Goal: Task Accomplishment & Management: Manage account settings

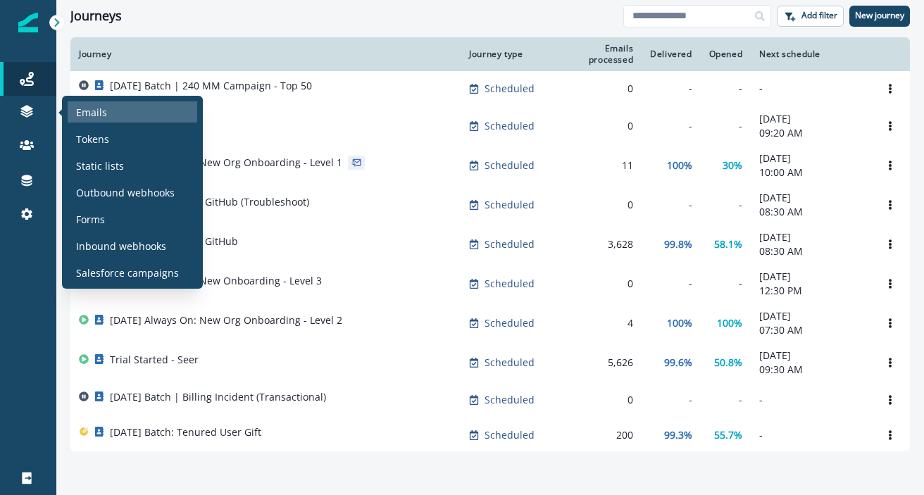
click at [112, 111] on div "Emails" at bounding box center [133, 111] width 130 height 21
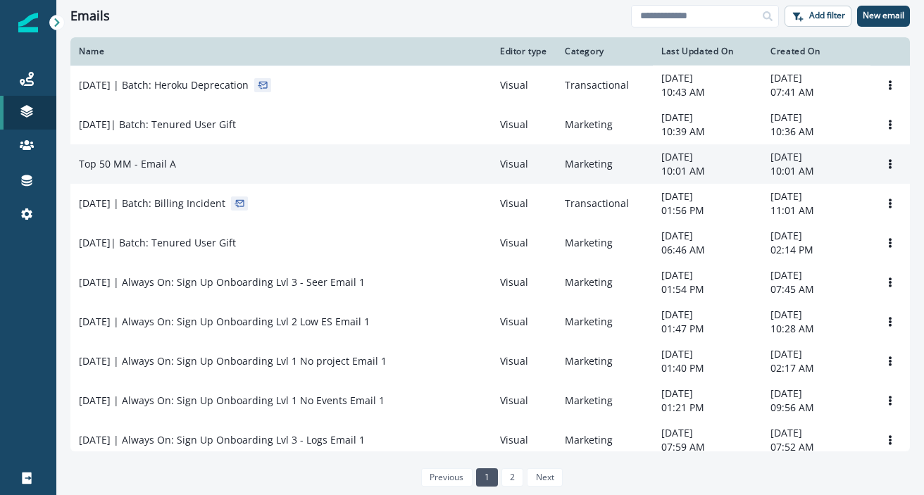
click at [163, 171] on p "Top 50 MM - Email A" at bounding box center [127, 164] width 97 height 14
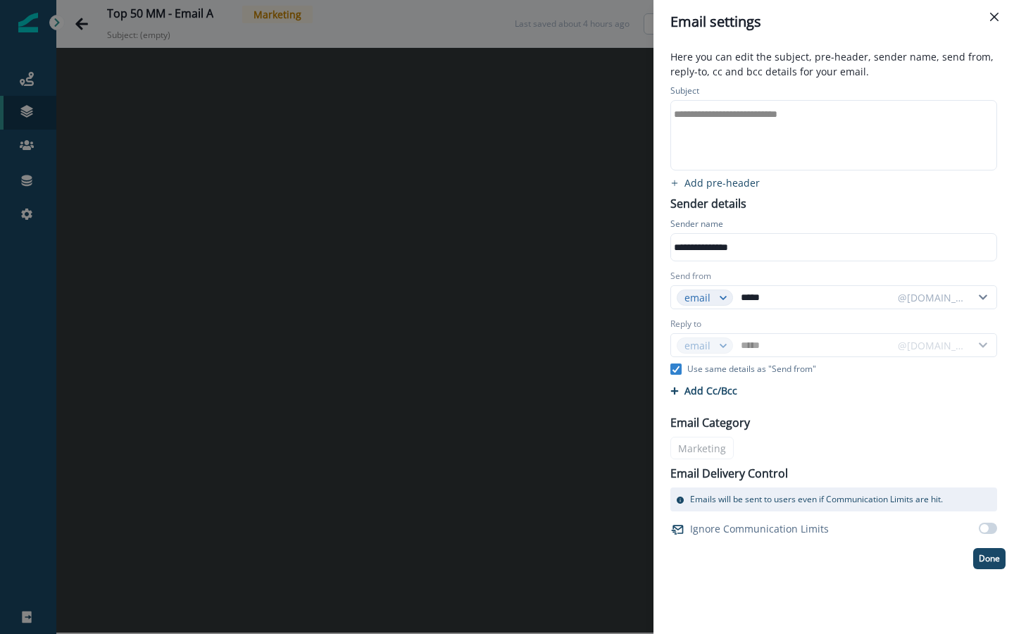
click at [756, 138] on div "**********" at bounding box center [832, 135] width 323 height 69
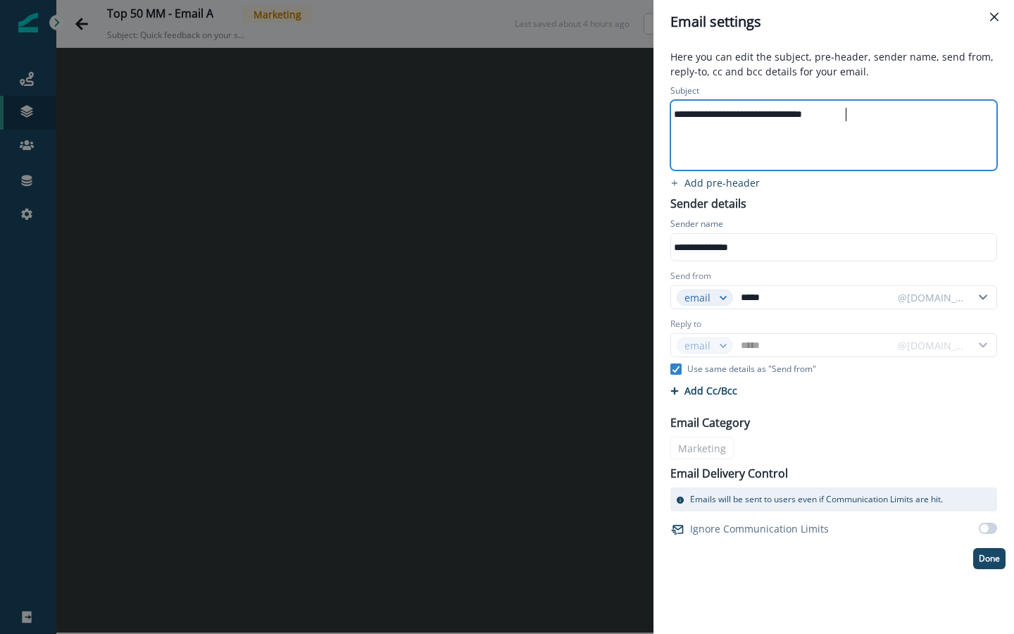
click at [758, 246] on div "**********" at bounding box center [832, 247] width 323 height 21
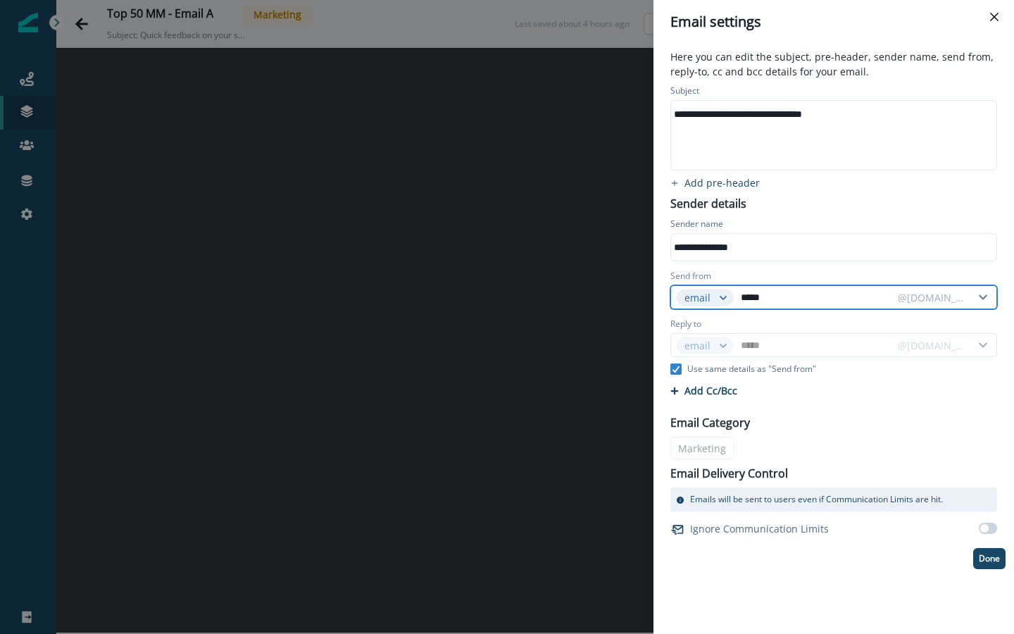
click at [787, 303] on input "*****" at bounding box center [815, 297] width 154 height 23
paste input "text"
type input "**********"
click at [834, 301] on input "**********" at bounding box center [815, 297] width 154 height 23
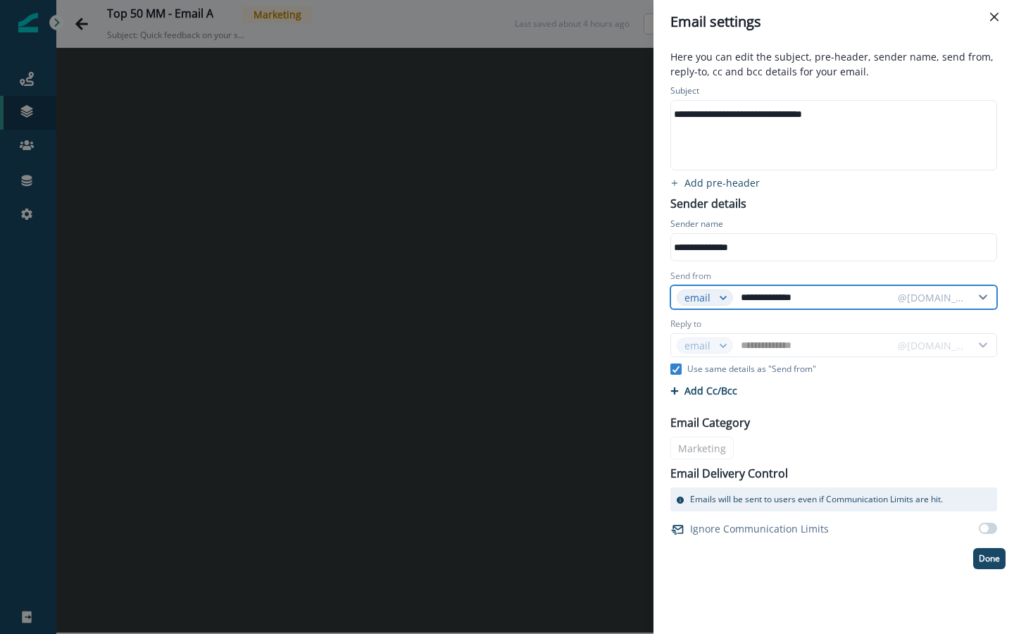
type input "**********"
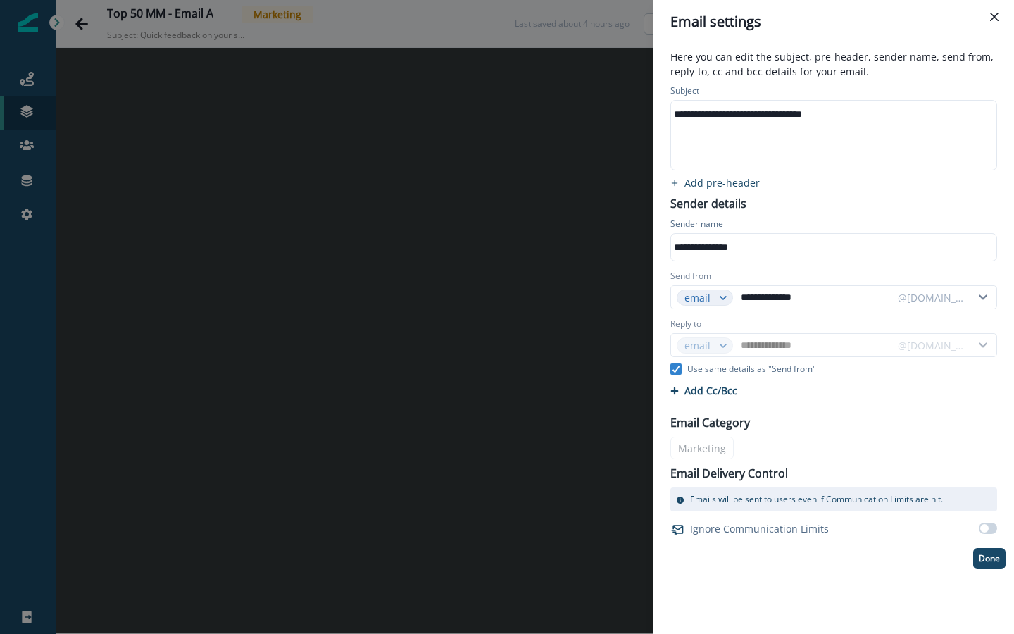
click at [836, 322] on div "Reply to" at bounding box center [833, 325] width 327 height 15
click at [923, 494] on span at bounding box center [984, 528] width 8 height 8
click at [923, 494] on span at bounding box center [991, 528] width 8 height 8
click at [923, 494] on p "Done" at bounding box center [989, 558] width 21 height 10
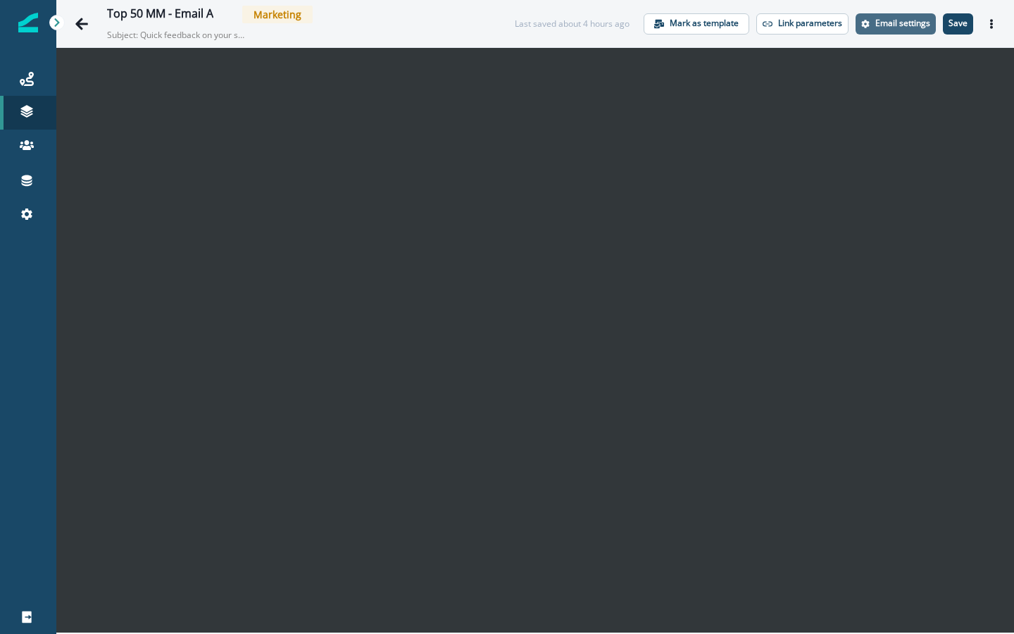
click at [887, 24] on p "Email settings" at bounding box center [902, 23] width 55 height 10
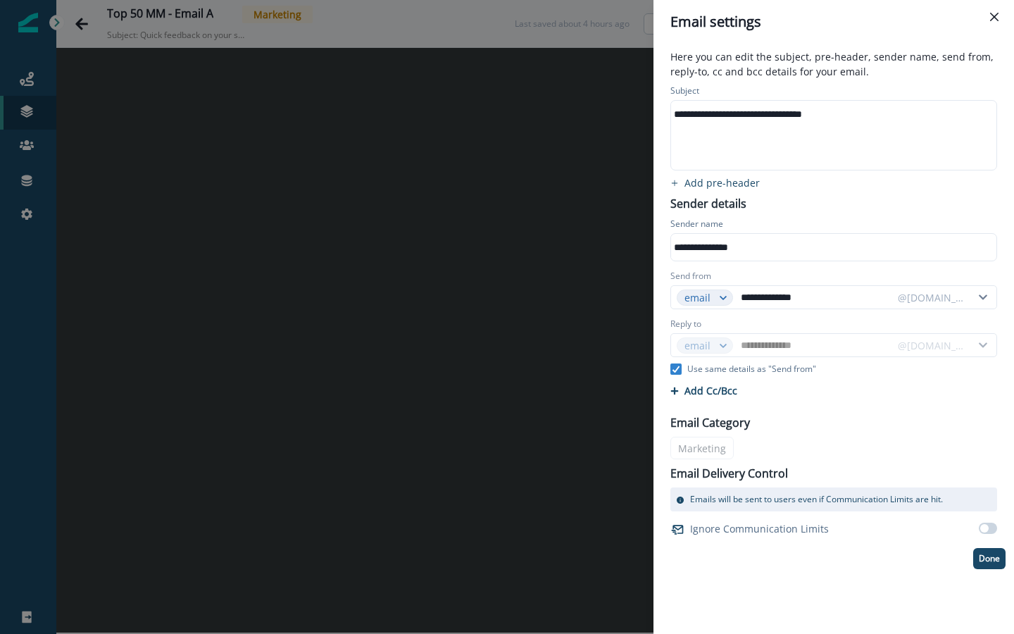
click at [522, 434] on div "**********" at bounding box center [507, 317] width 1014 height 634
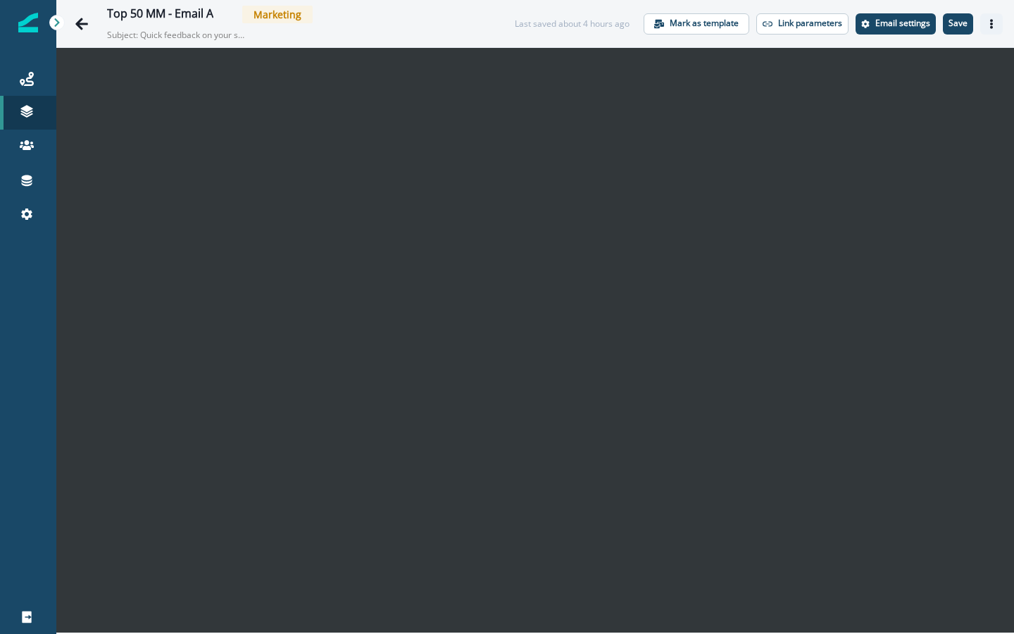
click at [923, 20] on button "Actions" at bounding box center [991, 23] width 23 height 21
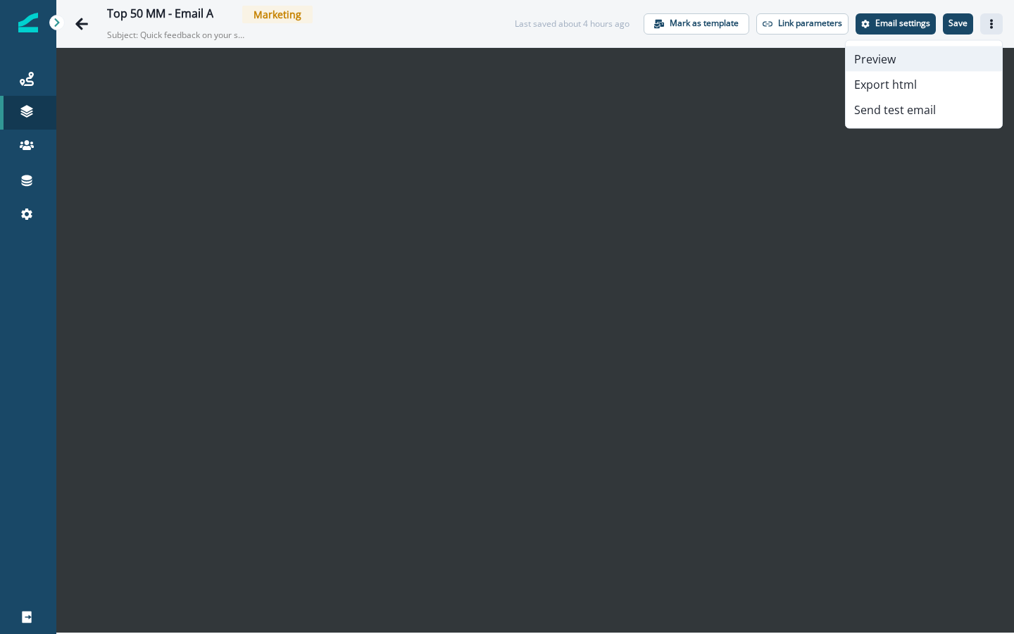
click at [887, 66] on button "Preview" at bounding box center [924, 58] width 156 height 25
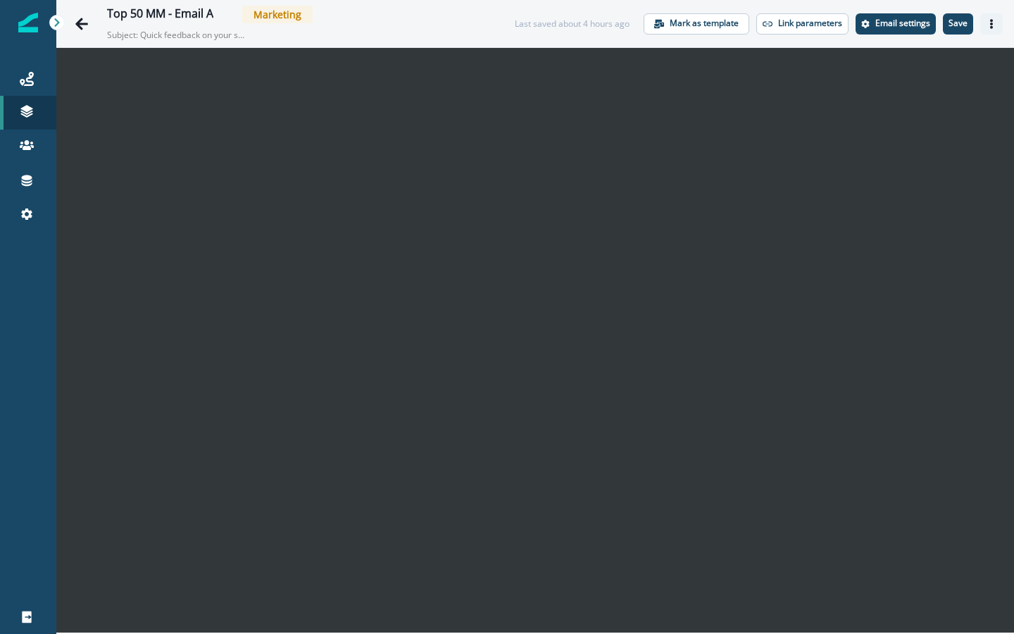
click at [923, 26] on icon "Actions" at bounding box center [992, 24] width 10 height 10
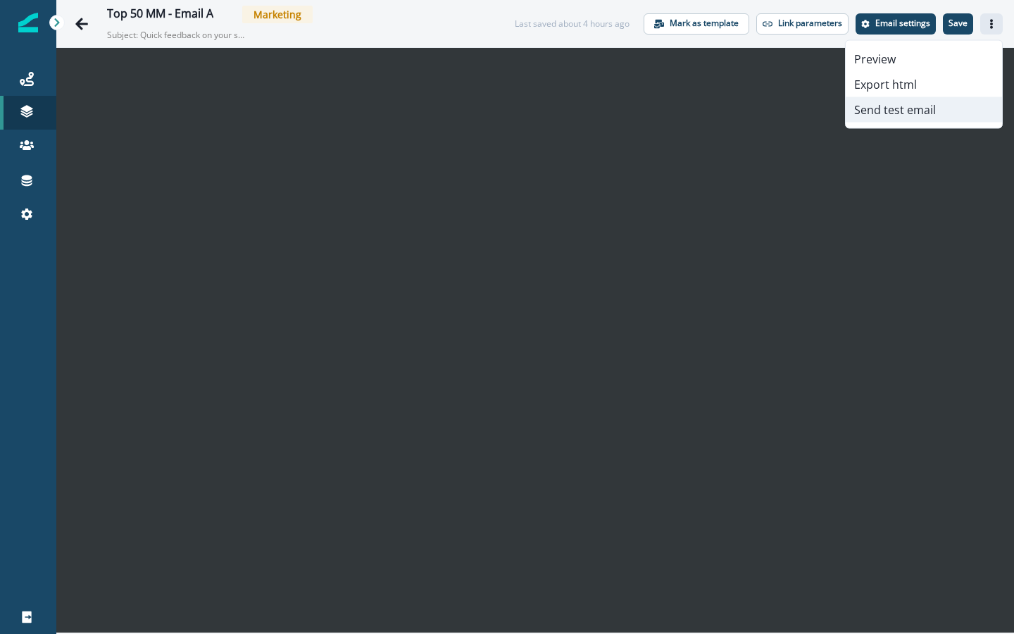
click at [896, 108] on button "Send test email" at bounding box center [924, 109] width 156 height 25
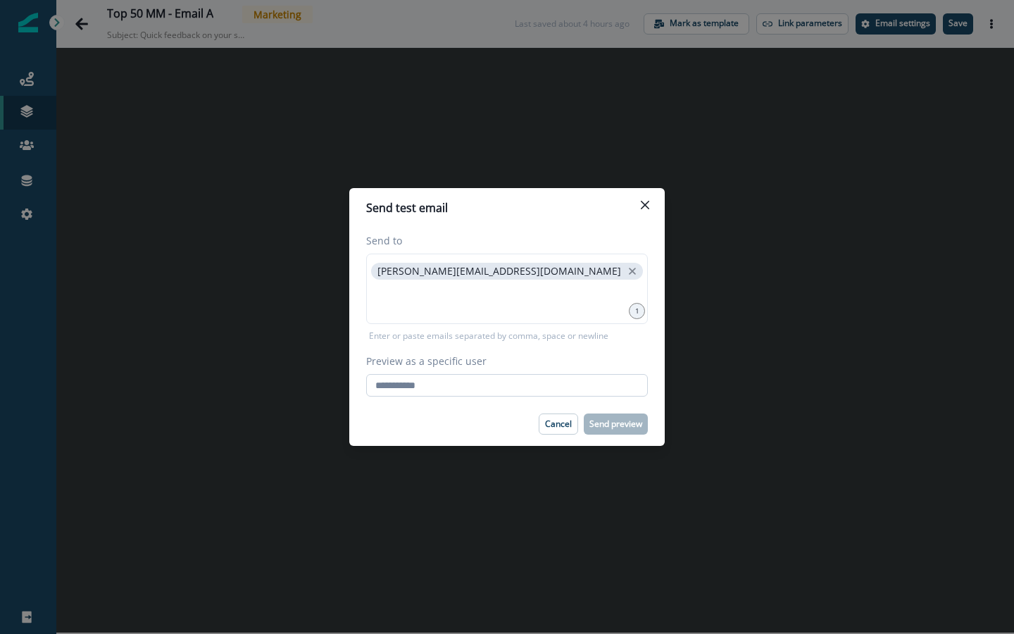
click at [560, 374] on input "Preview as a specific user" at bounding box center [507, 385] width 282 height 23
click at [514, 390] on input "Preview as a specific user" at bounding box center [507, 385] width 282 height 23
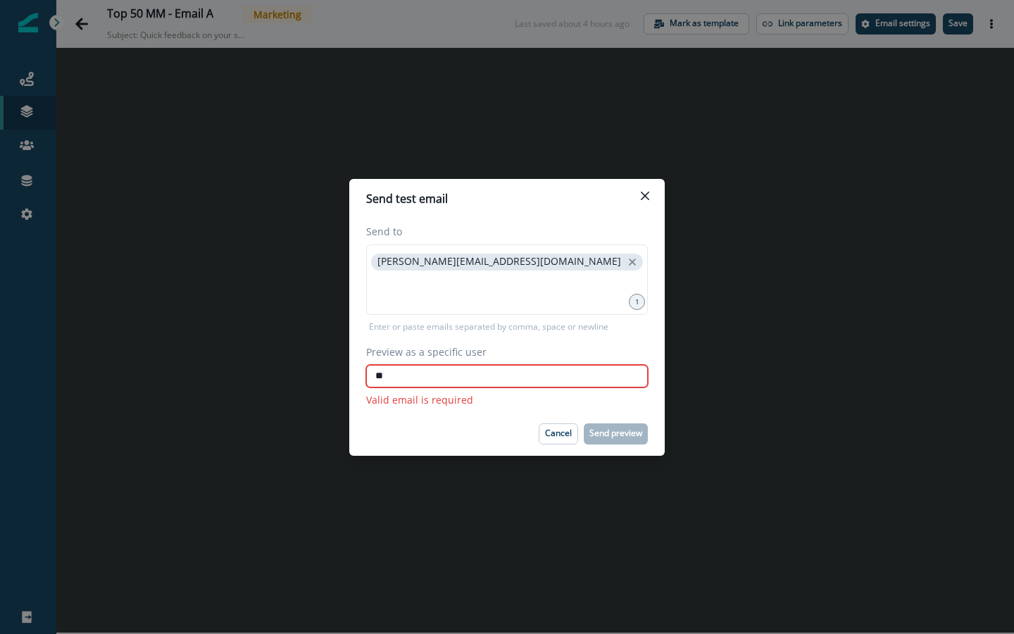
type input "*"
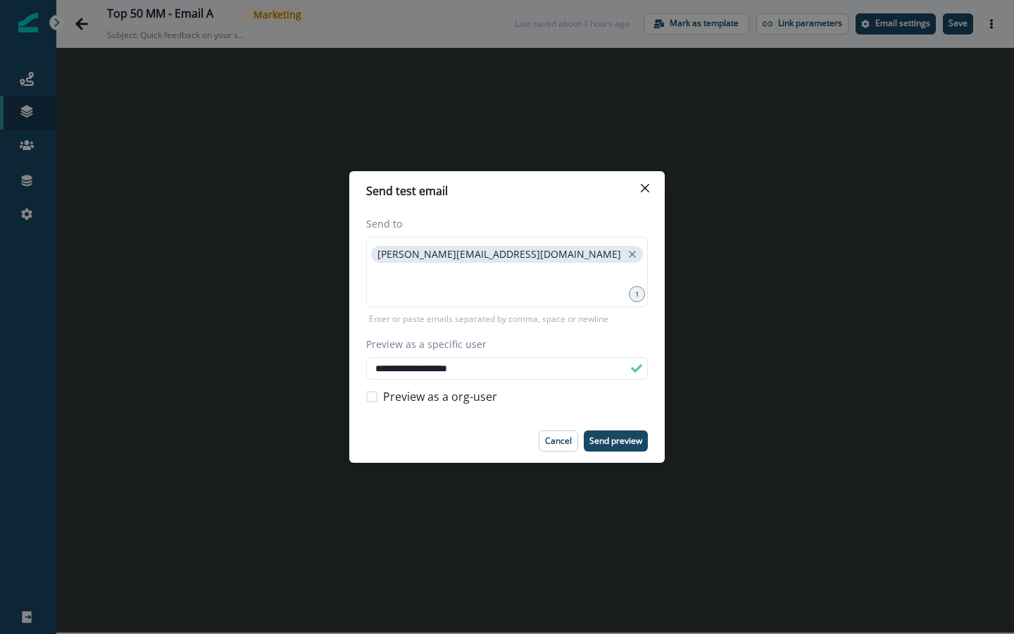
type input "**********"
click at [370, 398] on span at bounding box center [371, 396] width 11 height 11
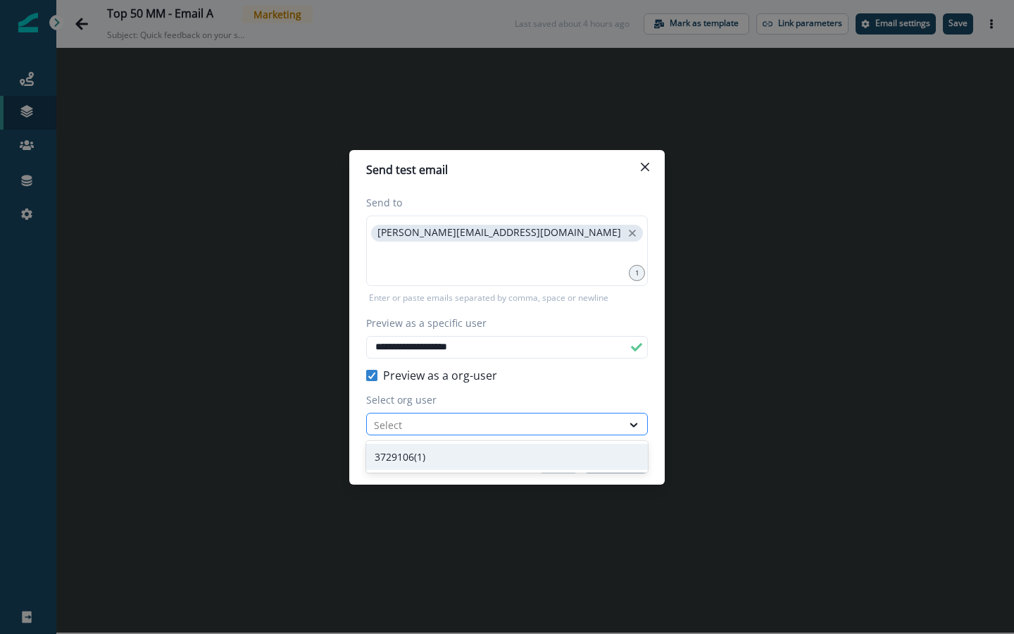
click at [390, 426] on div at bounding box center [494, 425] width 241 height 18
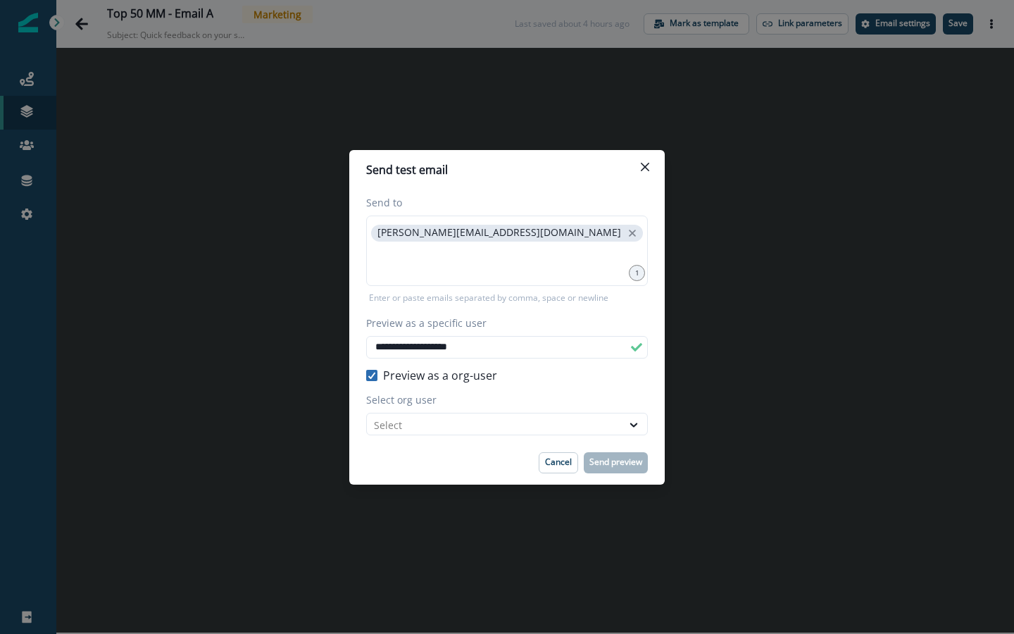
click at [372, 372] on icon at bounding box center [372, 375] width 8 height 7
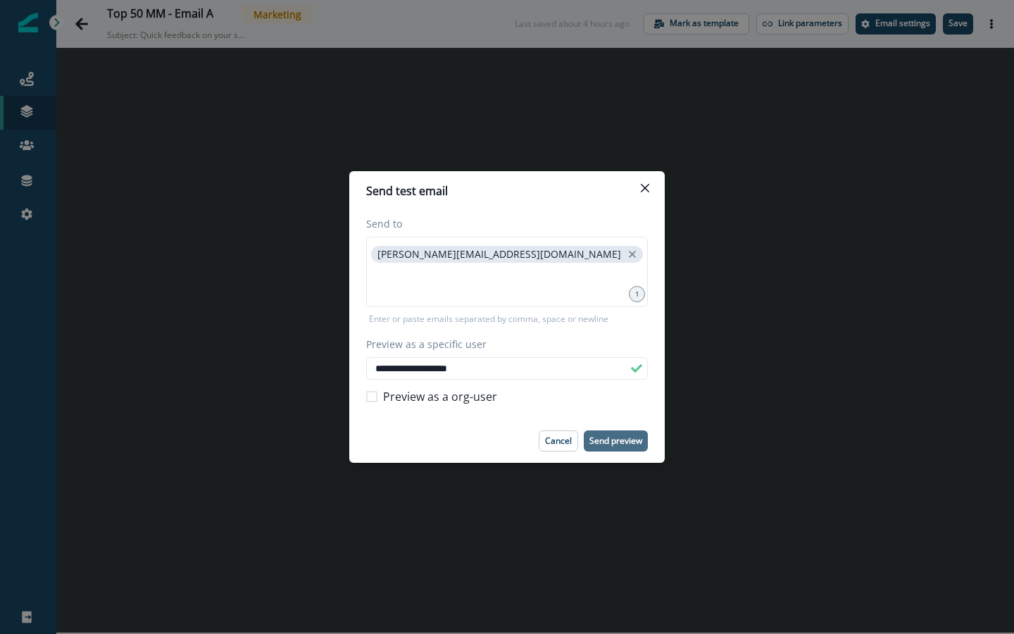
click at [624, 437] on p "Send preview" at bounding box center [615, 441] width 53 height 10
click at [647, 190] on icon "Close" at bounding box center [645, 188] width 8 height 8
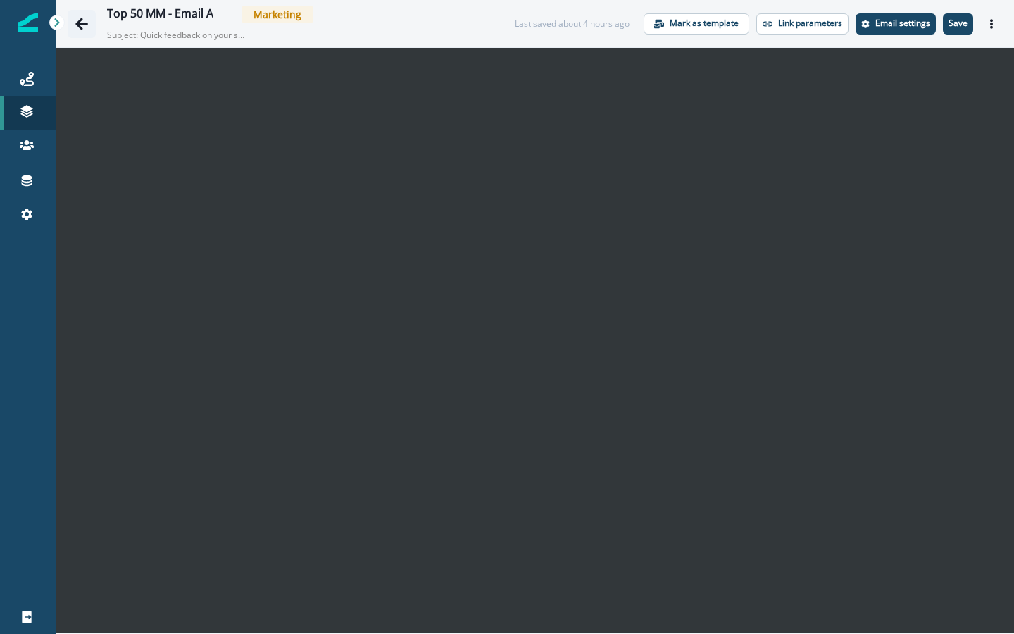
click at [80, 25] on icon "Go back" at bounding box center [82, 24] width 14 height 14
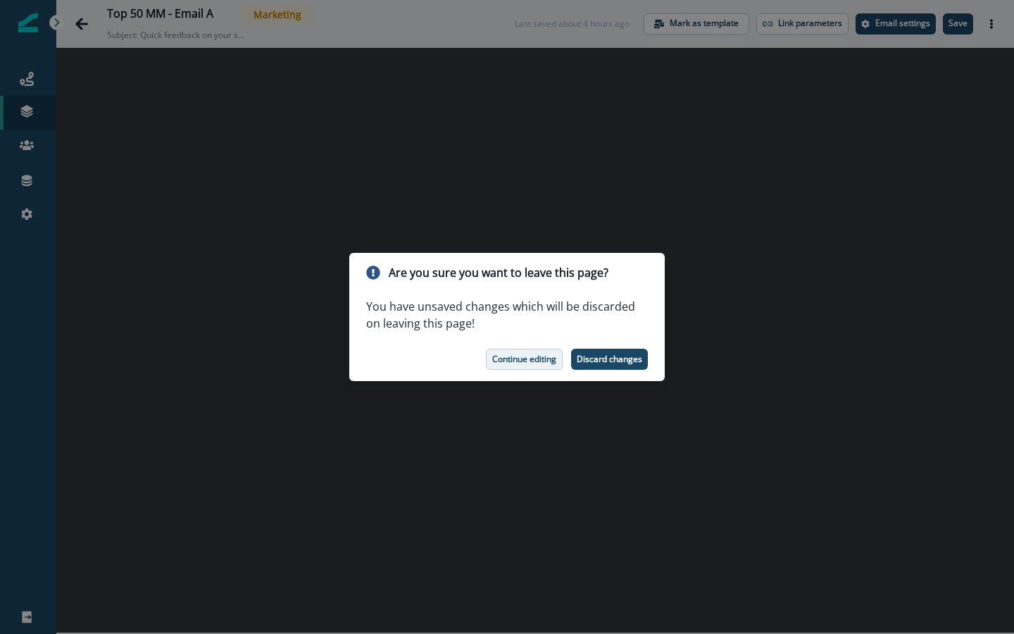
click at [537, 362] on p "Continue editing" at bounding box center [524, 359] width 64 height 10
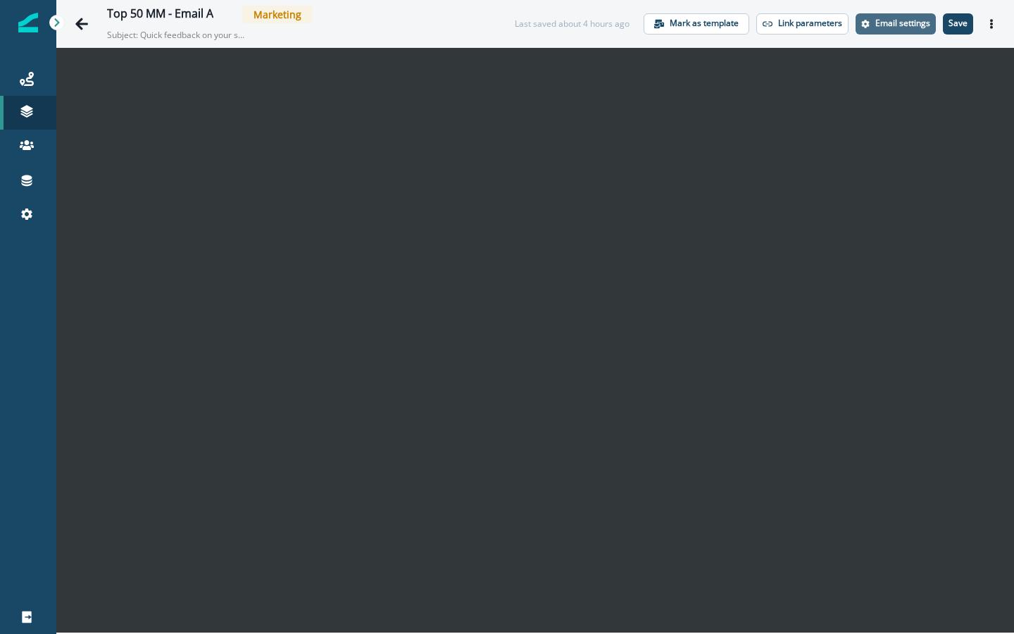
click at [916, 20] on p "Email settings" at bounding box center [902, 23] width 55 height 10
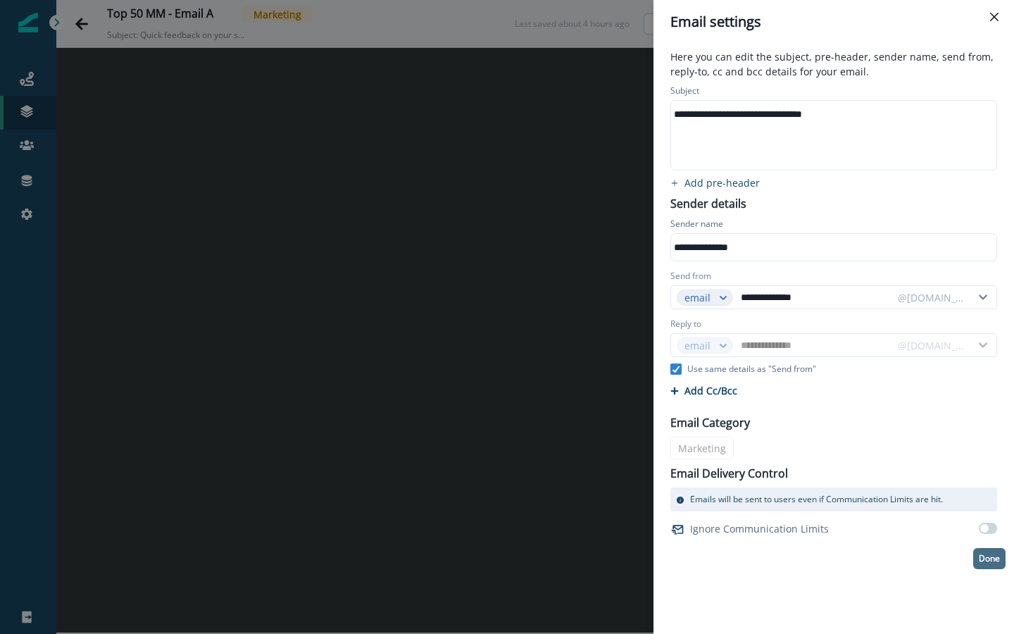
drag, startPoint x: 999, startPoint y: 16, endPoint x: 999, endPoint y: 557, distance: 540.8
click at [923, 16] on button "Close" at bounding box center [994, 17] width 23 height 23
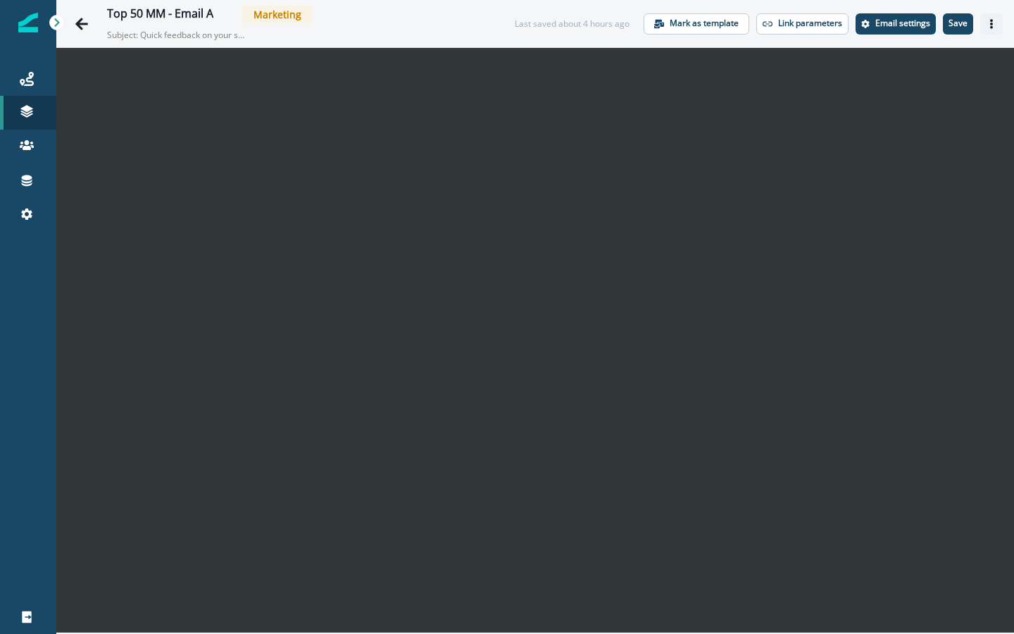
click at [923, 25] on icon "Actions" at bounding box center [992, 24] width 10 height 10
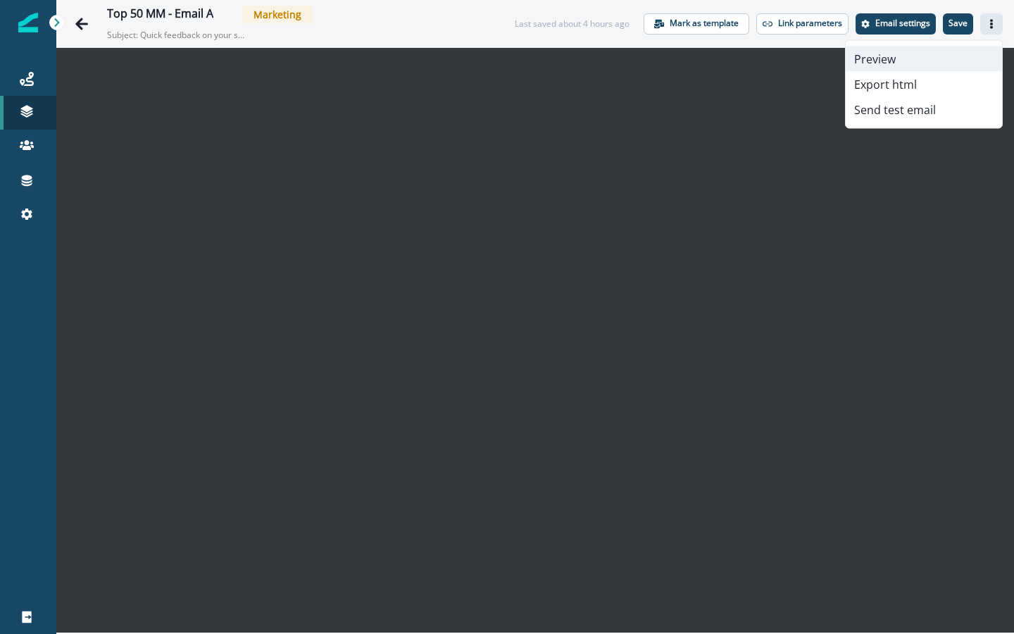
click at [892, 53] on button "Preview" at bounding box center [924, 58] width 156 height 25
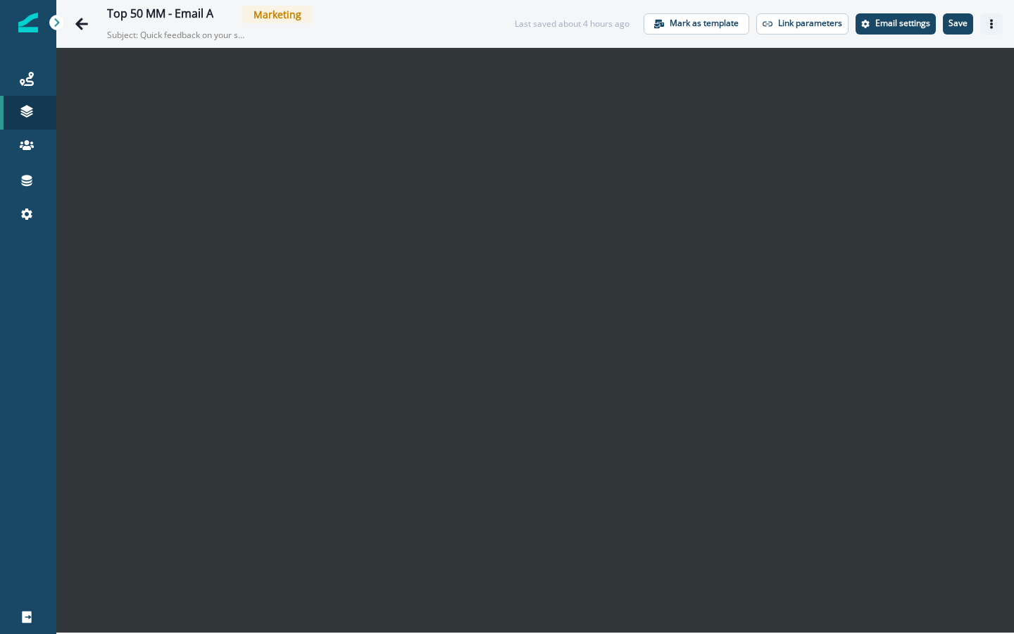
click at [923, 25] on icon "Actions" at bounding box center [992, 24] width 10 height 10
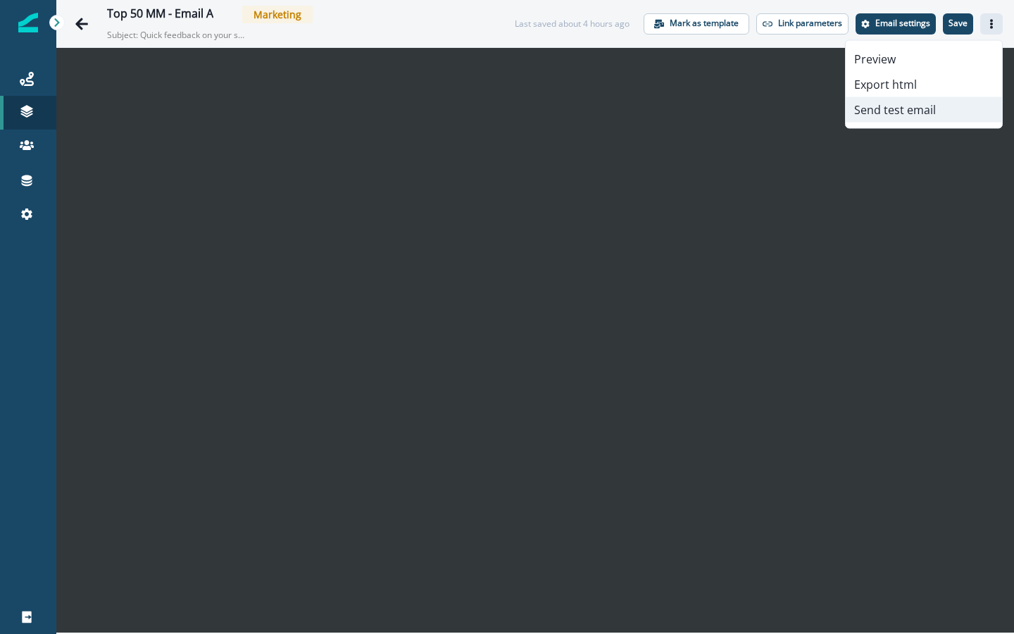
click at [911, 113] on button "Send test email" at bounding box center [924, 109] width 156 height 25
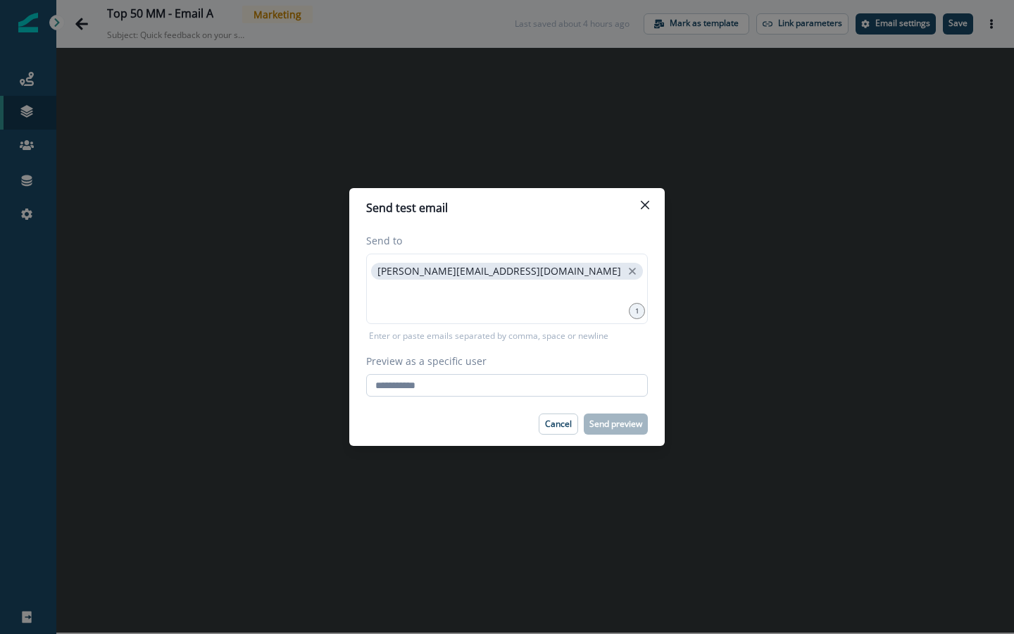
click at [487, 382] on input "Preview as a specific user" at bounding box center [507, 385] width 282 height 23
type input "**********"
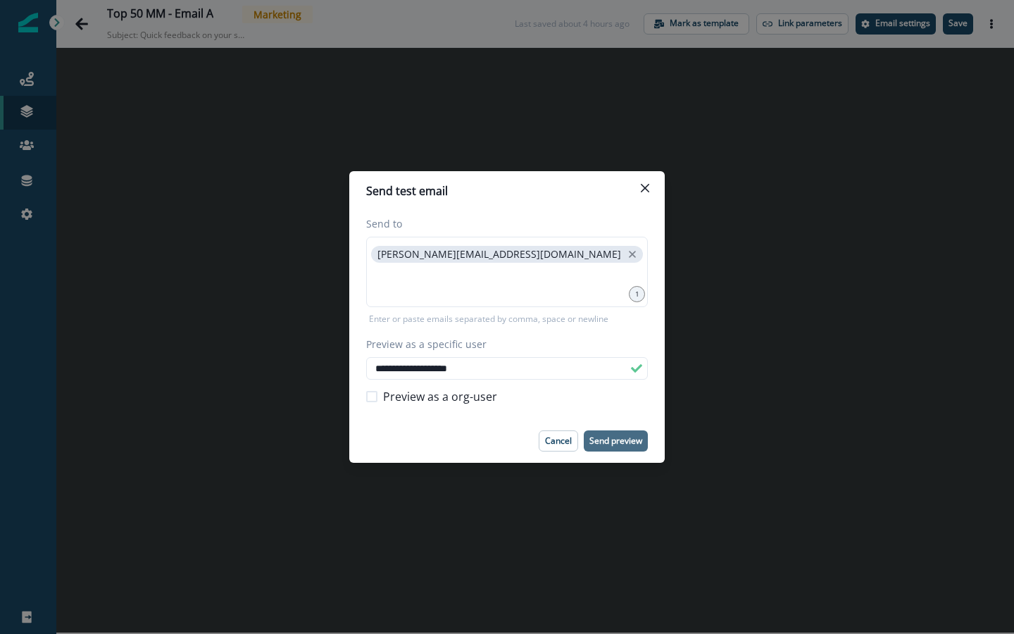
click at [623, 440] on p "Send preview" at bounding box center [615, 441] width 53 height 10
click at [713, 180] on div "**********" at bounding box center [507, 317] width 1014 height 634
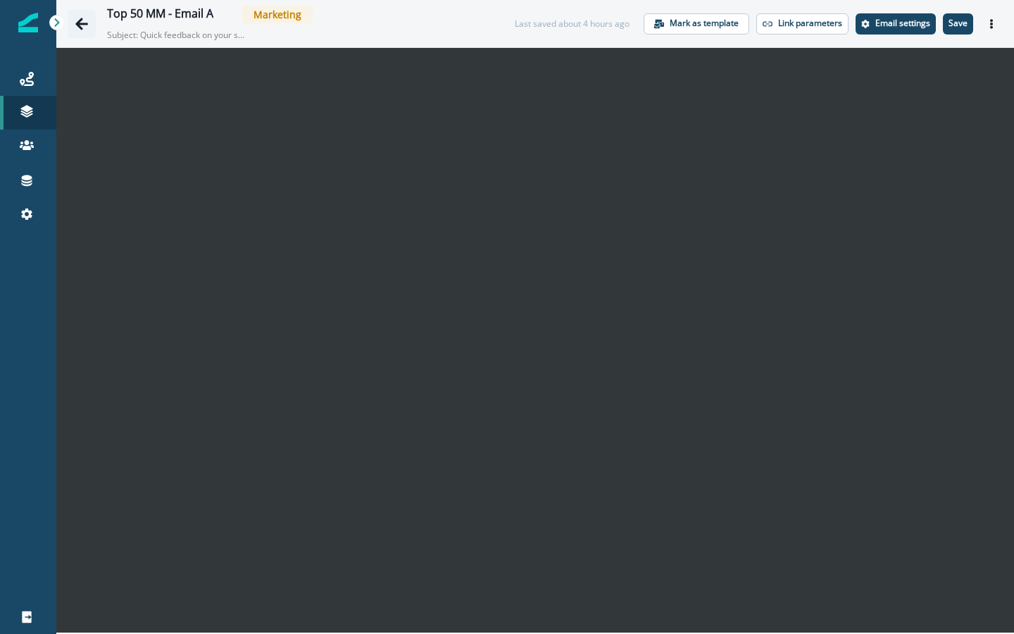
click at [80, 24] on icon "Go back" at bounding box center [81, 24] width 13 height 12
click at [923, 22] on p "Save" at bounding box center [958, 23] width 19 height 10
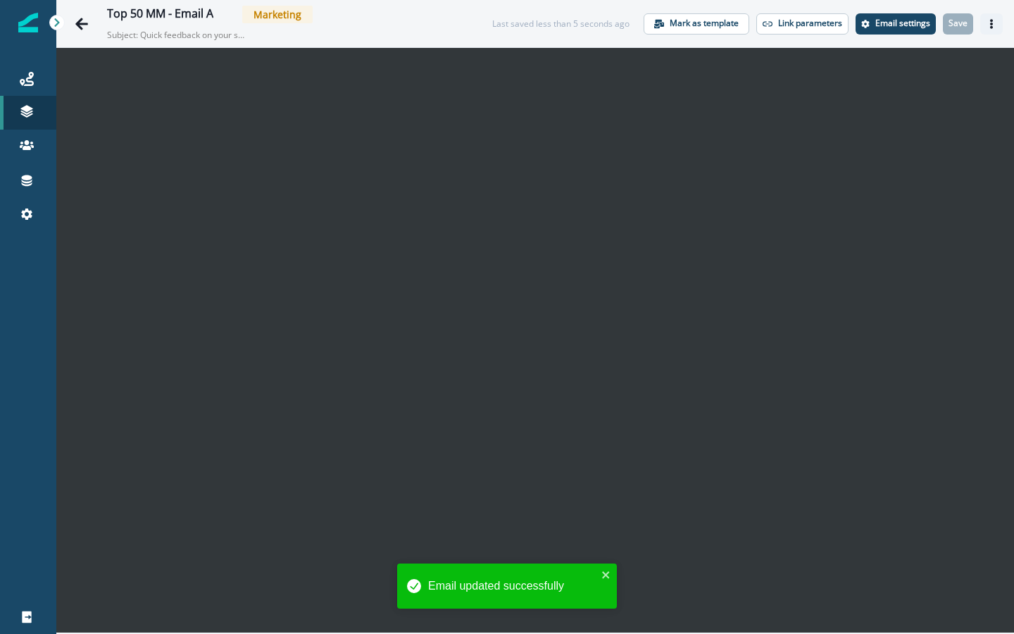
click at [923, 20] on icon "Actions" at bounding box center [992, 24] width 10 height 10
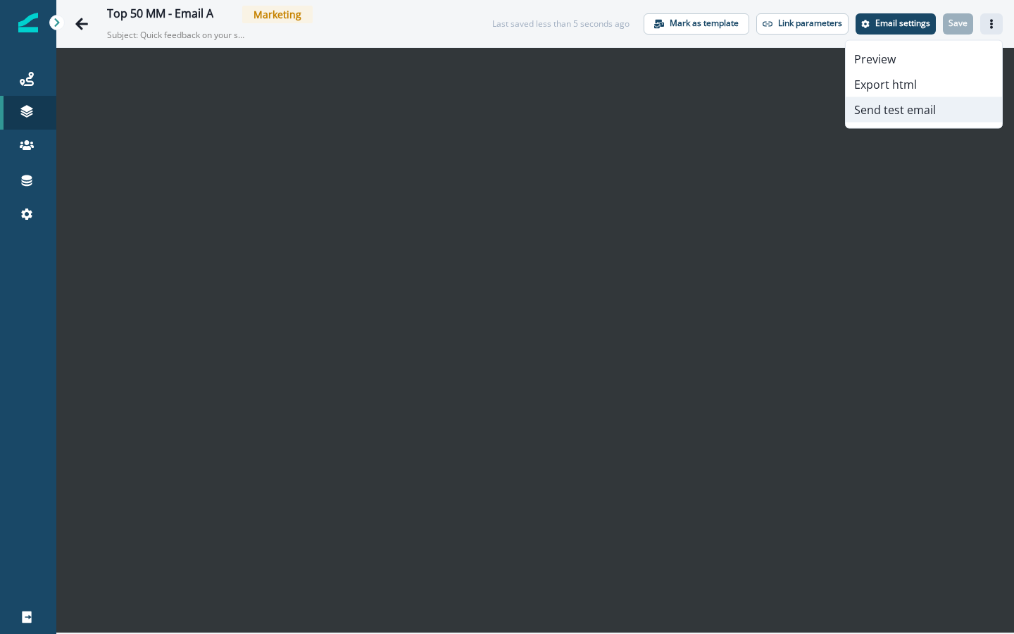
click at [894, 111] on button "Send test email" at bounding box center [924, 109] width 156 height 25
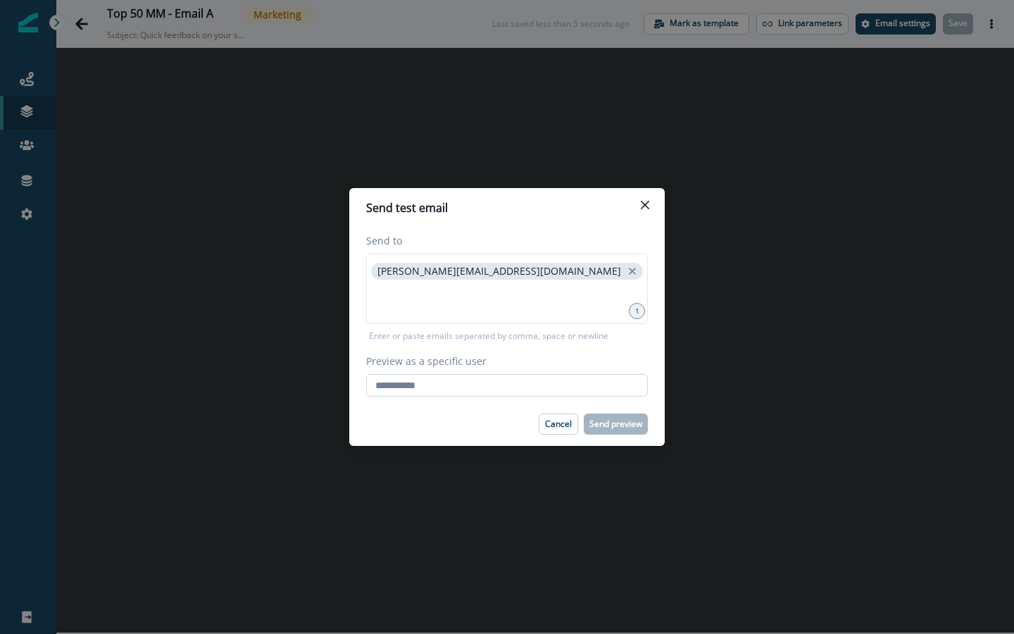
click at [539, 382] on input "Preview as a specific user" at bounding box center [507, 385] width 282 height 23
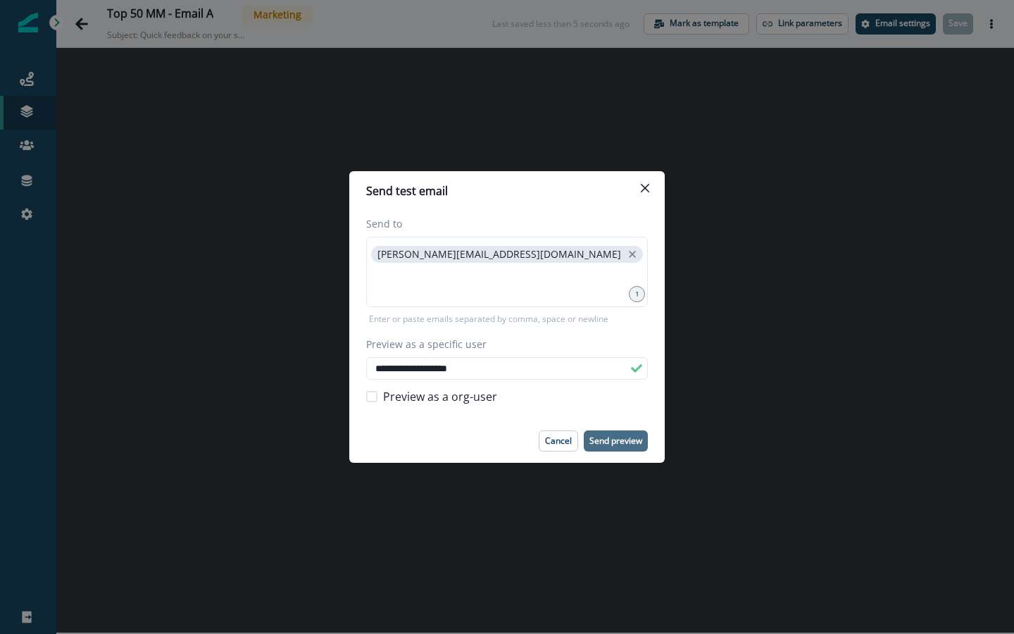
type input "**********"
click at [644, 442] on button "Send preview" at bounding box center [616, 440] width 64 height 21
click at [563, 442] on p "Cancel" at bounding box center [558, 441] width 27 height 10
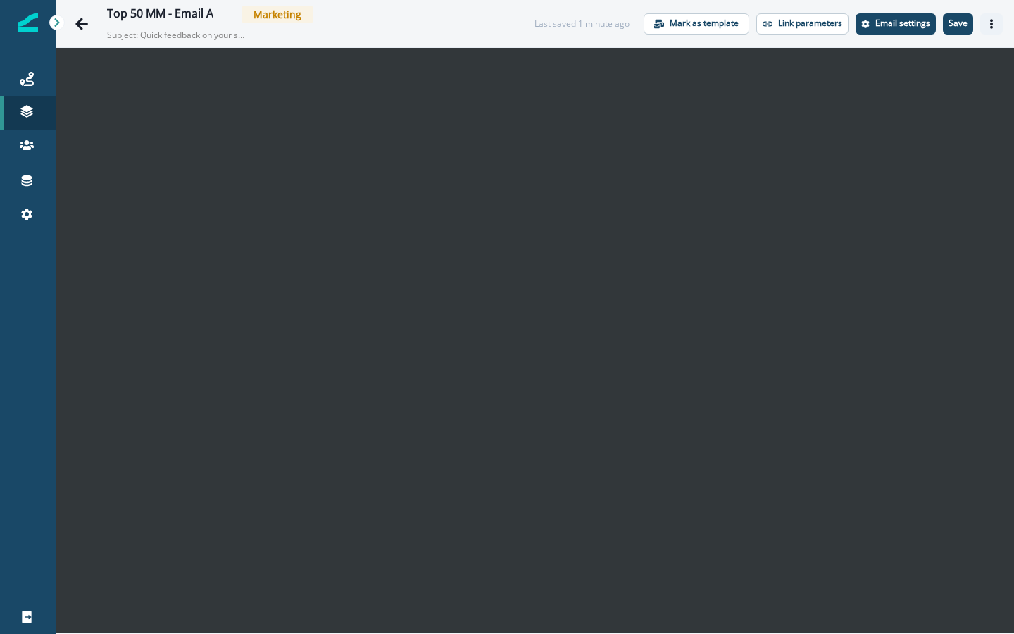
click at [923, 23] on button "Actions" at bounding box center [991, 23] width 23 height 21
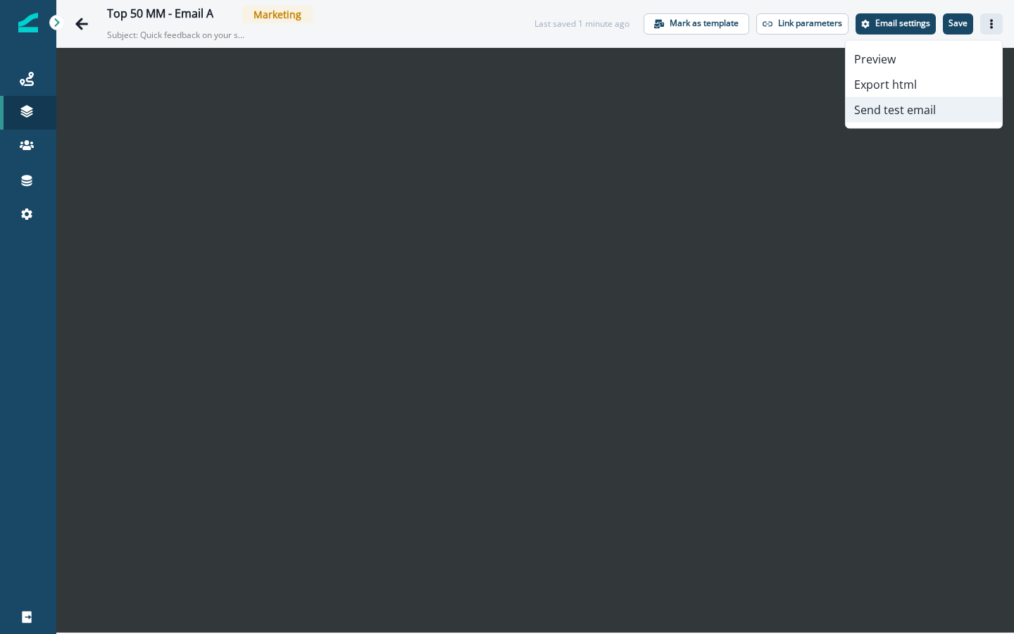
click at [901, 108] on button "Send test email" at bounding box center [924, 109] width 156 height 25
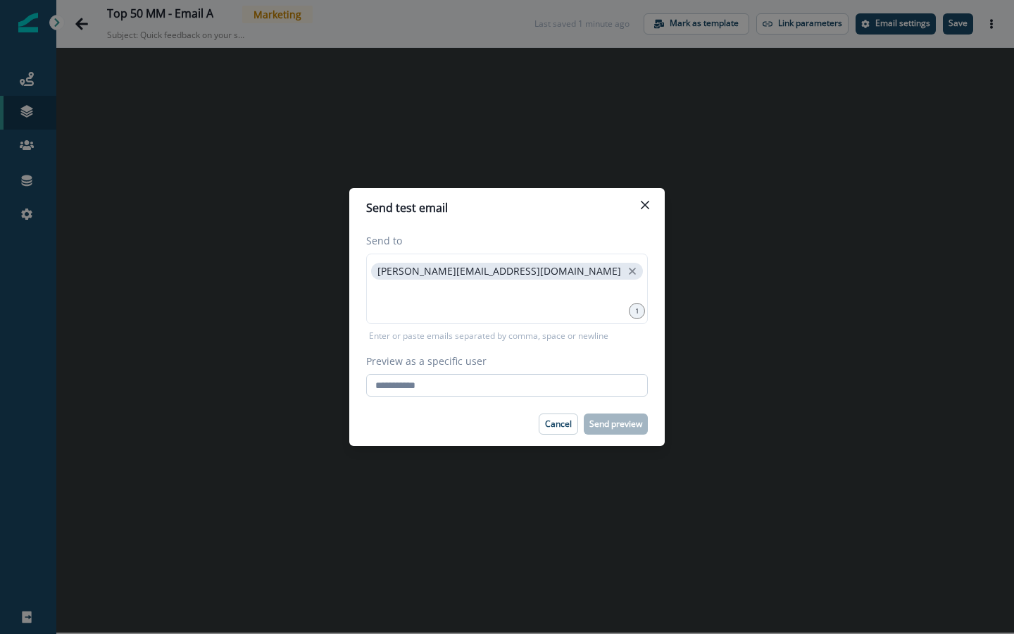
click at [436, 390] on input "Preview as a specific user" at bounding box center [507, 385] width 282 height 23
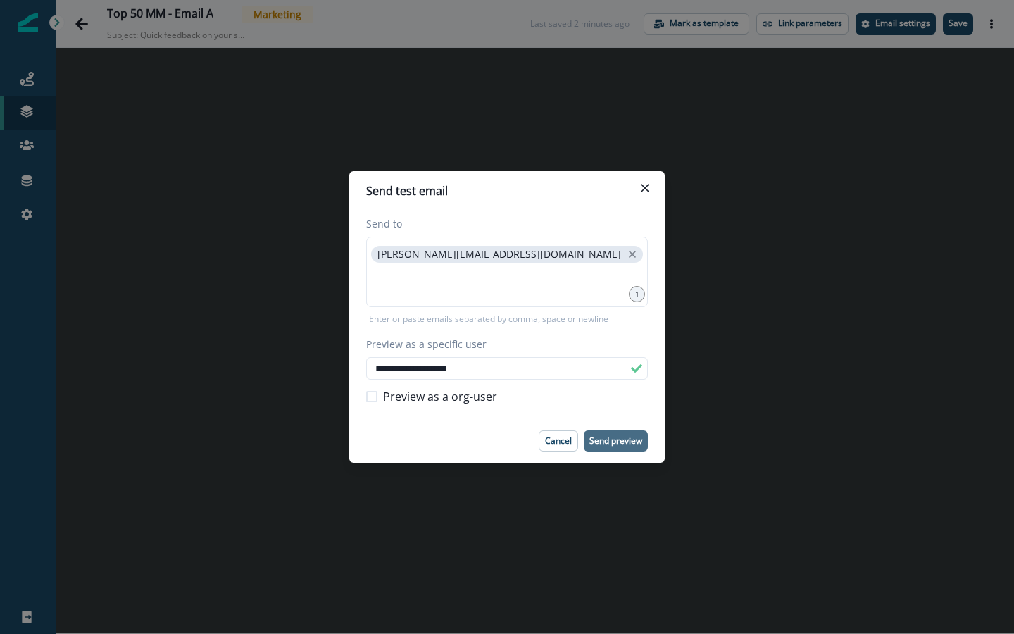
type input "**********"
click at [619, 442] on p "Send preview" at bounding box center [615, 441] width 53 height 10
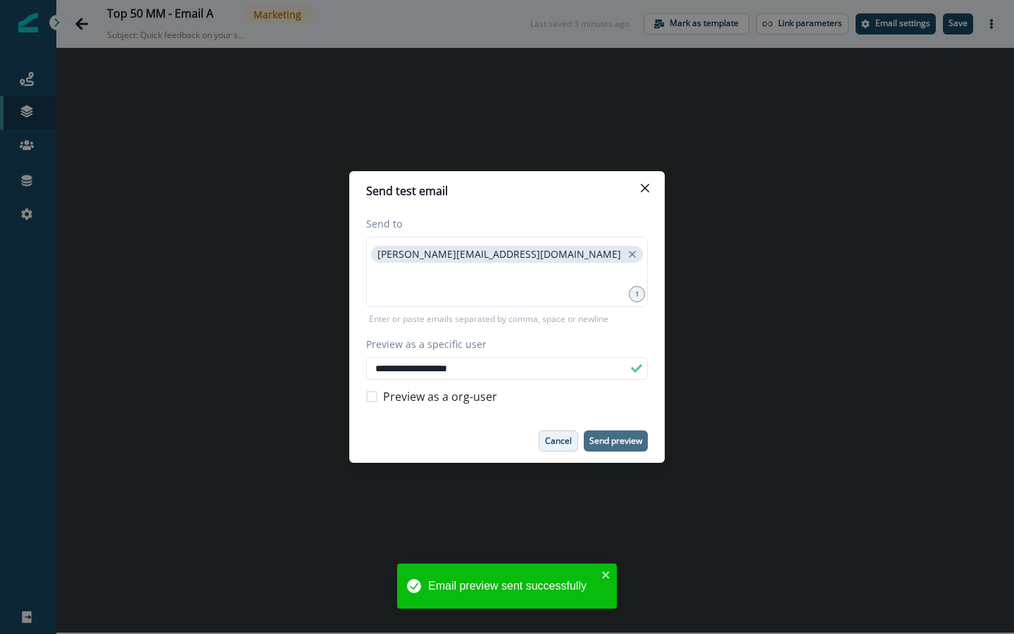
click at [551, 447] on button "Cancel" at bounding box center [558, 440] width 39 height 21
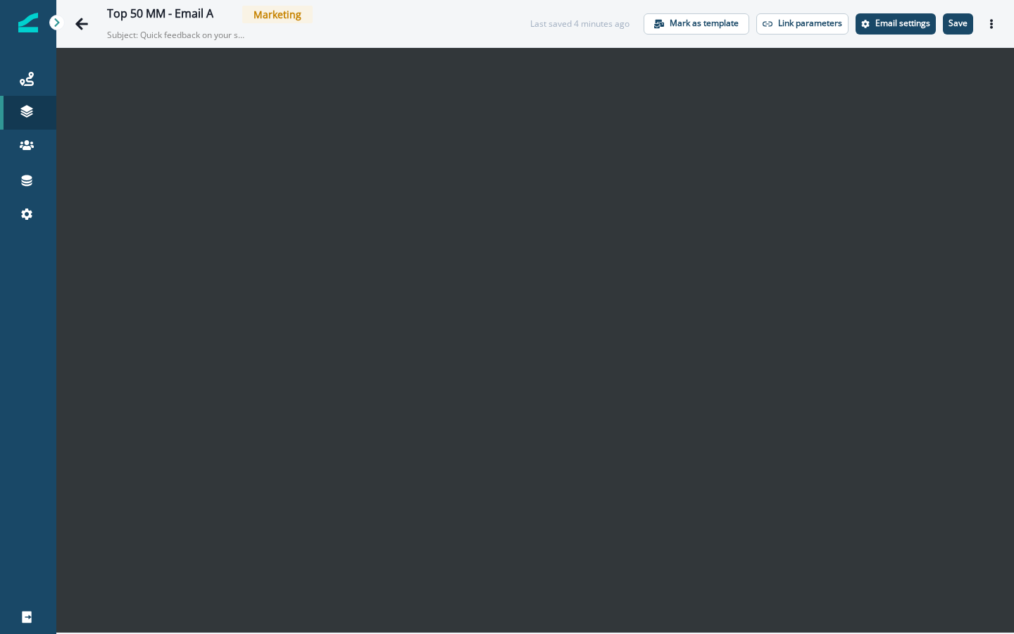
click at [923, 33] on div "Last saved 4 minutes ago Mark as template Link parameters Email settings Save P…" at bounding box center [766, 23] width 473 height 21
click at [923, 23] on icon "Actions" at bounding box center [992, 24] width 10 height 10
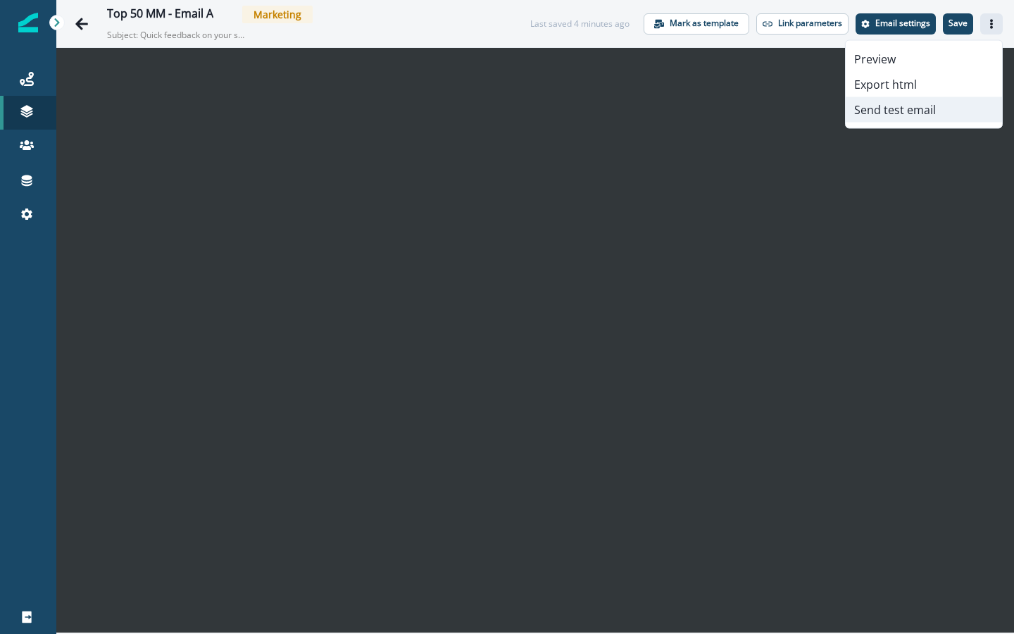
click at [916, 112] on button "Send test email" at bounding box center [924, 109] width 156 height 25
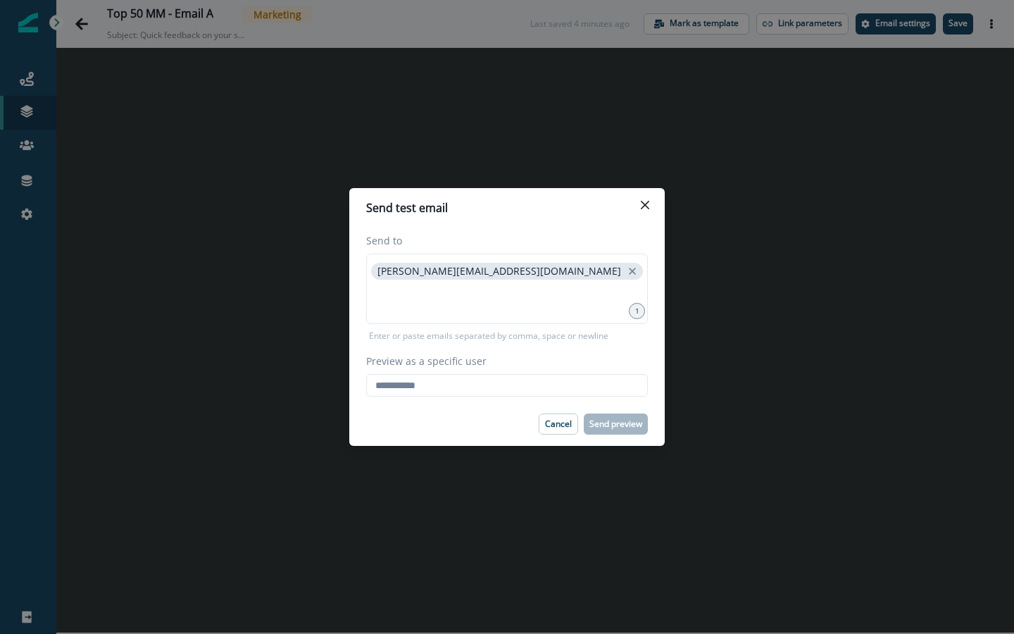
click at [560, 396] on div "Send to katie.herd@sentry.io 1 Enter or paste emails separated by comma, space …" at bounding box center [506, 314] width 315 height 175
click at [558, 384] on input "Preview as a specific user" at bounding box center [507, 385] width 282 height 23
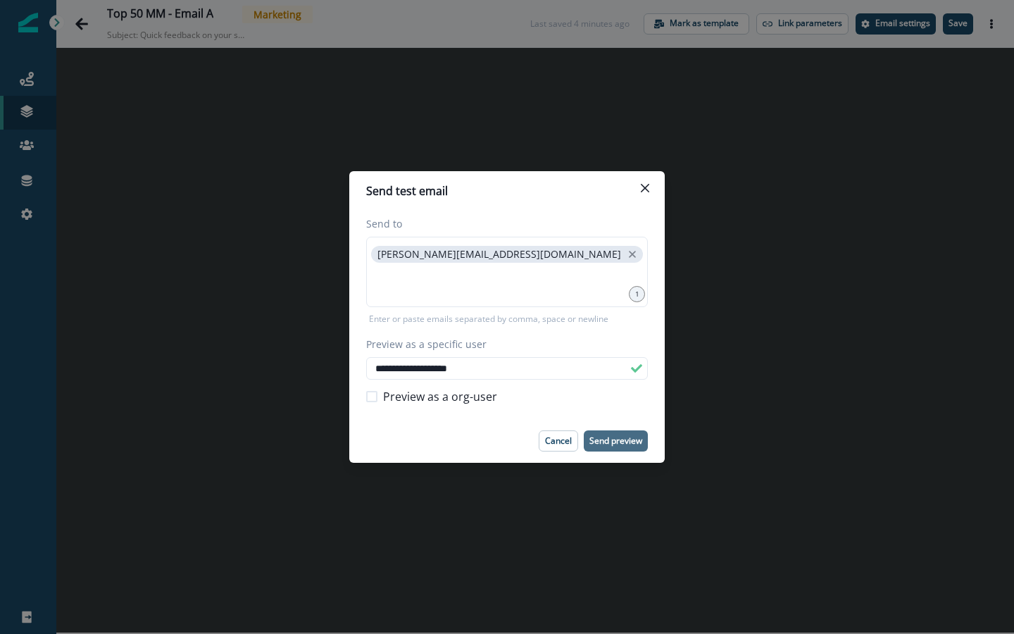
type input "**********"
click at [612, 449] on button "Send preview" at bounding box center [616, 440] width 64 height 21
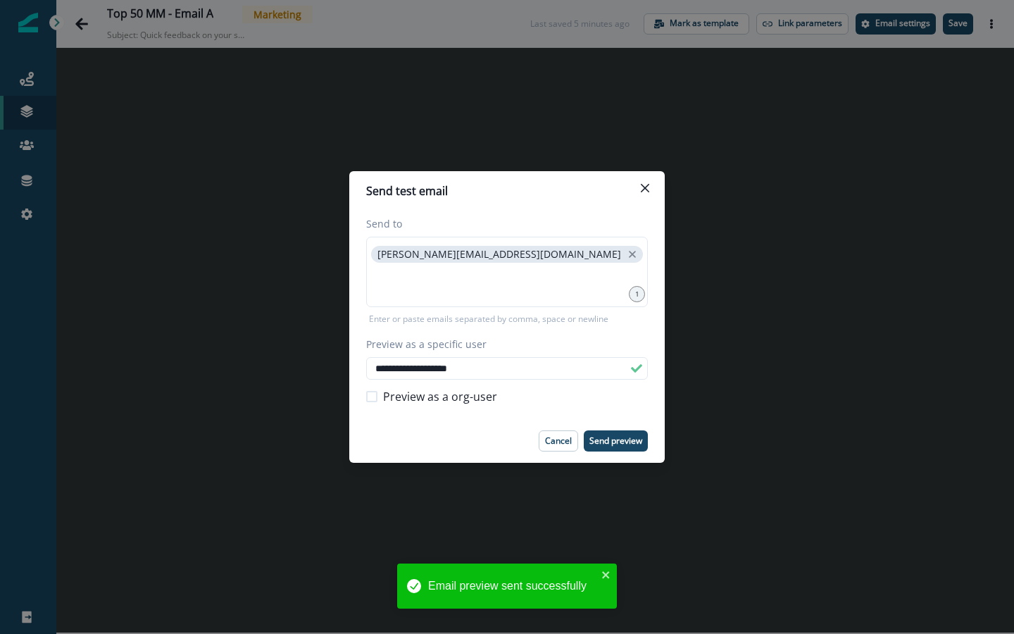
click at [404, 494] on div "**********" at bounding box center [507, 317] width 1014 height 634
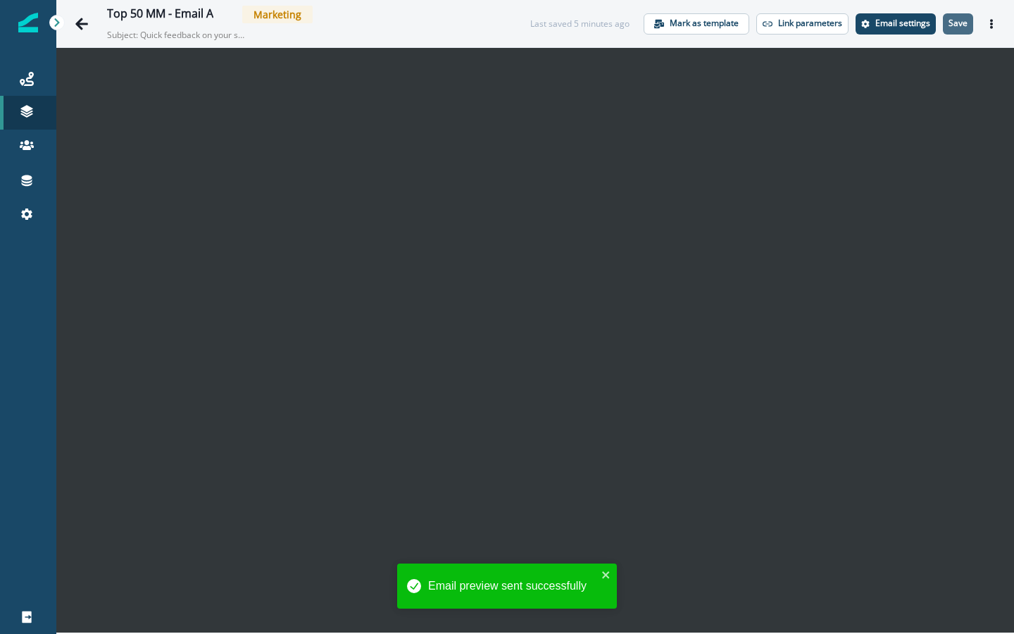
click at [923, 30] on button "Save" at bounding box center [958, 23] width 30 height 21
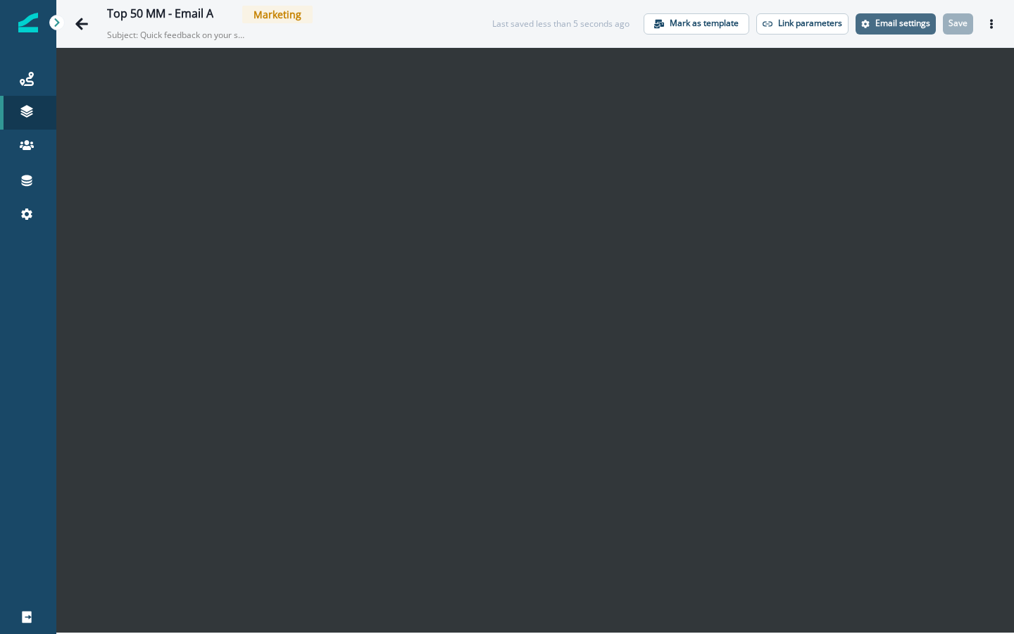
click at [903, 23] on p "Email settings" at bounding box center [902, 23] width 55 height 10
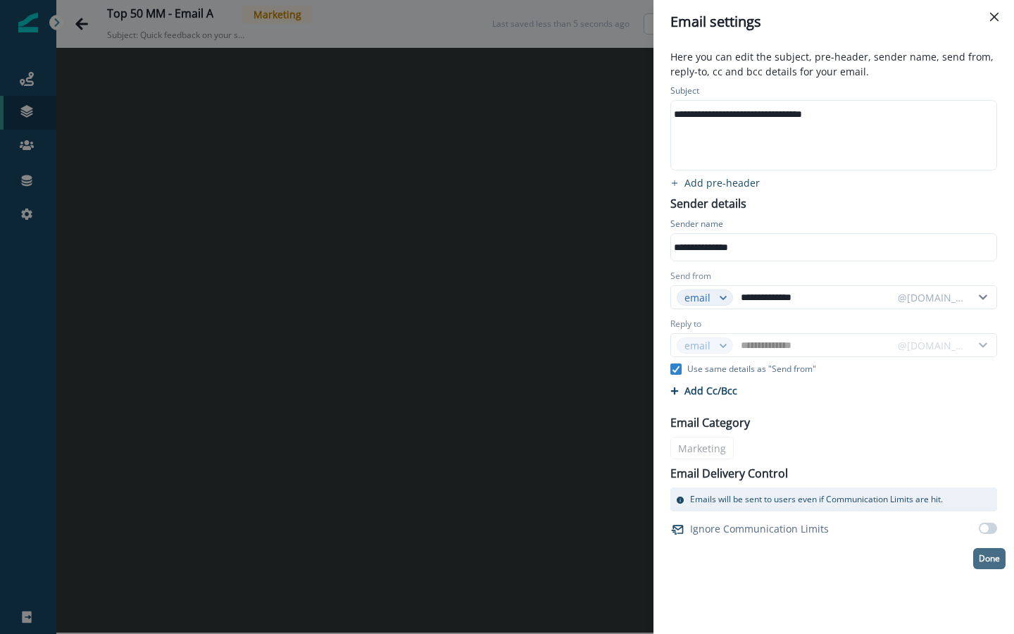
click at [923, 494] on p "Done" at bounding box center [989, 558] width 21 height 10
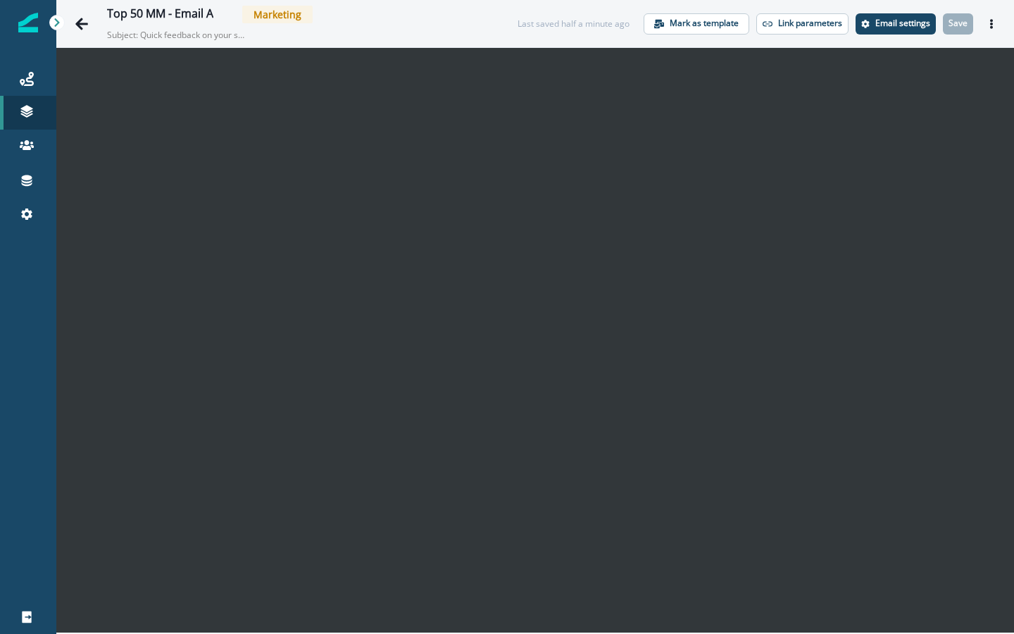
drag, startPoint x: 77, startPoint y: 15, endPoint x: 77, endPoint y: 556, distance: 540.8
click at [77, 15] on button "Go back" at bounding box center [82, 24] width 28 height 28
click at [58, 22] on icon at bounding box center [56, 22] width 5 height 8
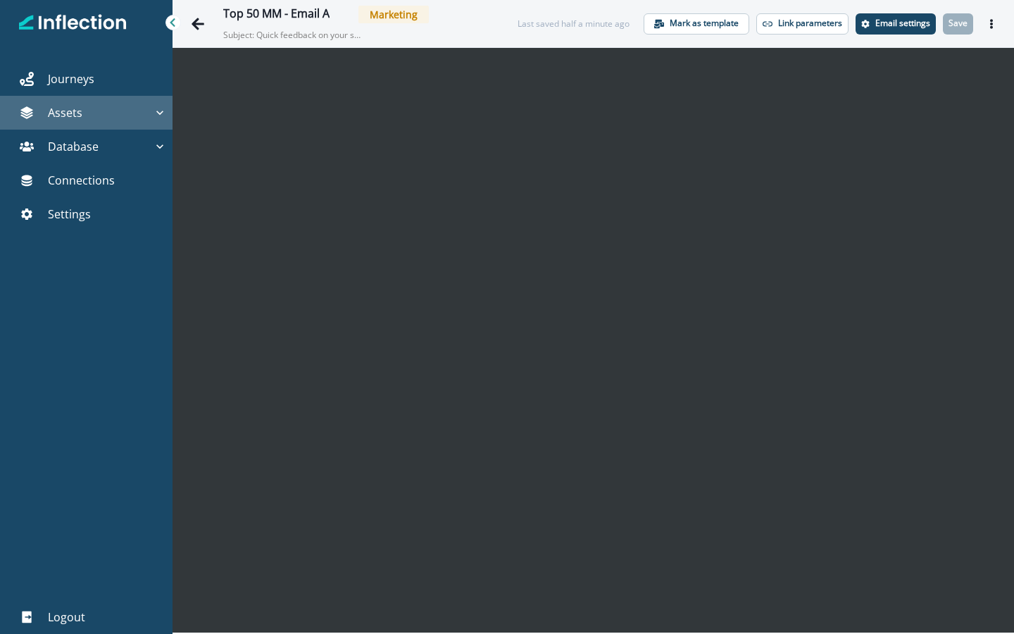
click at [70, 120] on p "Assets" at bounding box center [65, 112] width 35 height 17
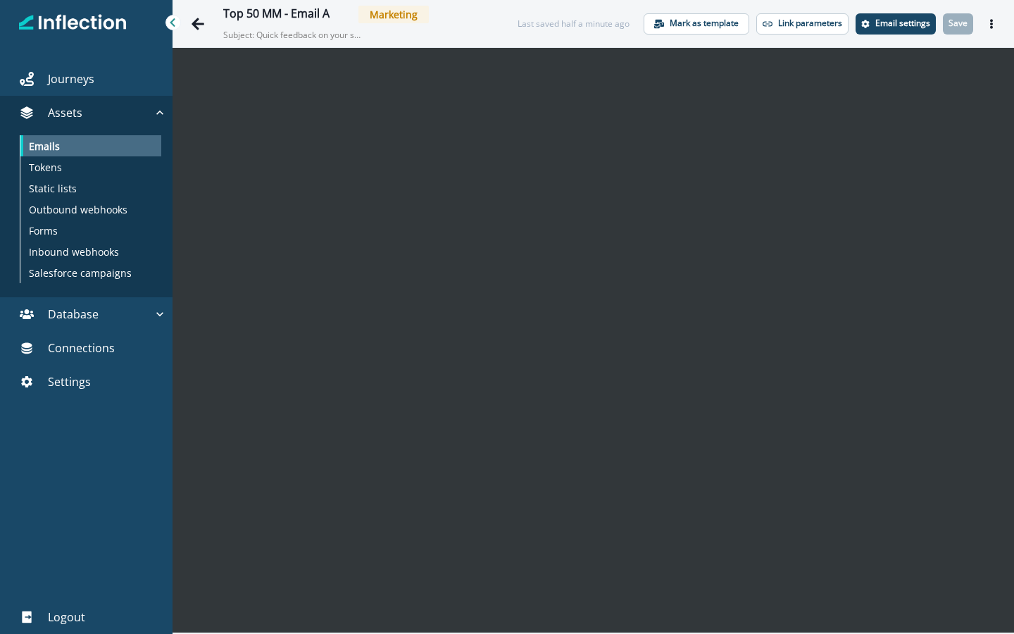
click at [44, 154] on div "Emails" at bounding box center [90, 145] width 141 height 21
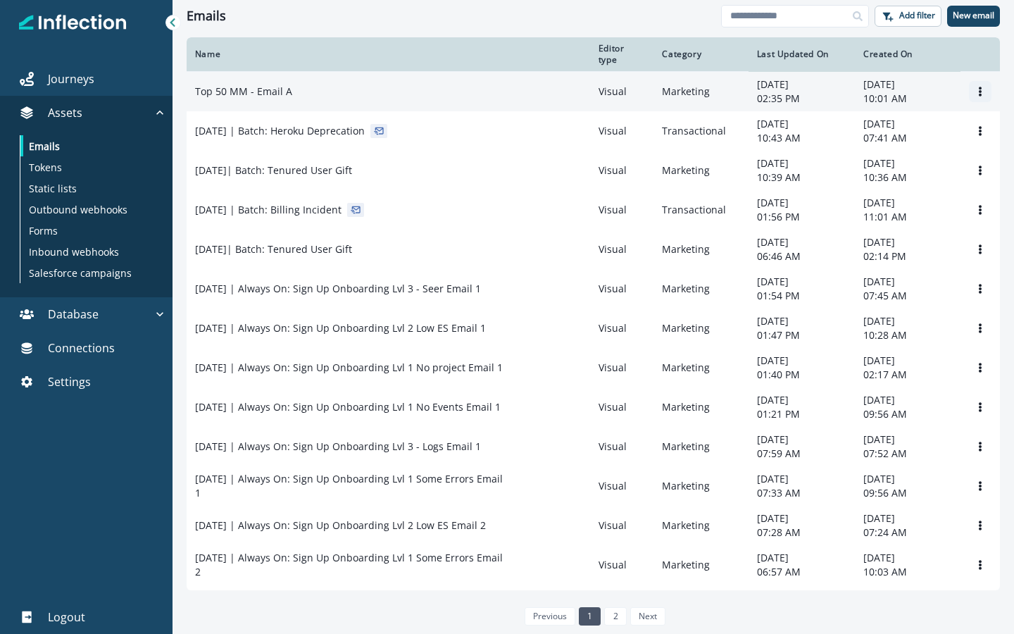
click at [923, 96] on icon "Options" at bounding box center [980, 92] width 10 height 10
click at [885, 133] on button "Clone" at bounding box center [912, 132] width 156 height 23
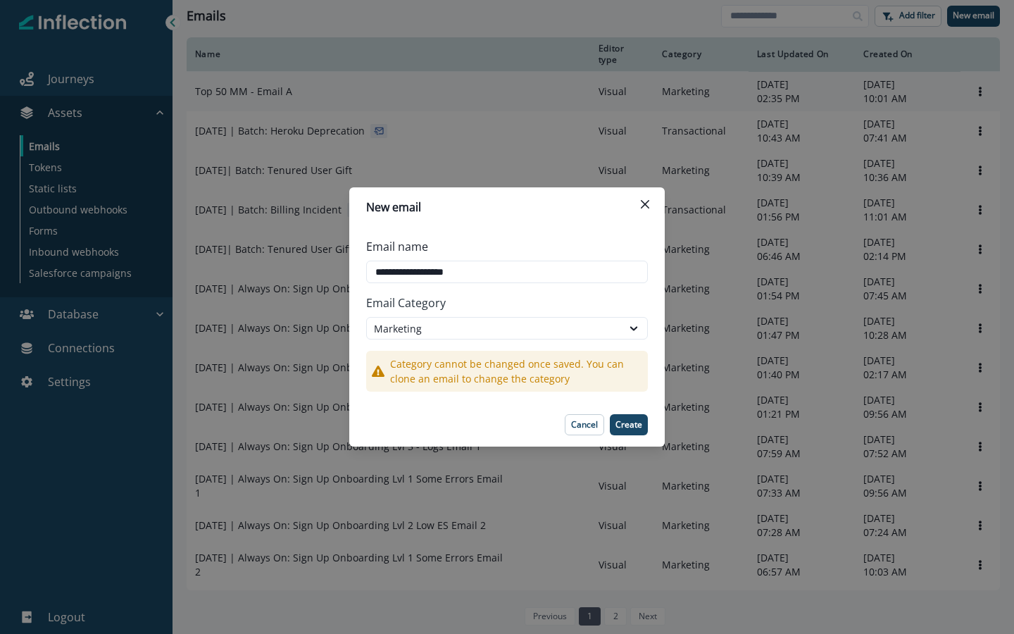
type input "**********"
click at [486, 420] on div "Cancel Create" at bounding box center [507, 424] width 282 height 21
click at [623, 425] on p "Create" at bounding box center [628, 425] width 27 height 10
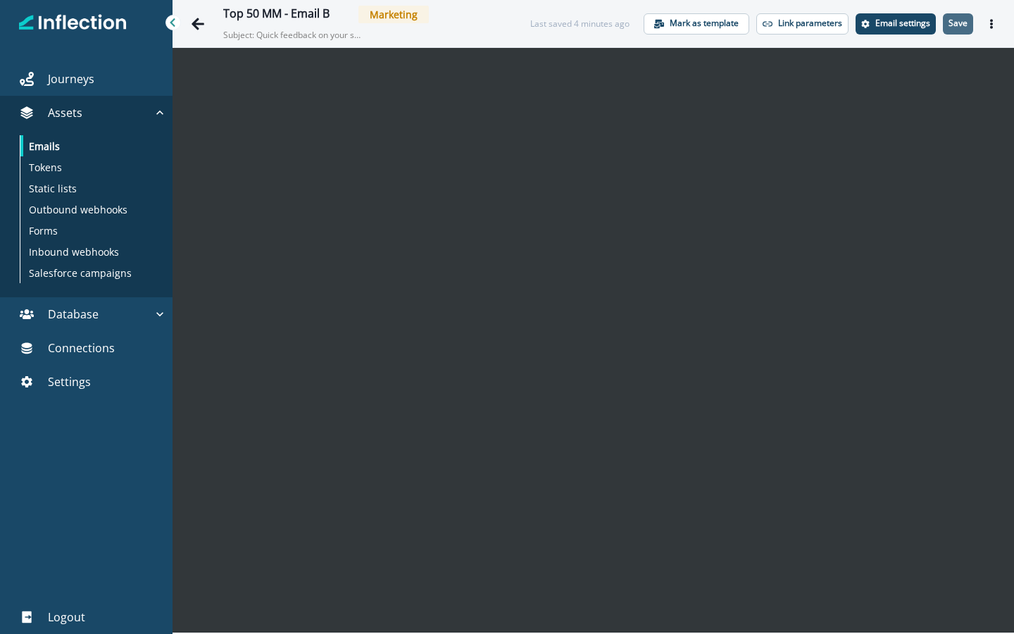
click at [923, 24] on p "Save" at bounding box center [958, 23] width 19 height 10
click at [890, 26] on p "Email settings" at bounding box center [902, 23] width 55 height 10
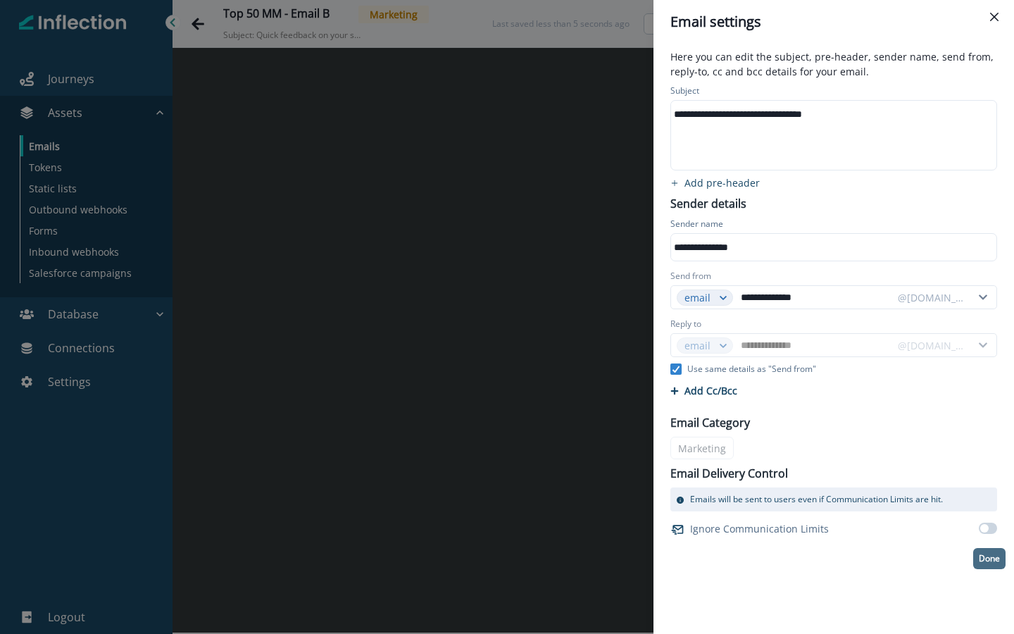
click at [923, 494] on p "Done" at bounding box center [989, 558] width 21 height 10
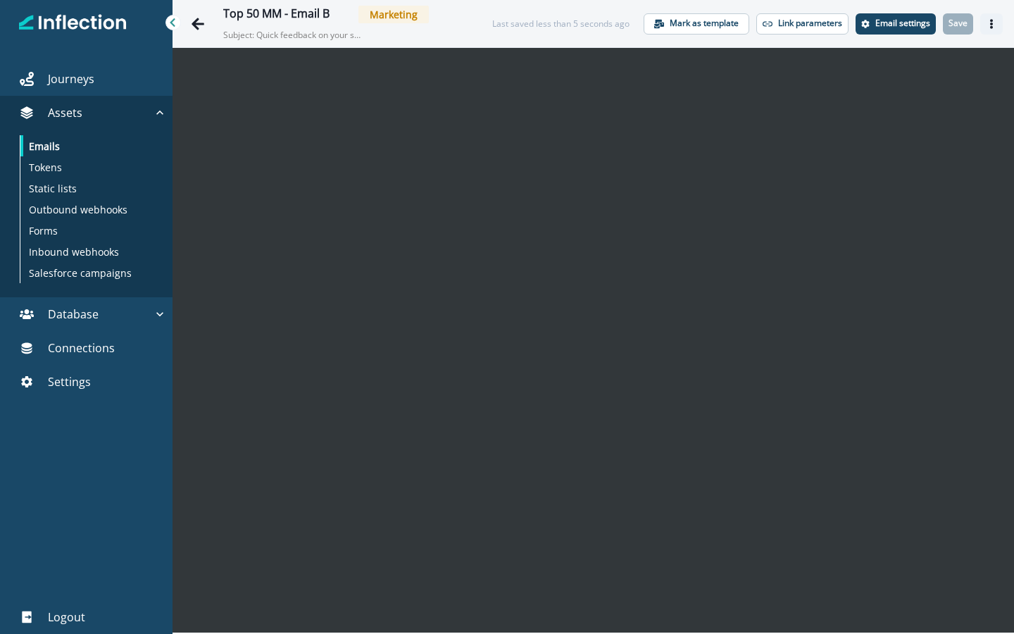
click at [923, 26] on icon "Actions" at bounding box center [991, 24] width 3 height 10
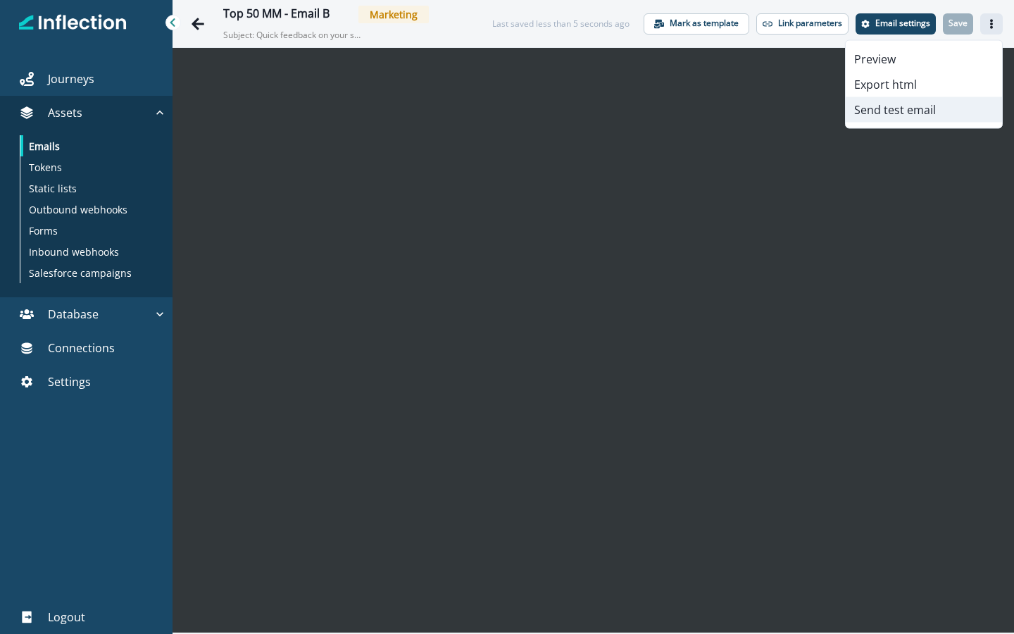
click at [894, 118] on button "Send test email" at bounding box center [924, 109] width 156 height 25
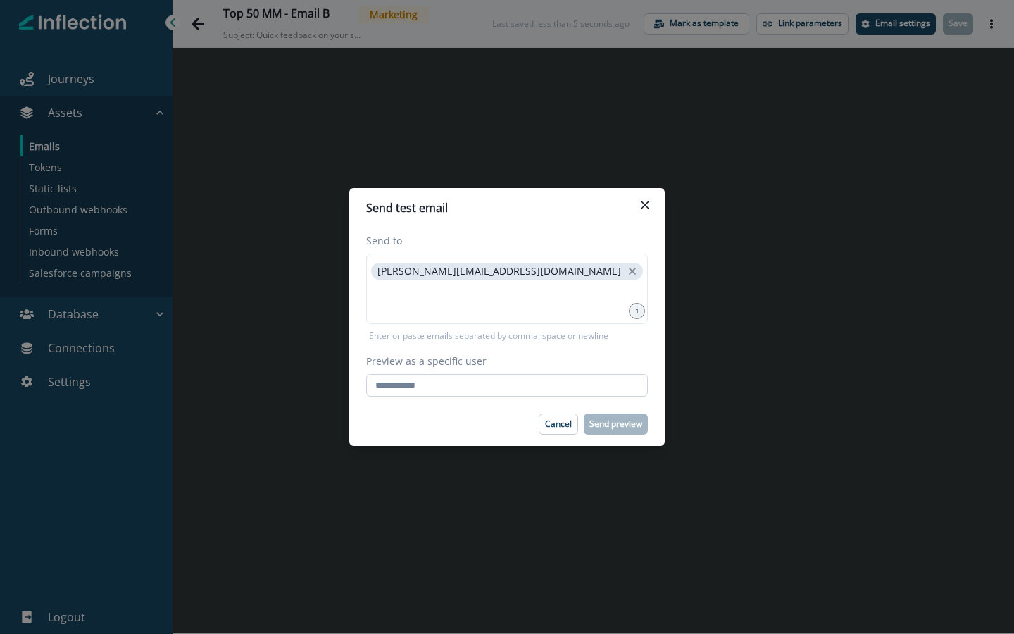
click at [546, 384] on input "Preview as a specific user" at bounding box center [507, 385] width 282 height 23
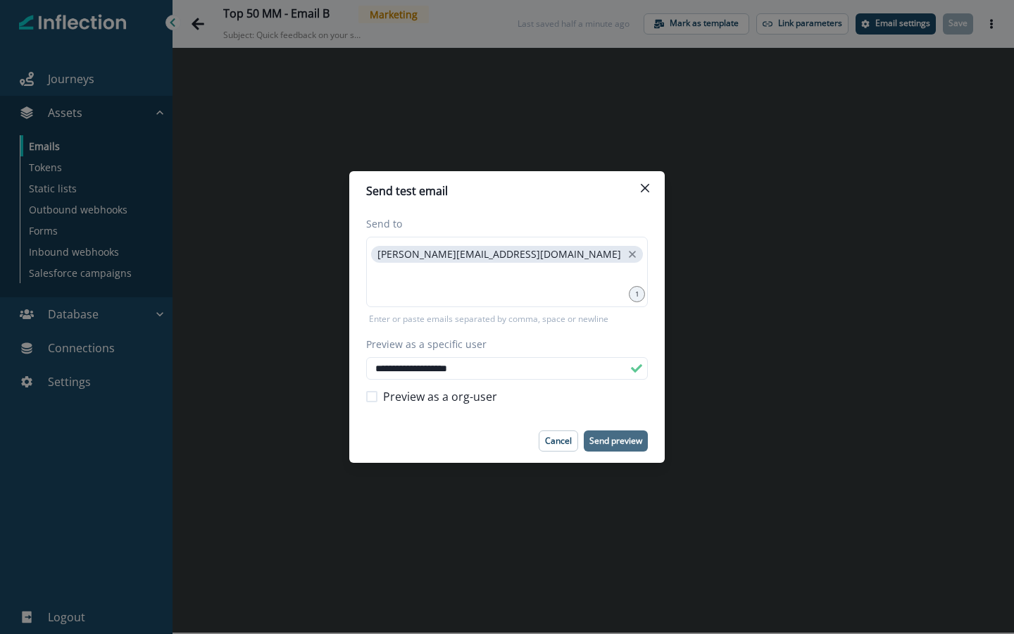
type input "**********"
click at [614, 449] on button "Send preview" at bounding box center [616, 440] width 64 height 21
click at [651, 184] on button "Close" at bounding box center [645, 188] width 23 height 23
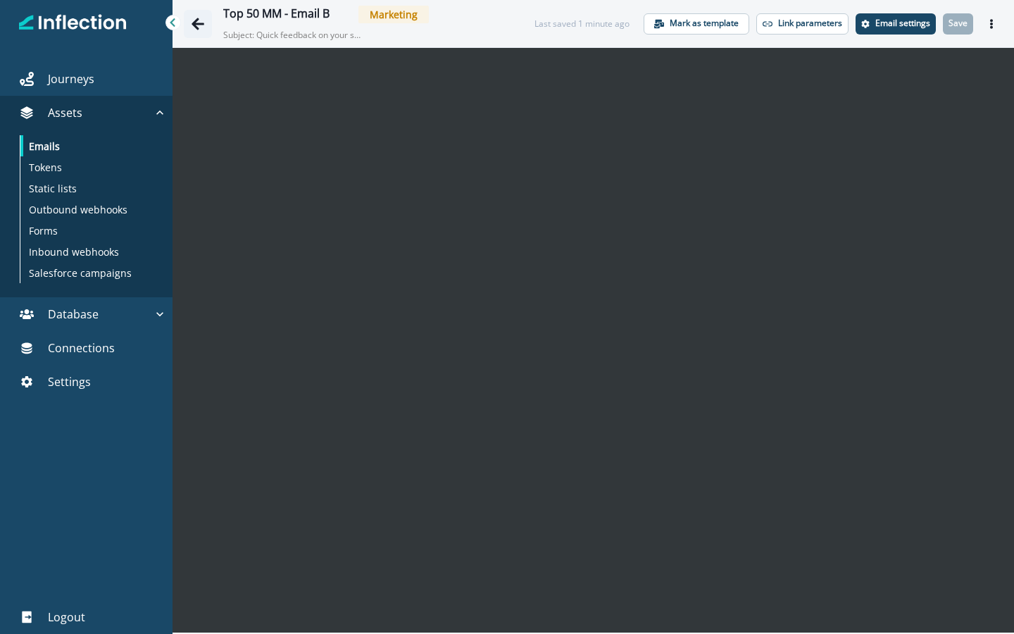
click at [199, 27] on icon "Go back" at bounding box center [198, 24] width 14 height 14
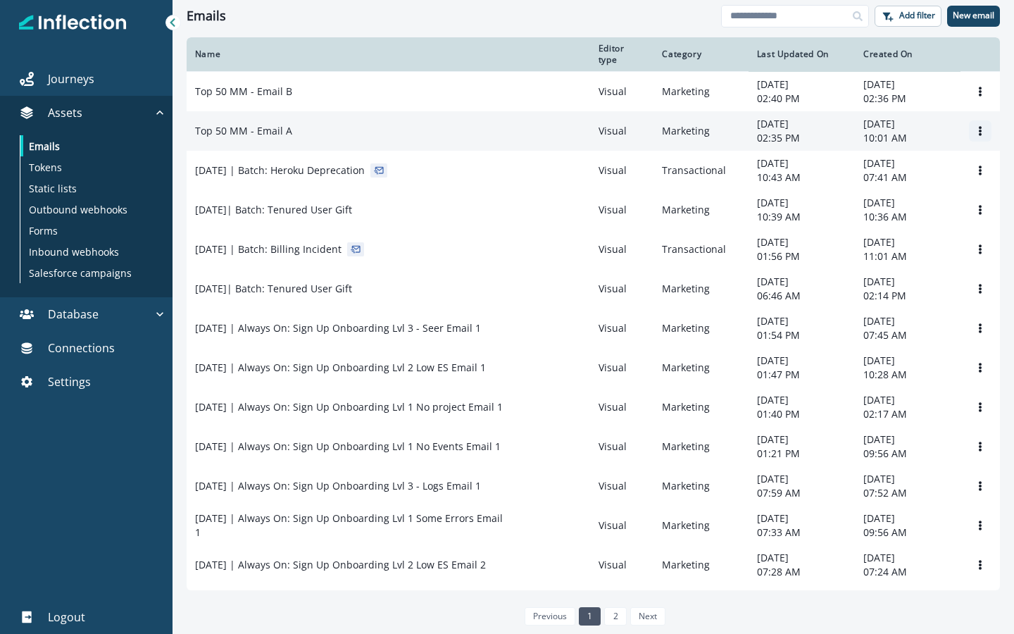
click at [923, 136] on icon "Options" at bounding box center [980, 131] width 10 height 10
click at [287, 138] on p "Top 50 MM - Email A" at bounding box center [243, 131] width 97 height 14
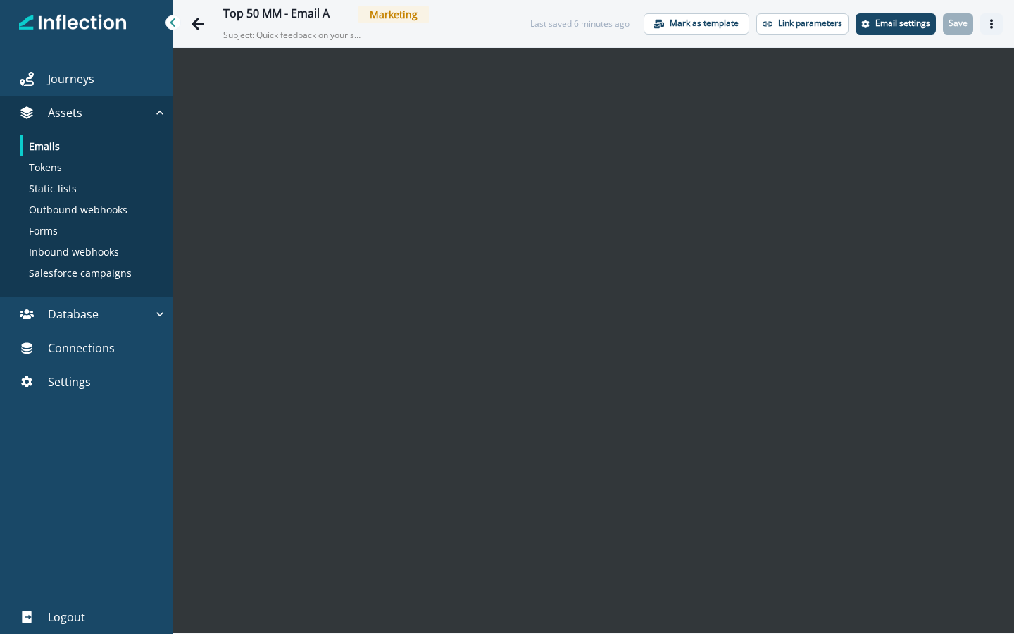
click at [923, 24] on icon "Actions" at bounding box center [992, 24] width 10 height 10
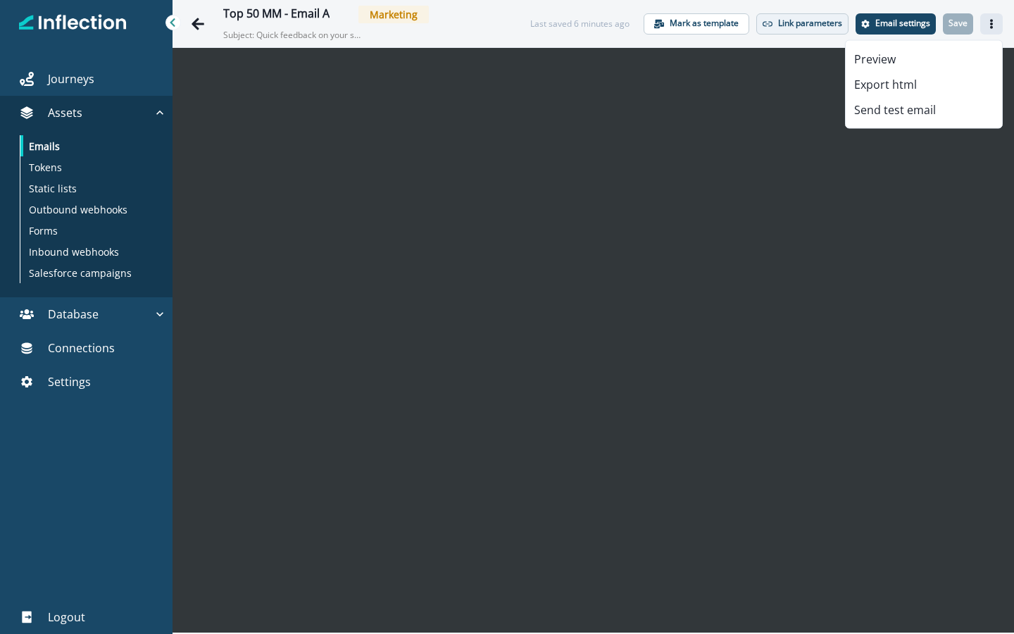
click at [808, 26] on p "Link parameters" at bounding box center [810, 23] width 64 height 10
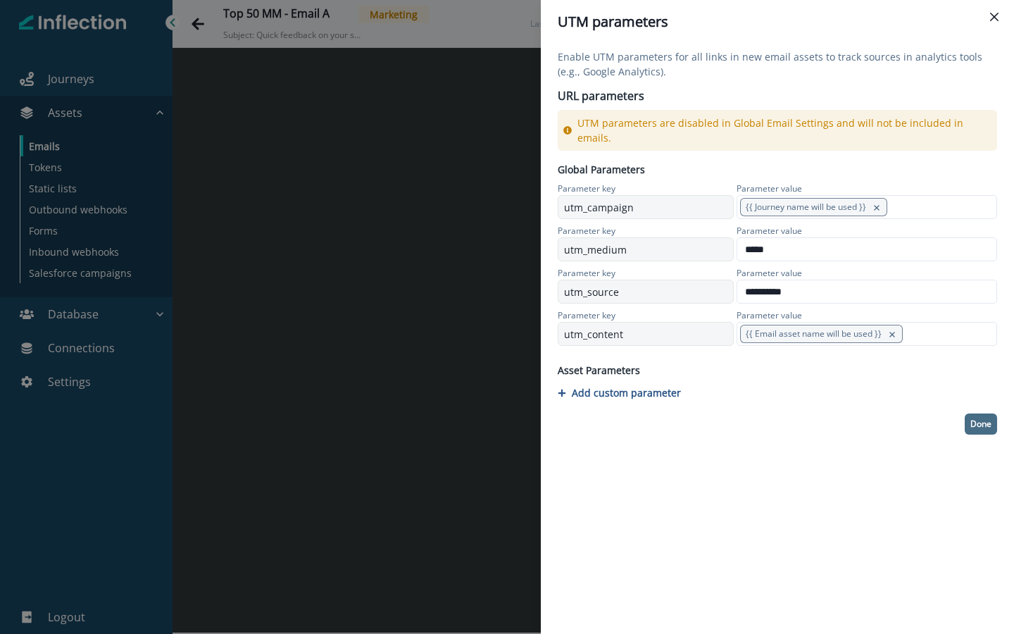
click at [923, 419] on p "Done" at bounding box center [980, 424] width 21 height 10
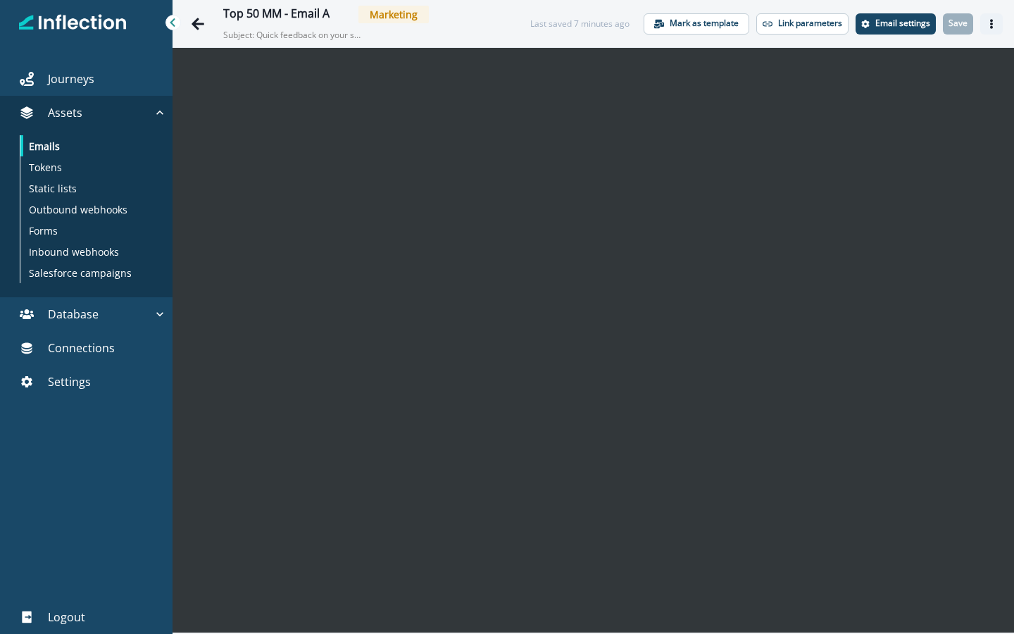
click at [923, 29] on button "Actions" at bounding box center [991, 23] width 23 height 21
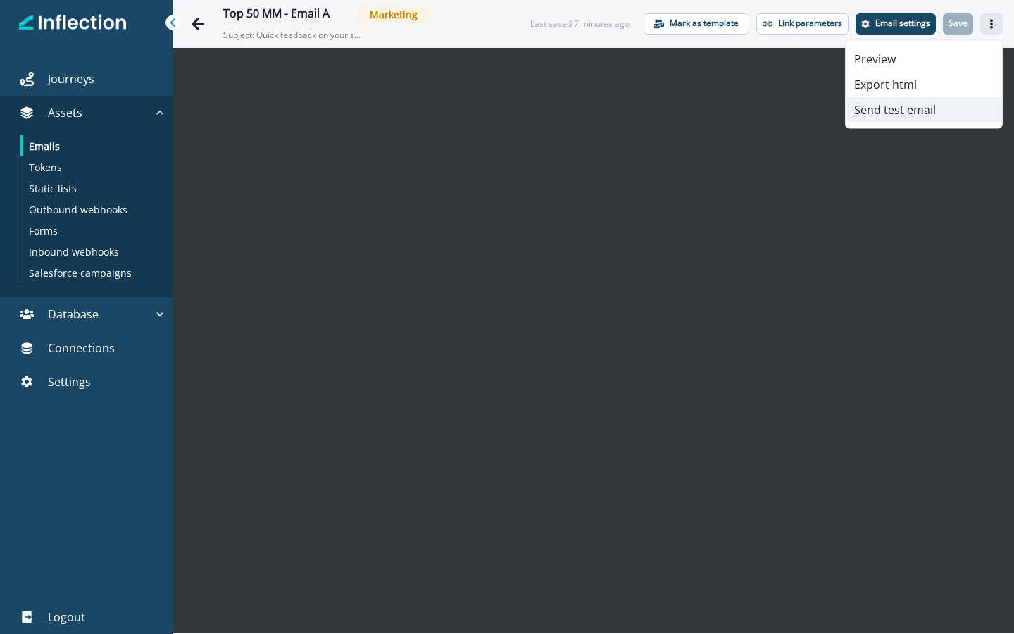
click at [887, 113] on button "Send test email" at bounding box center [924, 109] width 156 height 25
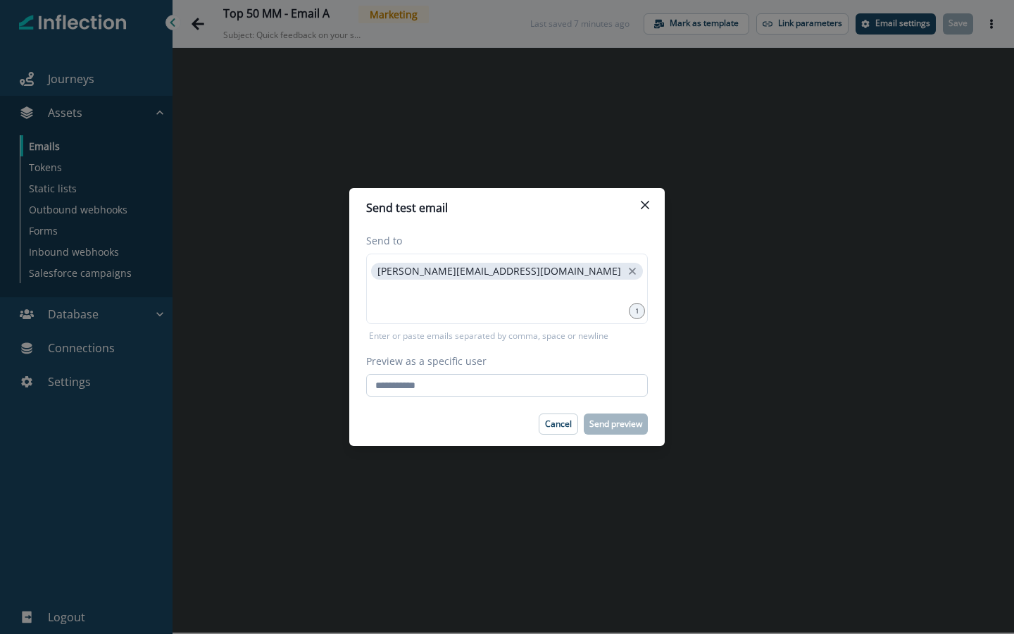
click at [411, 389] on input "Preview as a specific user" at bounding box center [507, 385] width 282 height 23
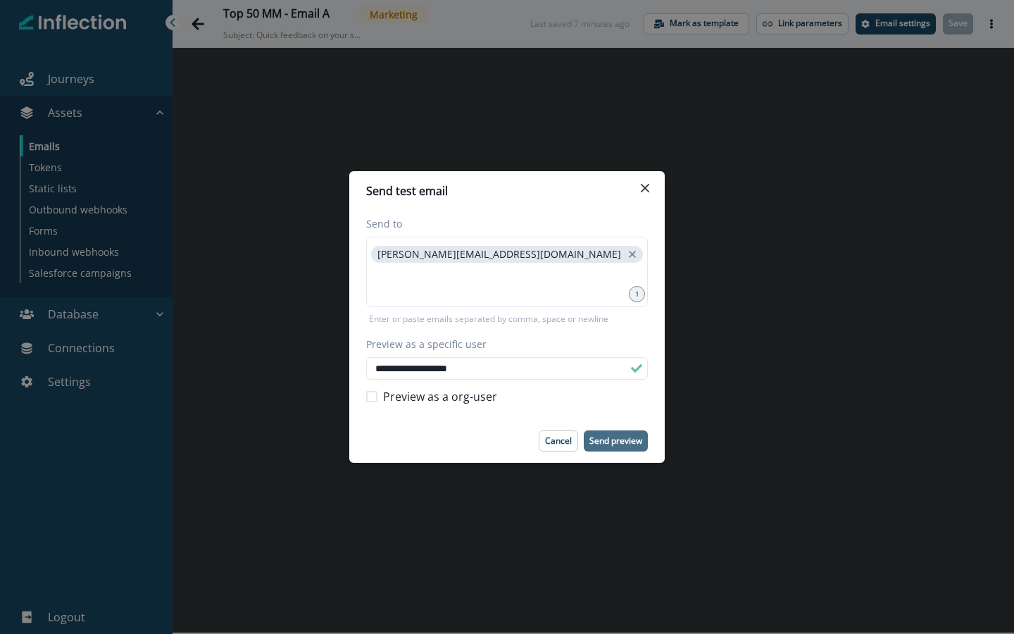
type input "**********"
click at [613, 446] on button "Send preview" at bounding box center [616, 440] width 64 height 21
click at [292, 390] on div "**********" at bounding box center [507, 317] width 1014 height 634
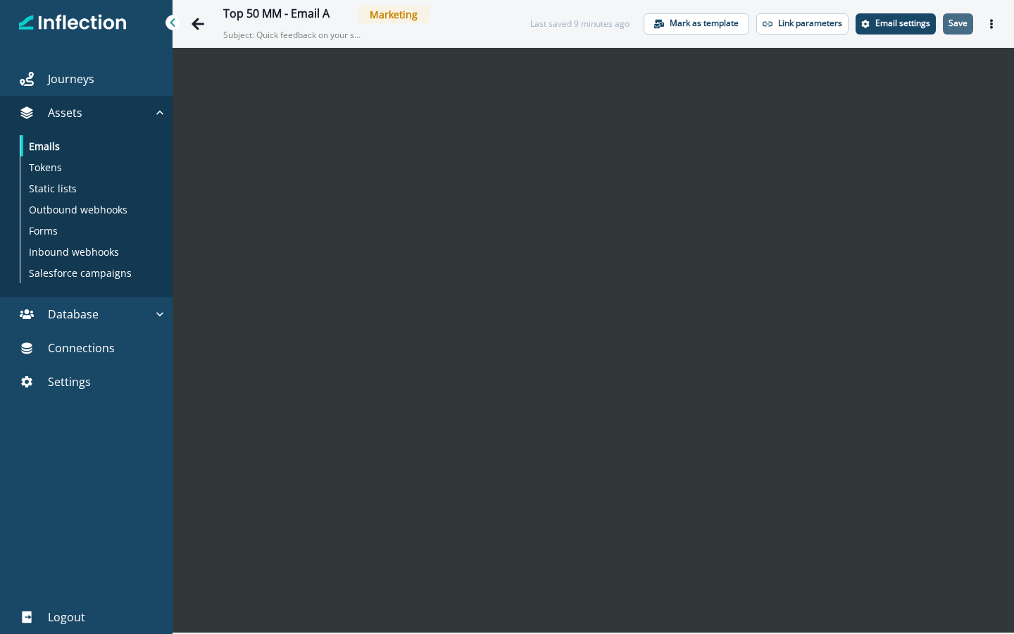
click at [923, 27] on p "Save" at bounding box center [958, 23] width 19 height 10
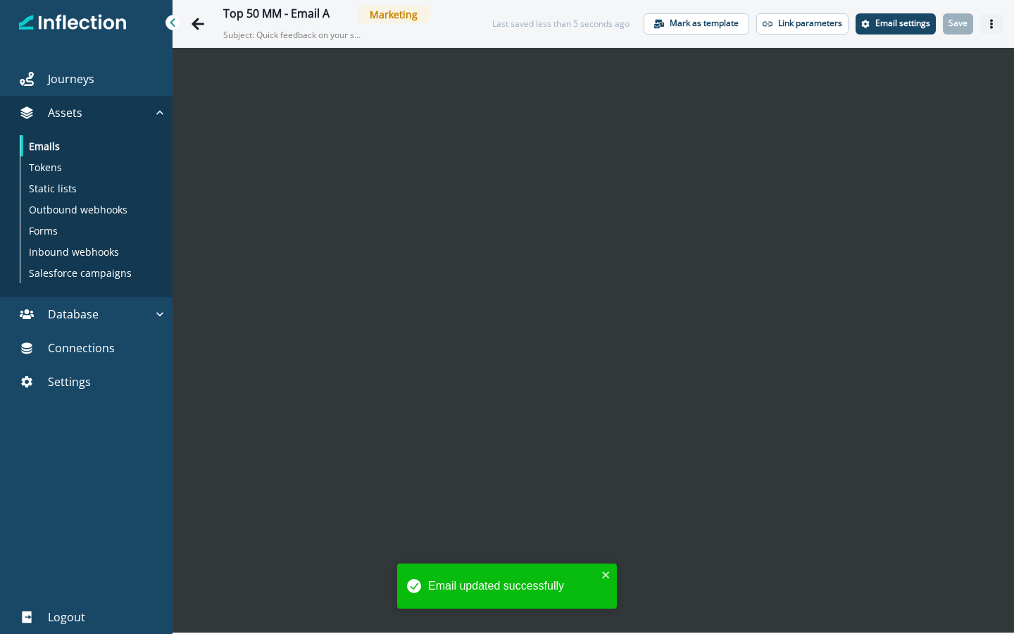
click at [923, 25] on button "Actions" at bounding box center [991, 23] width 23 height 21
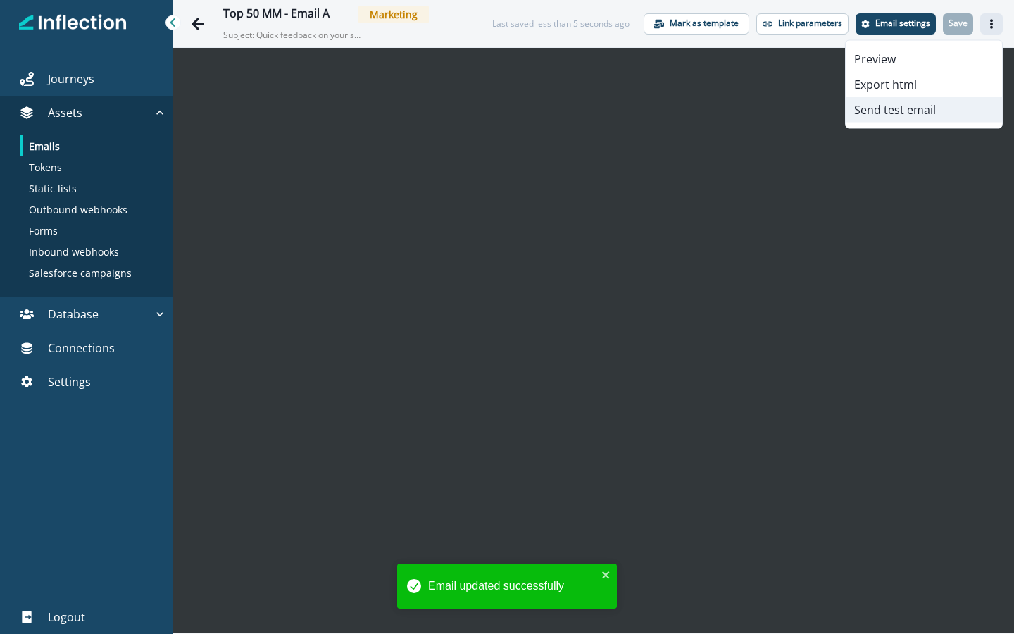
click at [909, 112] on button "Send test email" at bounding box center [924, 109] width 156 height 25
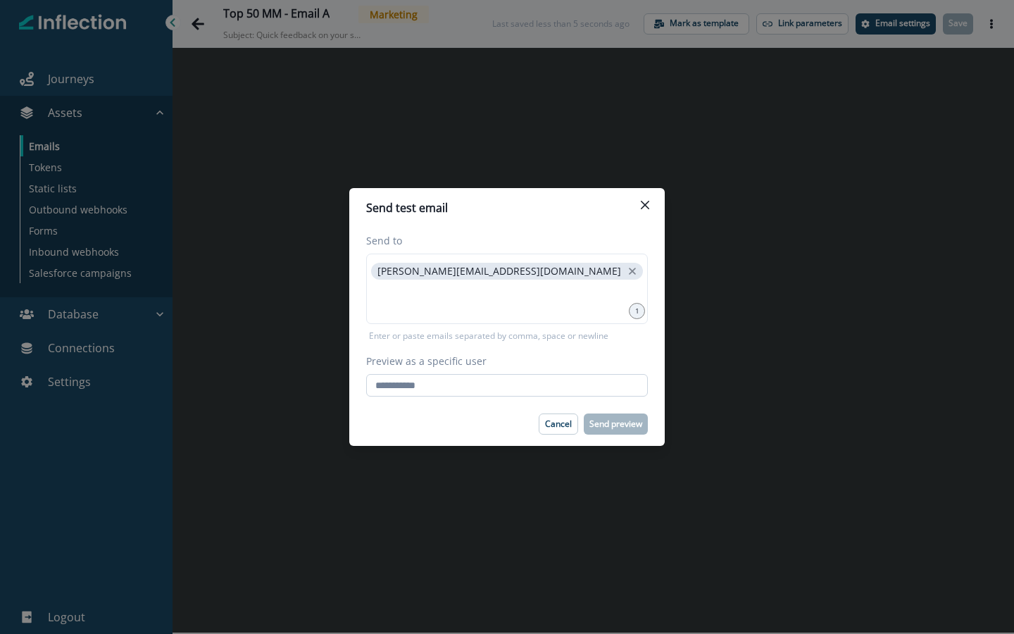
click at [454, 391] on input "Preview as a specific user" at bounding box center [507, 385] width 282 height 23
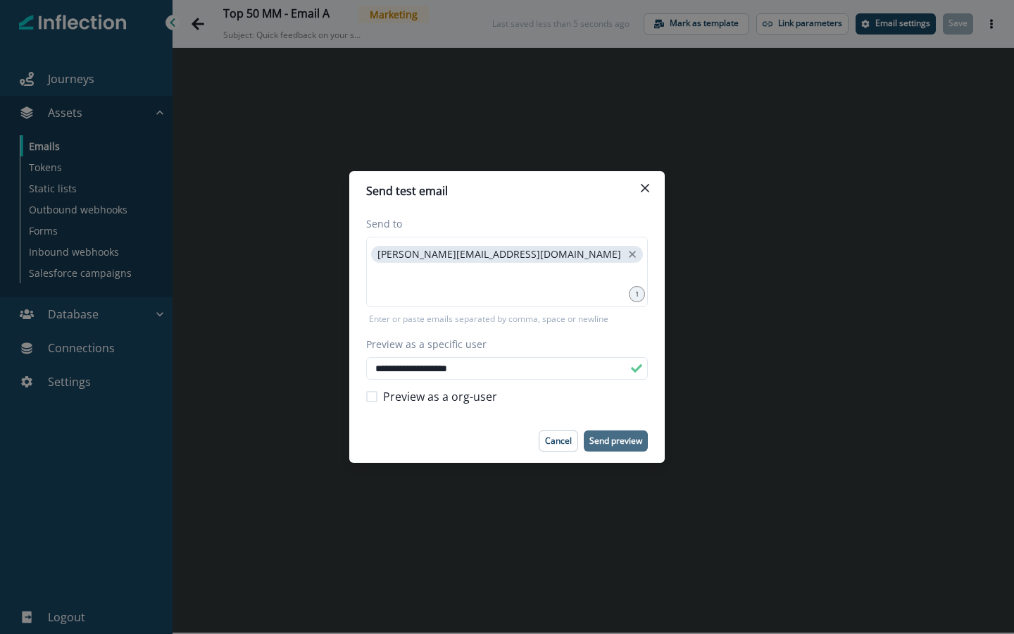
type input "**********"
click at [622, 444] on p "Send preview" at bounding box center [615, 441] width 53 height 10
click at [549, 438] on p "Cancel" at bounding box center [558, 441] width 27 height 10
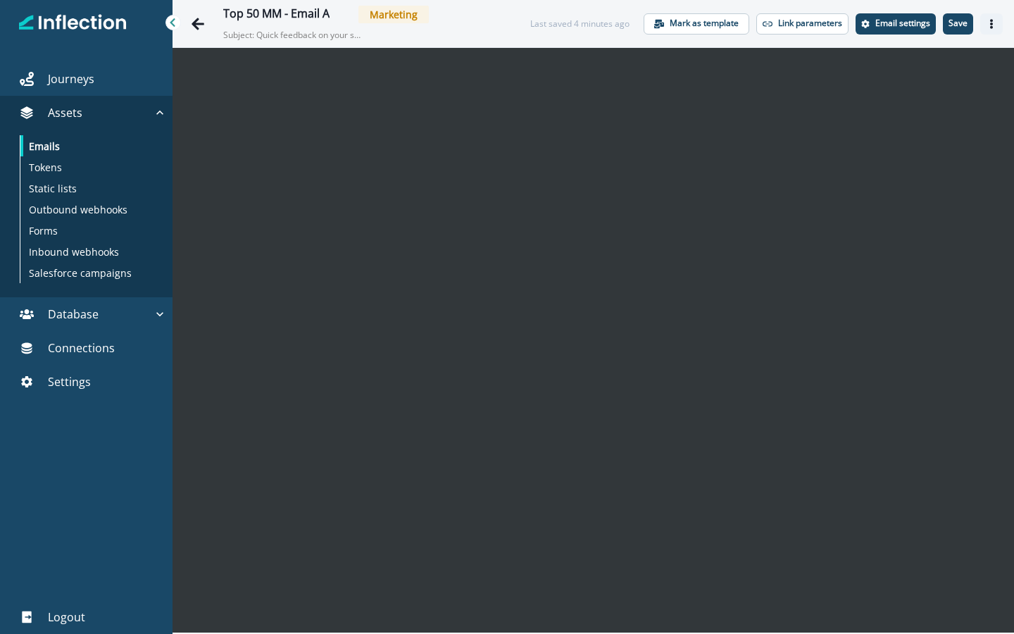
click at [923, 20] on icon "Actions" at bounding box center [991, 24] width 3 height 10
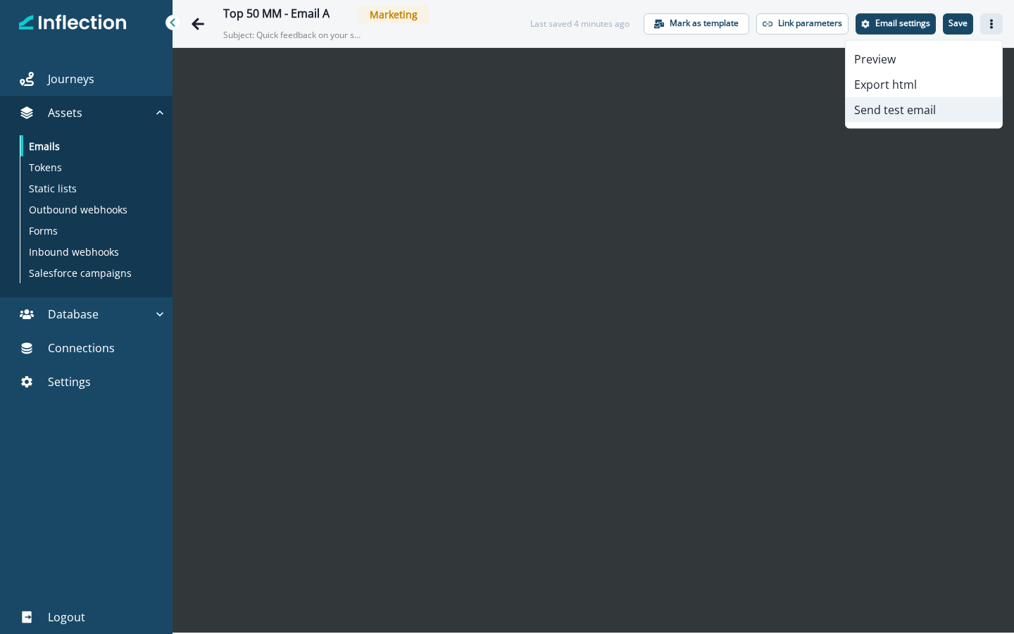
click at [890, 99] on button "Send test email" at bounding box center [924, 109] width 156 height 25
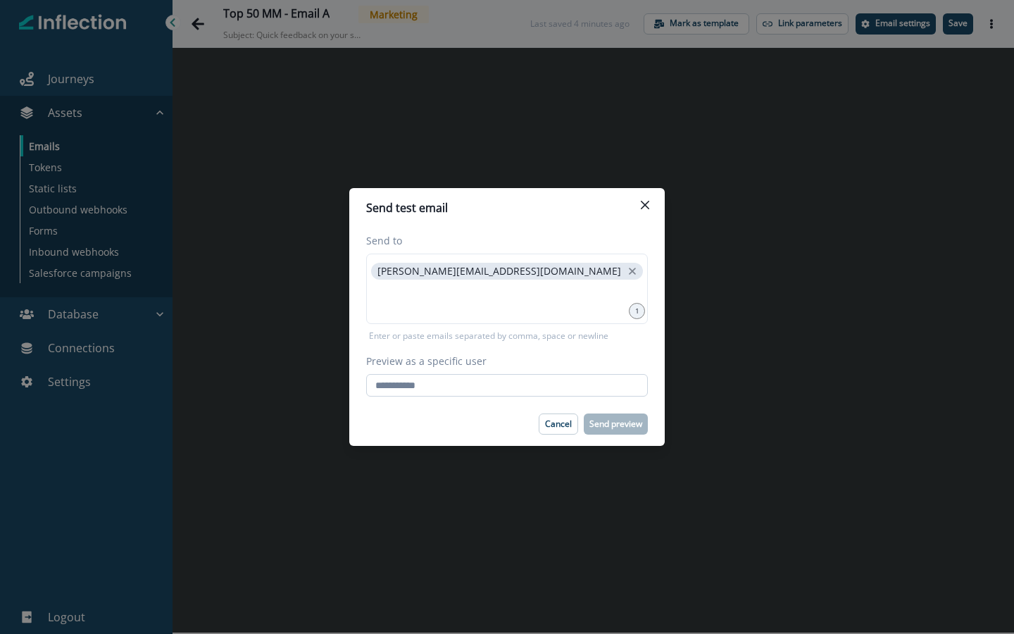
click at [439, 386] on input "Preview as a specific user" at bounding box center [507, 385] width 282 height 23
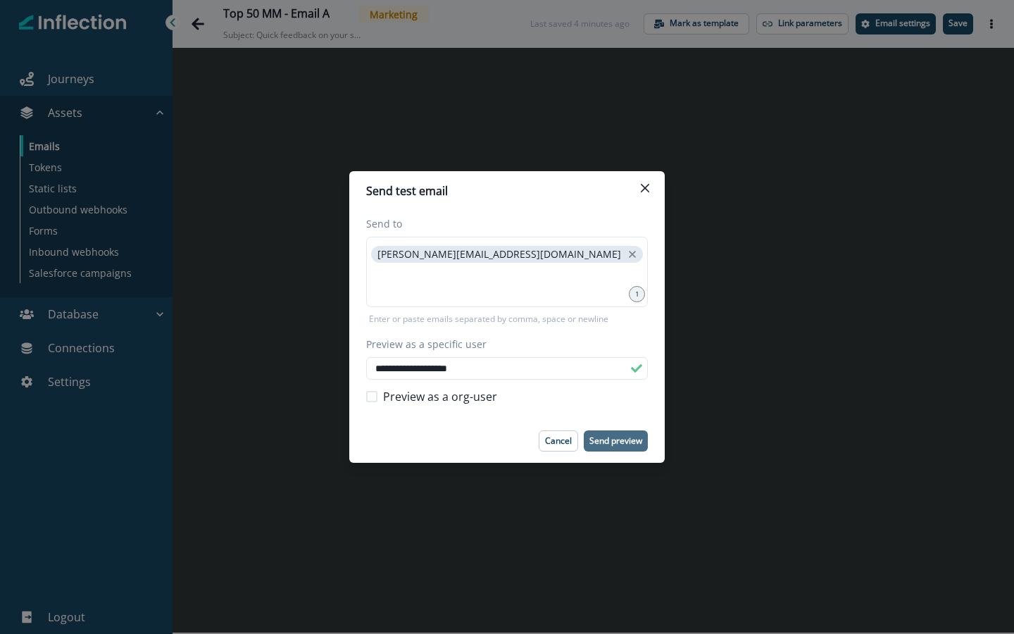
type input "**********"
click at [614, 442] on p "Send preview" at bounding box center [615, 441] width 53 height 10
click at [650, 182] on button "Close" at bounding box center [645, 188] width 23 height 23
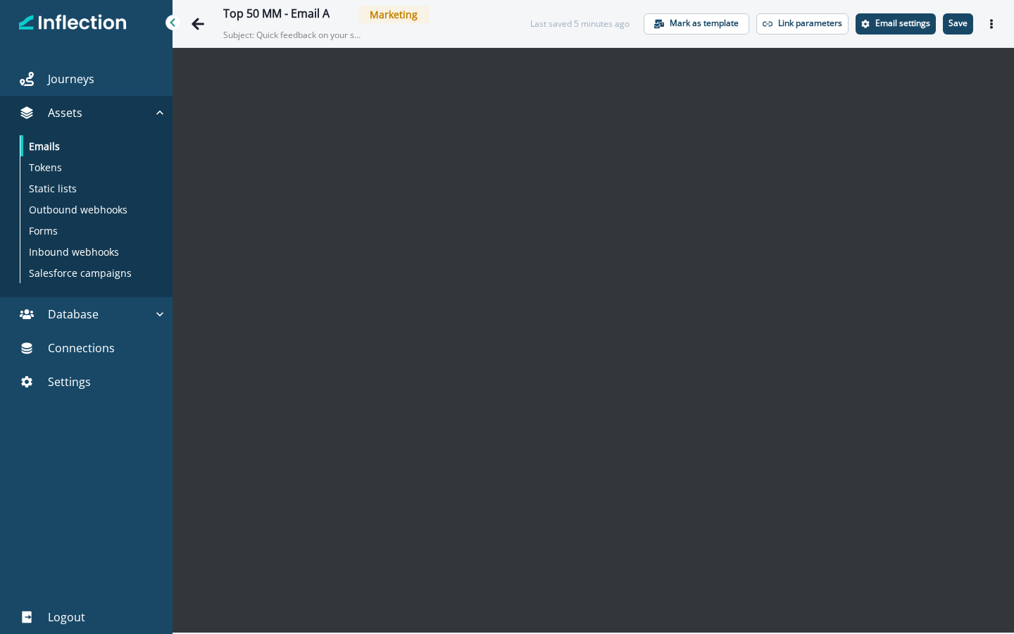
click at [180, 19] on div at bounding box center [172, 22] width 15 height 15
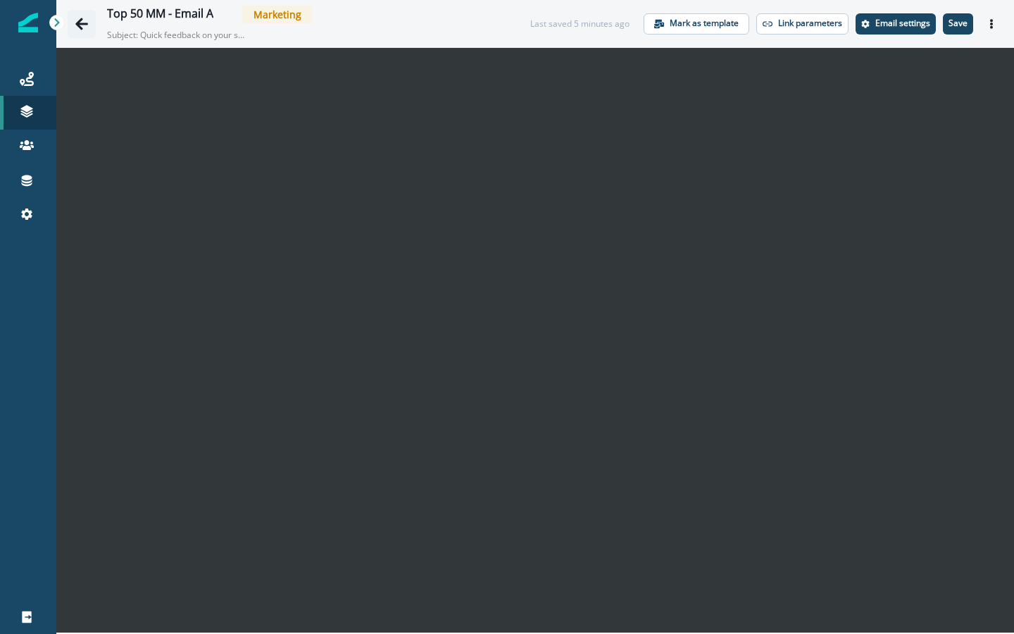
click at [80, 21] on icon "Go back" at bounding box center [81, 24] width 13 height 12
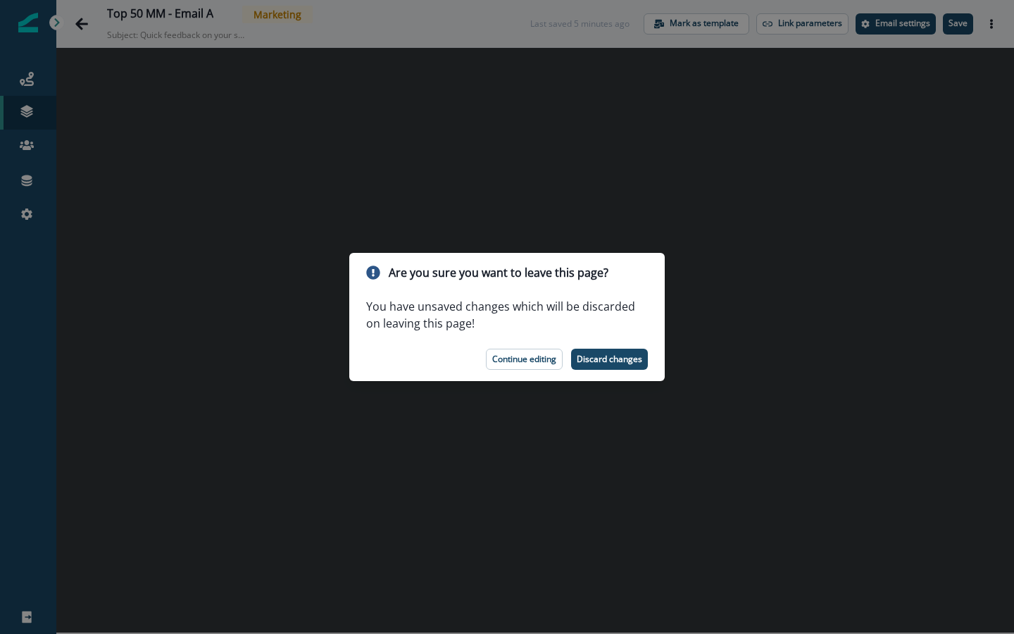
click at [629, 416] on div "Are you sure you want to leave this page? You have unsaved changes which will b…" at bounding box center [507, 317] width 1014 height 634
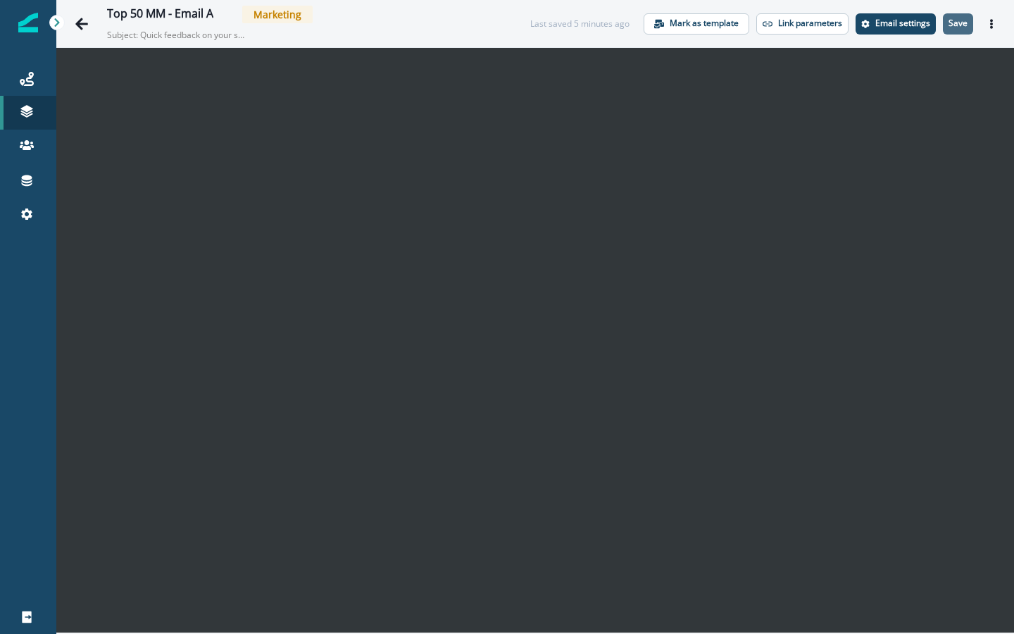
click at [923, 27] on p "Save" at bounding box center [958, 23] width 19 height 10
click at [78, 27] on icon "Go back" at bounding box center [82, 24] width 14 height 14
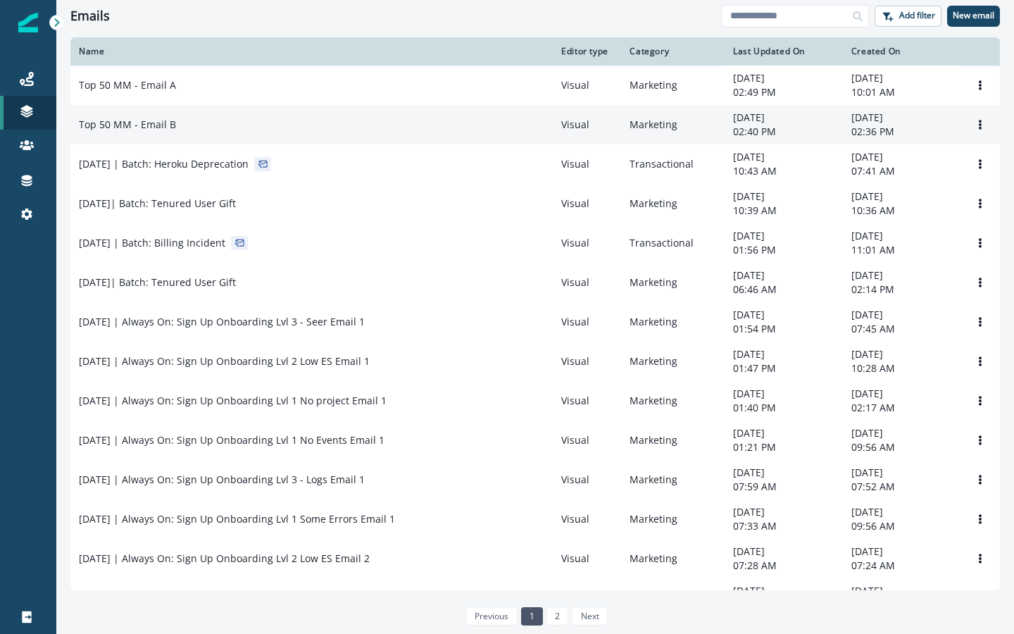
click at [139, 133] on td "Top 50 MM - Email B" at bounding box center [311, 124] width 482 height 39
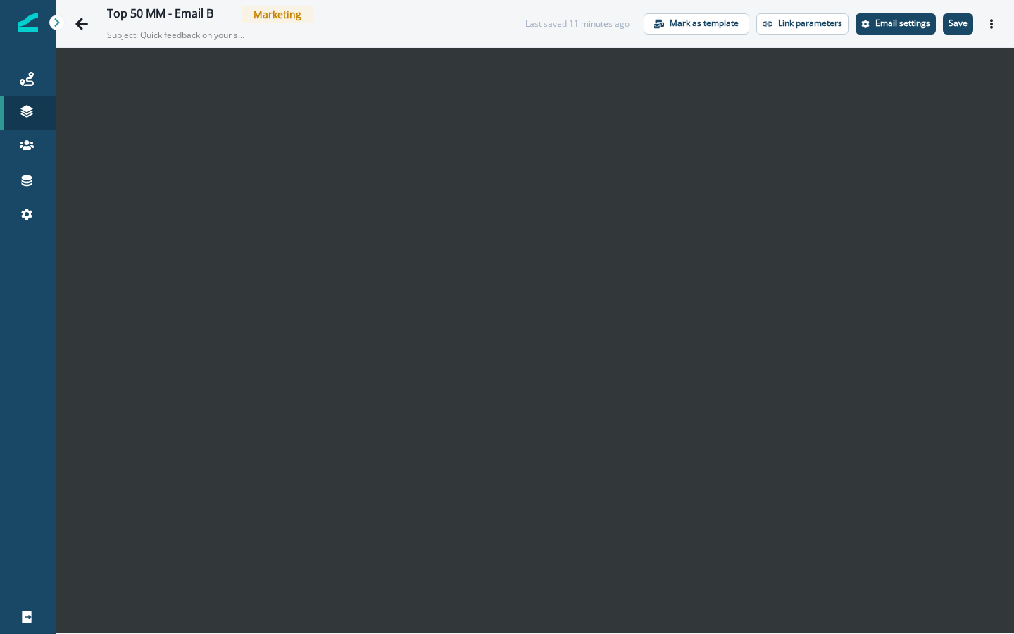
click at [923, 30] on button "Save" at bounding box center [958, 23] width 30 height 21
click at [923, 21] on button "Actions" at bounding box center [991, 23] width 23 height 21
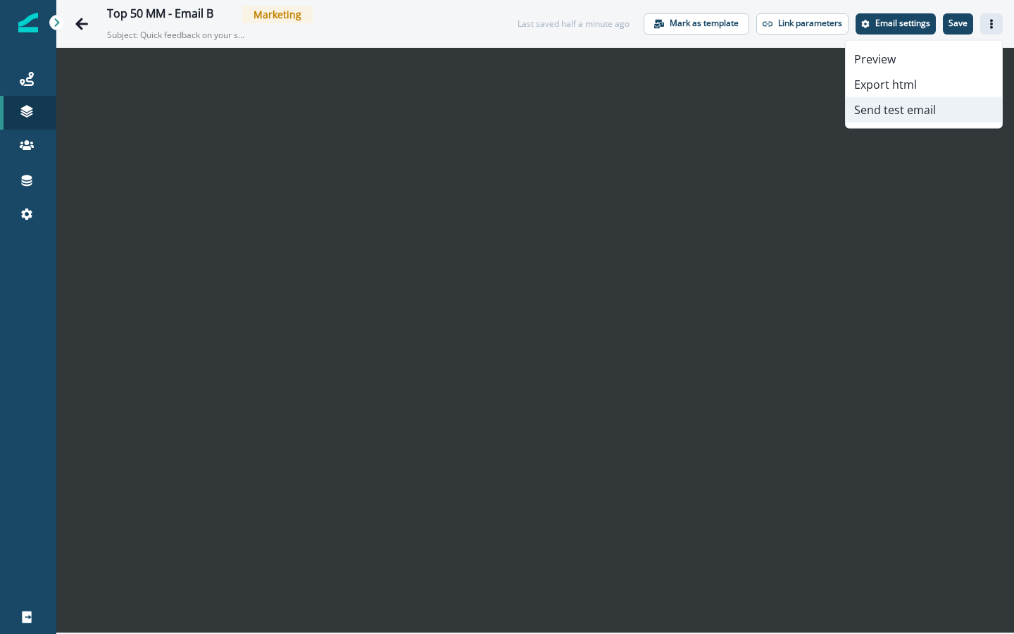
click at [896, 115] on button "Send test email" at bounding box center [924, 109] width 156 height 25
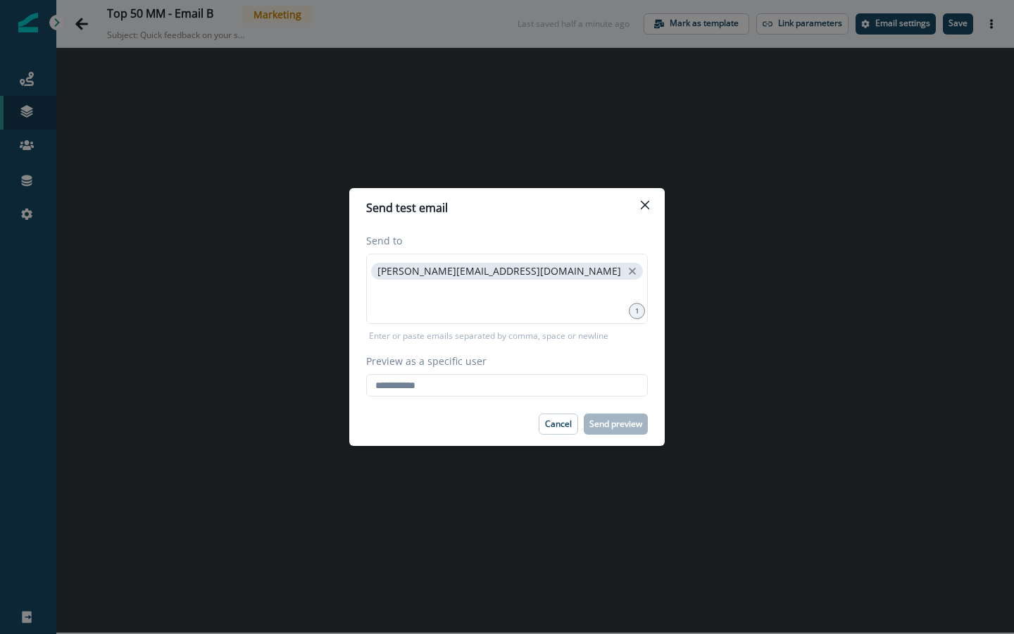
click at [551, 368] on label "Preview as a specific user" at bounding box center [502, 361] width 273 height 15
click at [551, 374] on input "Preview as a specific user" at bounding box center [507, 385] width 282 height 23
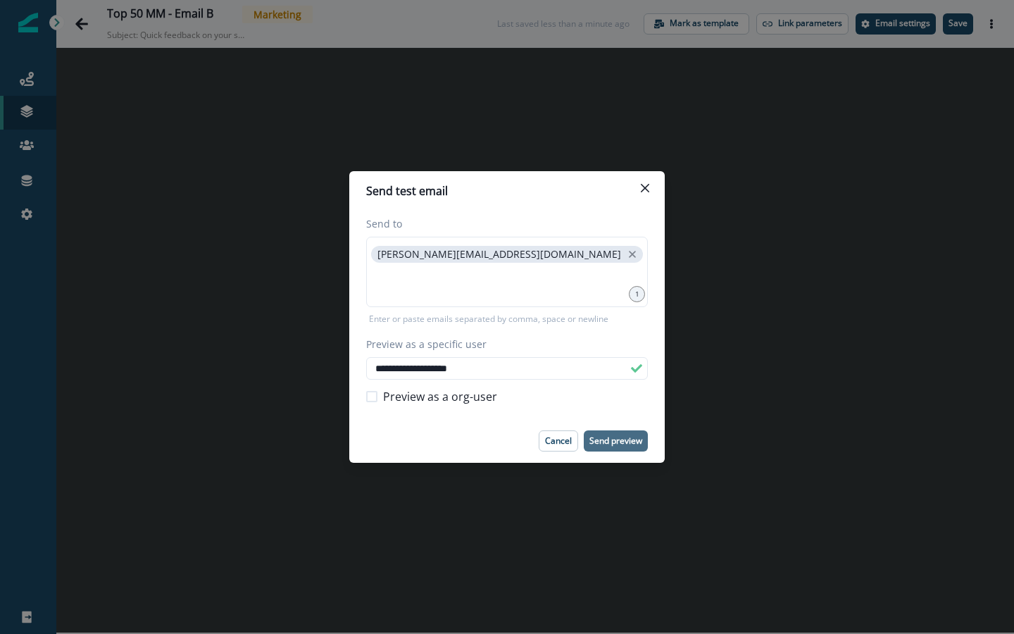
type input "**********"
click at [611, 445] on p "Send preview" at bounding box center [615, 441] width 53 height 10
click at [554, 442] on p "Cancel" at bounding box center [558, 441] width 27 height 10
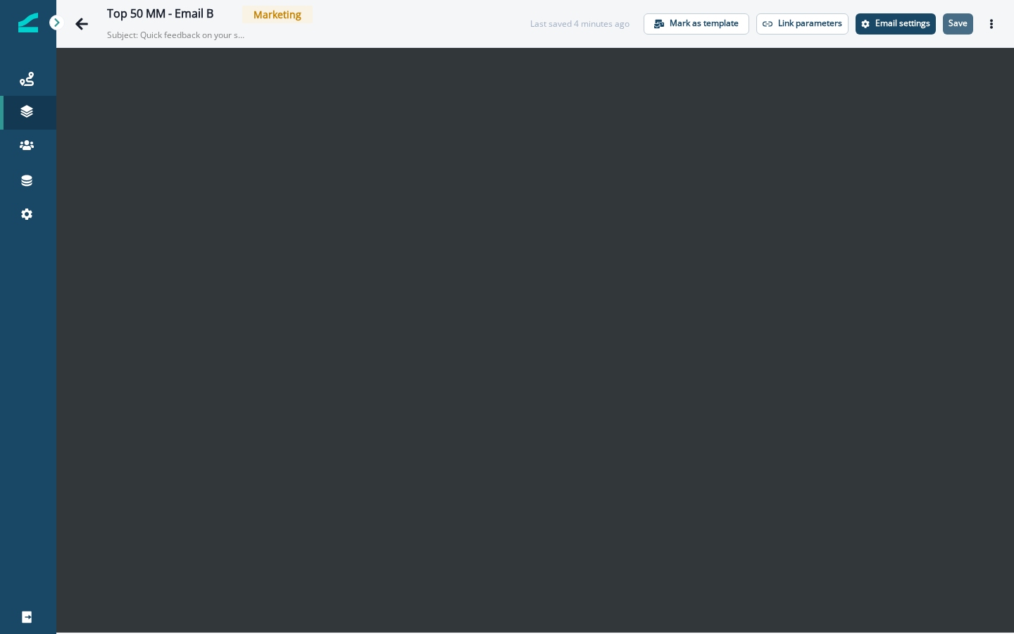
click at [923, 23] on p "Save" at bounding box center [958, 23] width 19 height 10
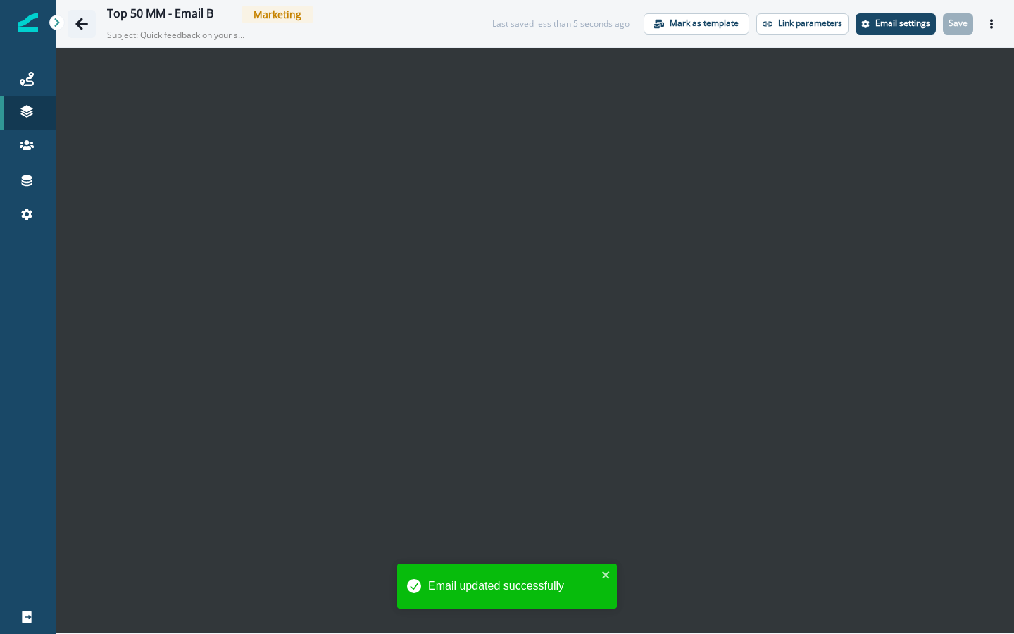
click at [82, 24] on icon "Go back" at bounding box center [81, 24] width 13 height 12
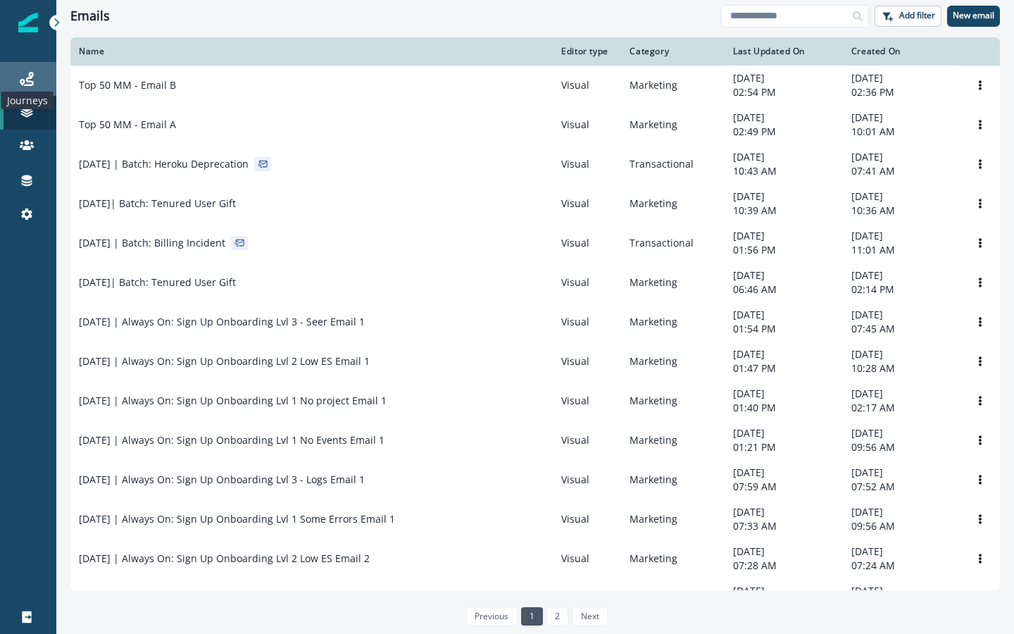
click at [30, 84] on icon at bounding box center [27, 79] width 14 height 14
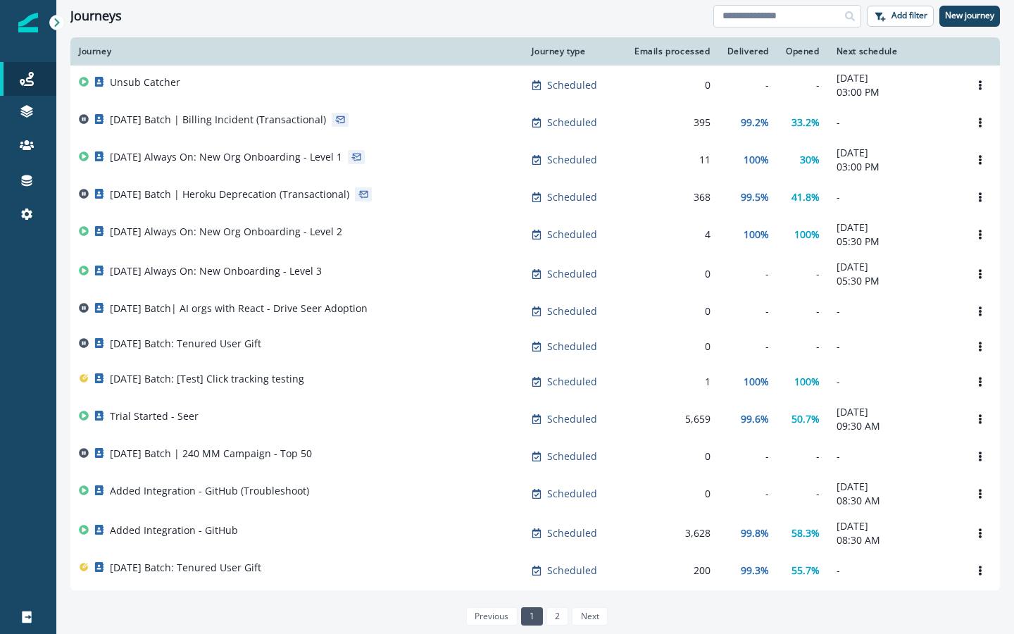
click at [729, 20] on input at bounding box center [787, 16] width 148 height 23
type input "*"
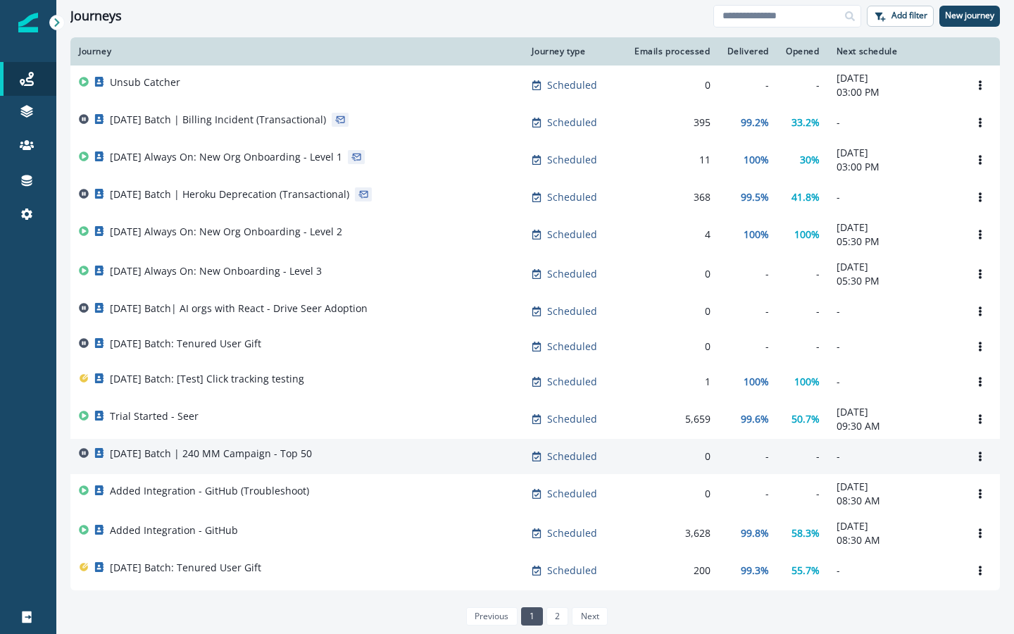
click at [244, 461] on p "[DATE] Batch | 240 MM Campaign - Top 50" at bounding box center [211, 453] width 202 height 14
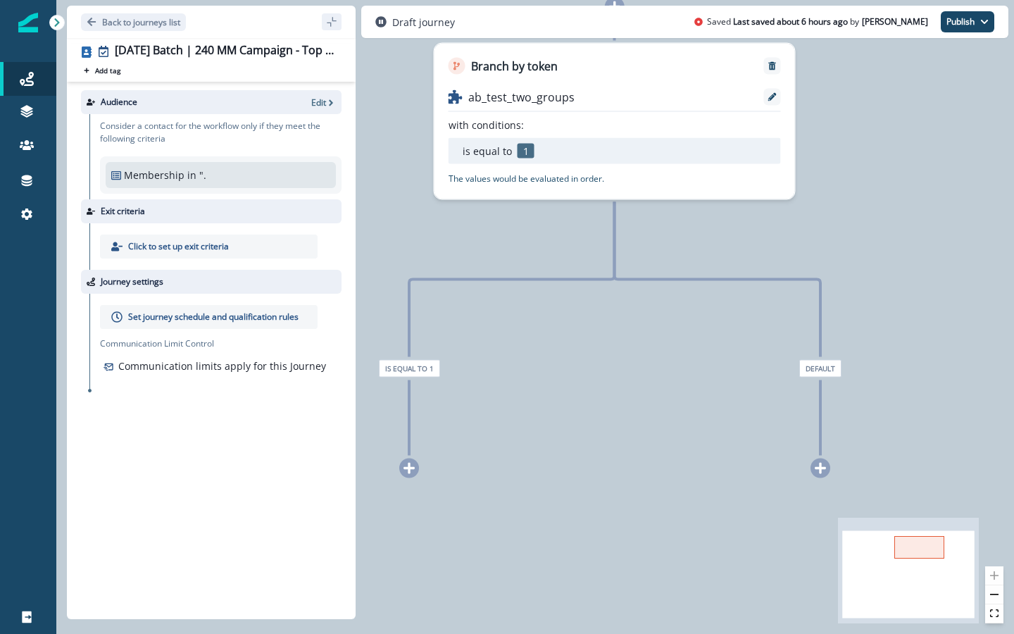
click at [408, 477] on div at bounding box center [409, 468] width 20 height 20
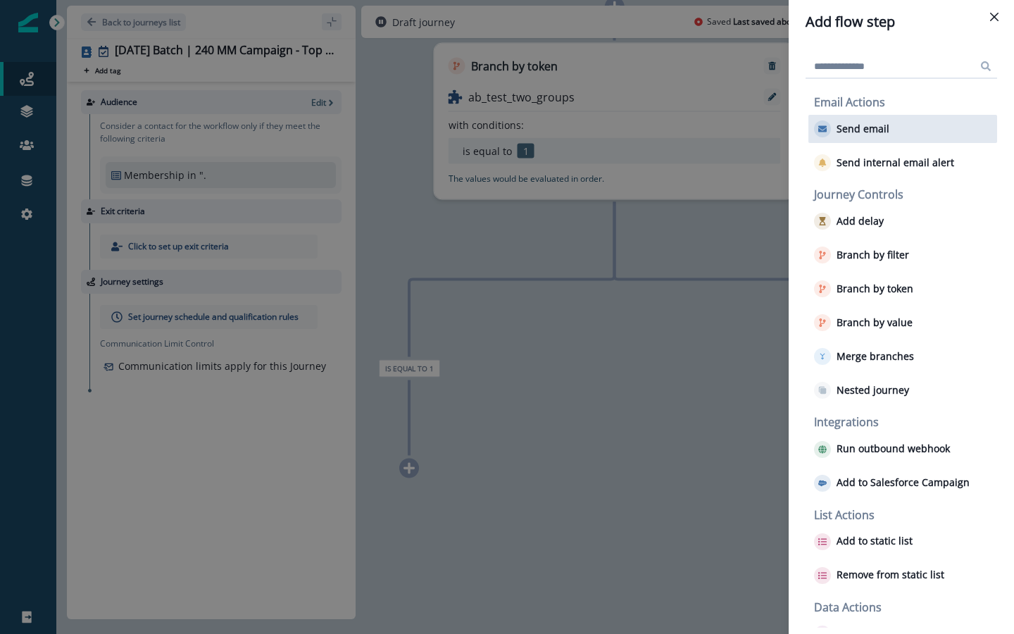
click at [895, 129] on div "Send email" at bounding box center [902, 129] width 189 height 28
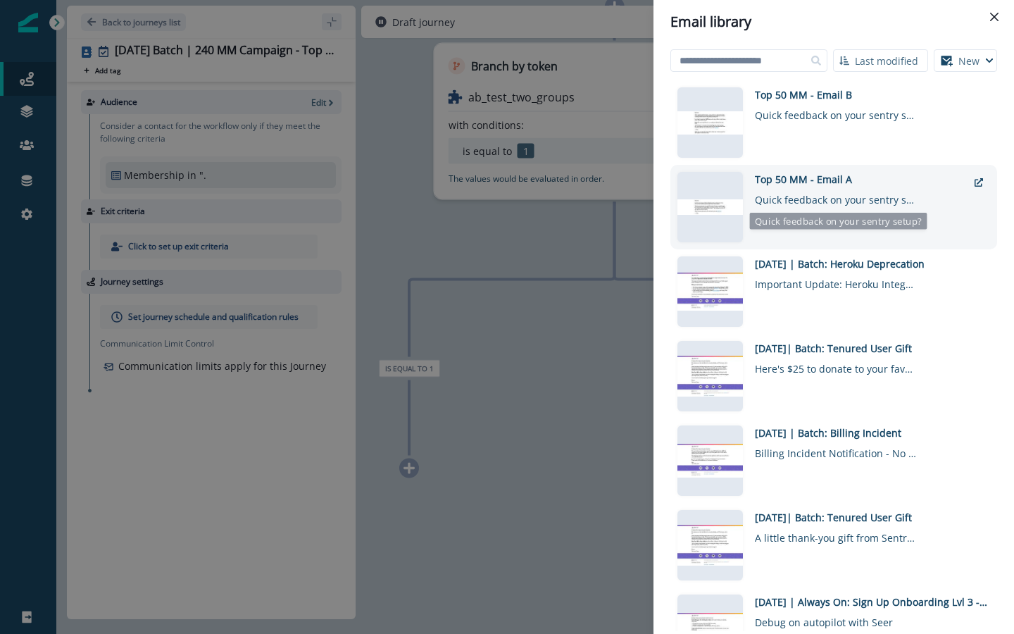
click at [812, 192] on div "Quick feedback on your sentry setup?" at bounding box center [836, 197] width 162 height 20
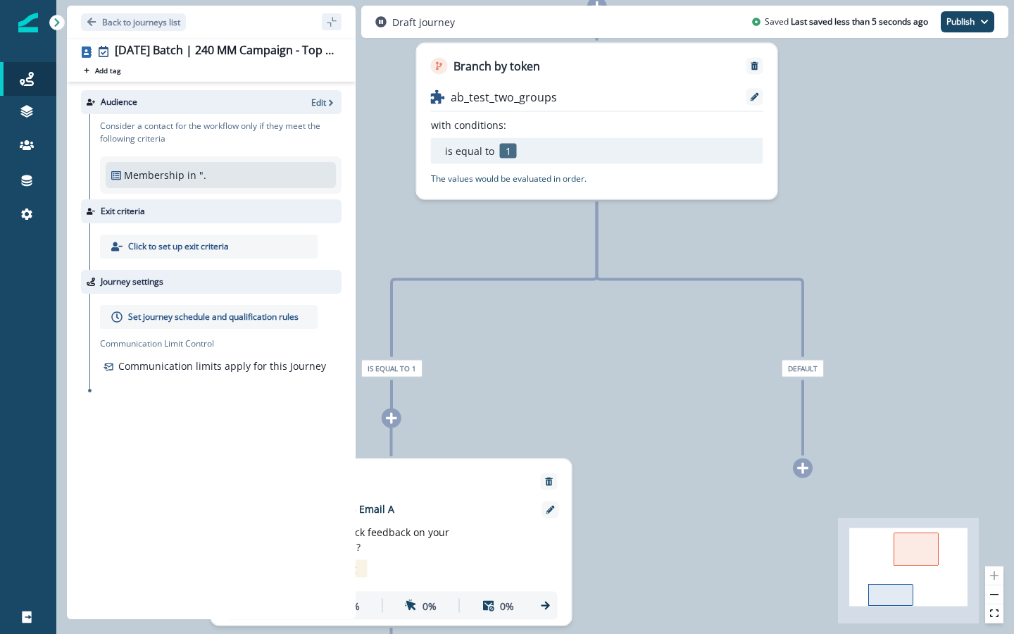
click at [803, 468] on icon at bounding box center [802, 468] width 11 height 11
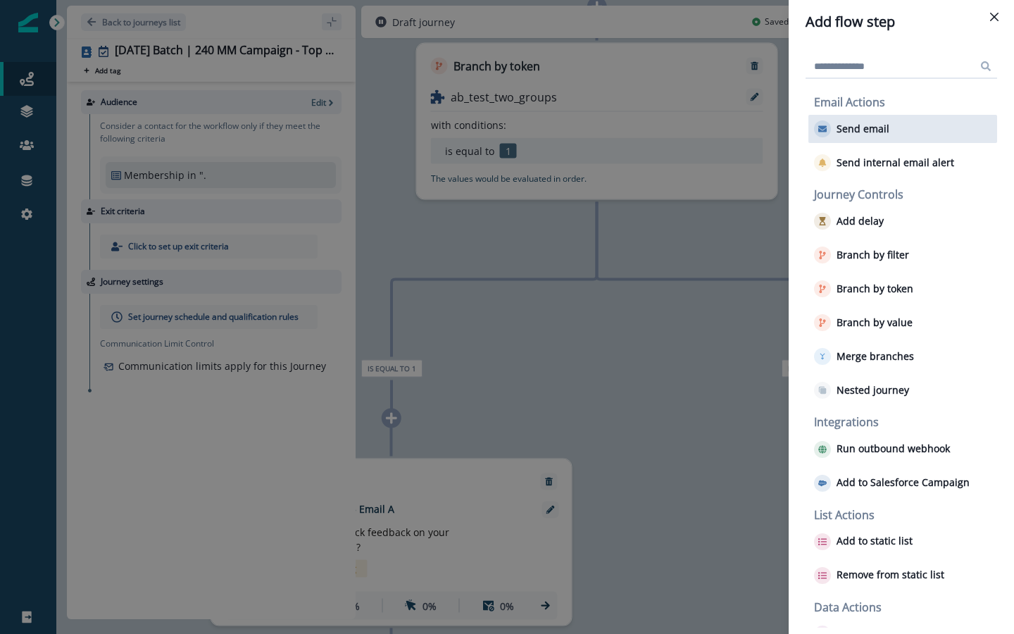
click at [866, 134] on p "Send email" at bounding box center [863, 129] width 53 height 12
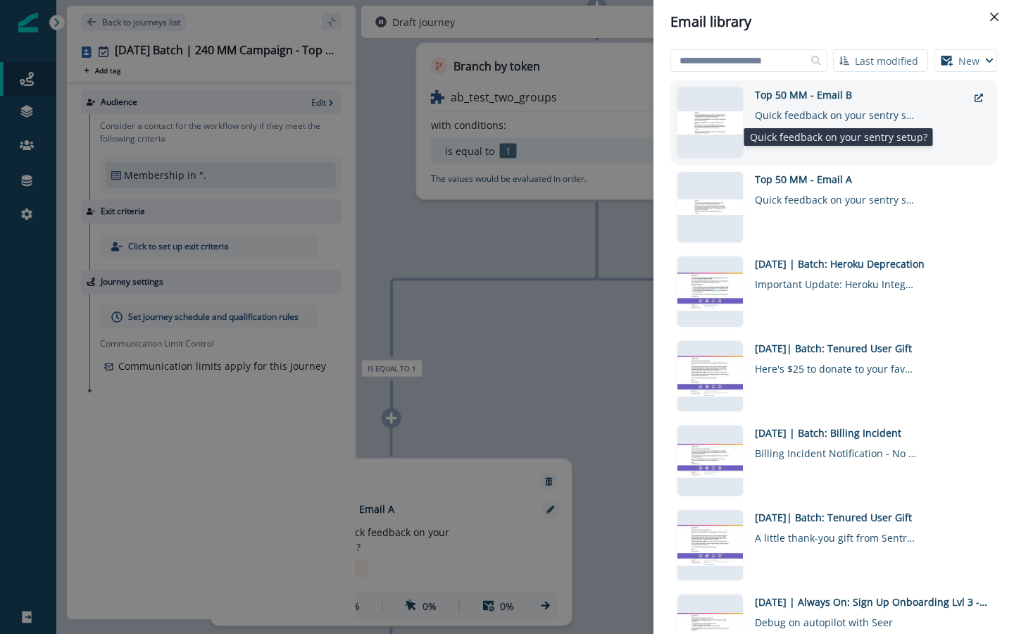
click at [845, 104] on div "Quick feedback on your sentry setup?" at bounding box center [836, 112] width 162 height 20
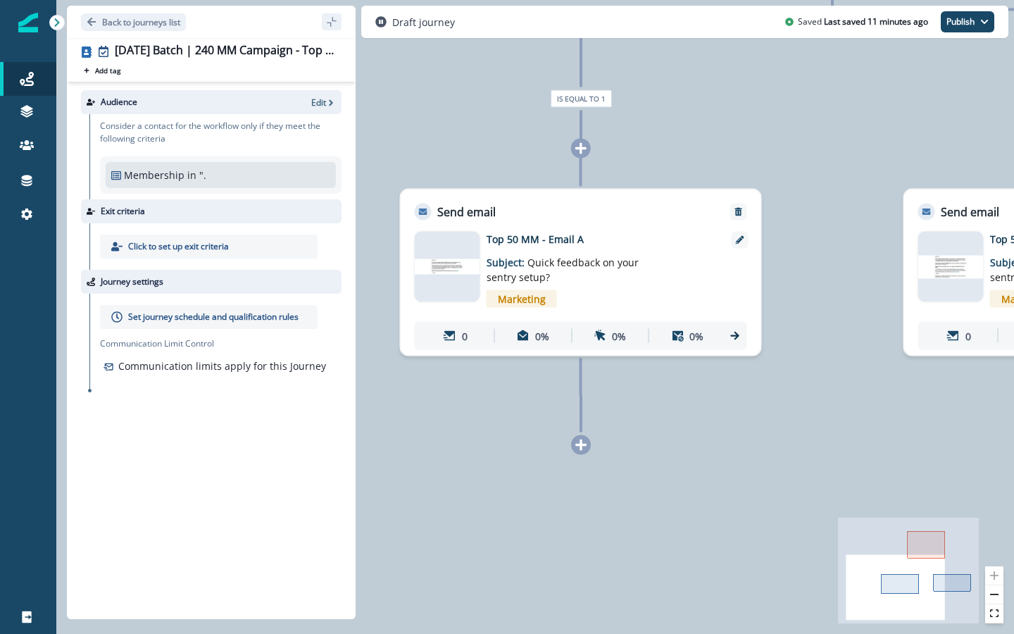
click at [192, 315] on p "Set journey schedule and qualification rules" at bounding box center [213, 317] width 170 height 13
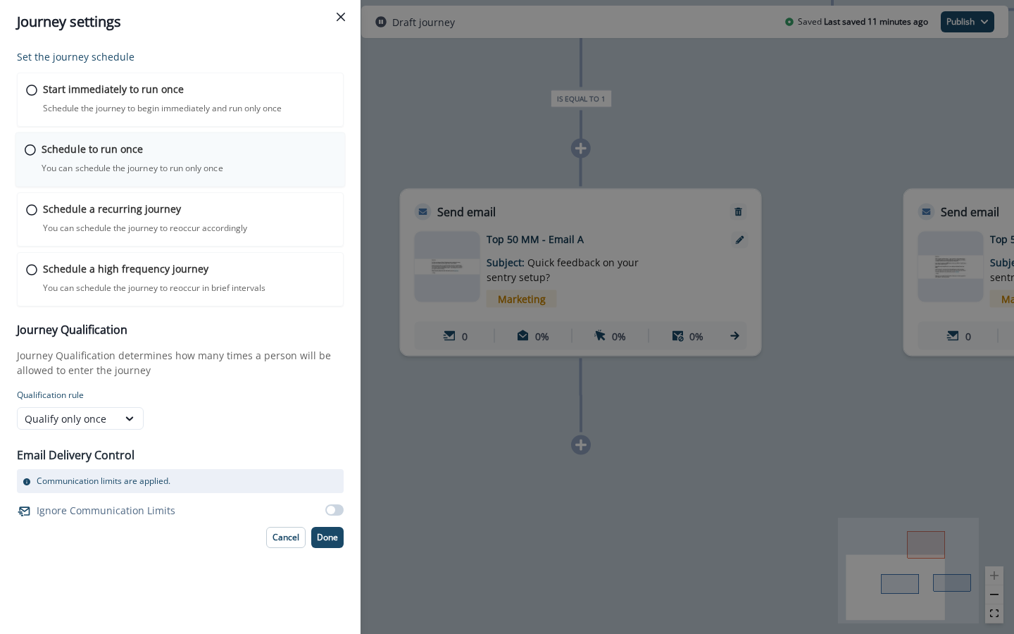
click at [31, 149] on icon at bounding box center [30, 149] width 11 height 11
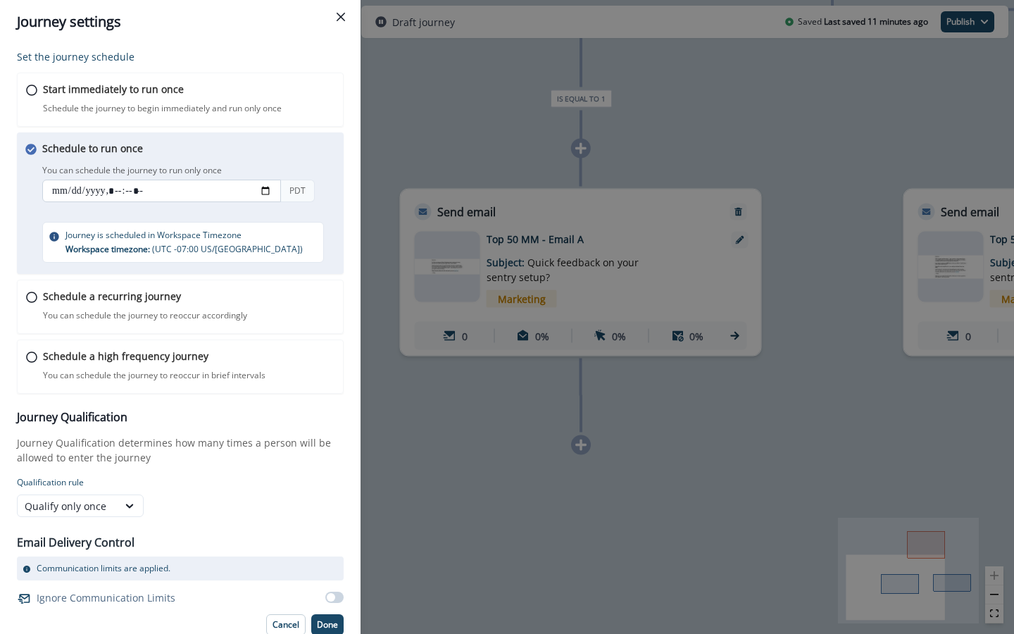
click at [54, 190] on input "datetime-local" at bounding box center [161, 191] width 239 height 23
click at [263, 189] on input "datetime-local" at bounding box center [161, 191] width 239 height 23
type input "**********"
click at [304, 405] on div "Set the journey schedule Start immediately to run once Schedule the journey to …" at bounding box center [180, 342] width 327 height 586
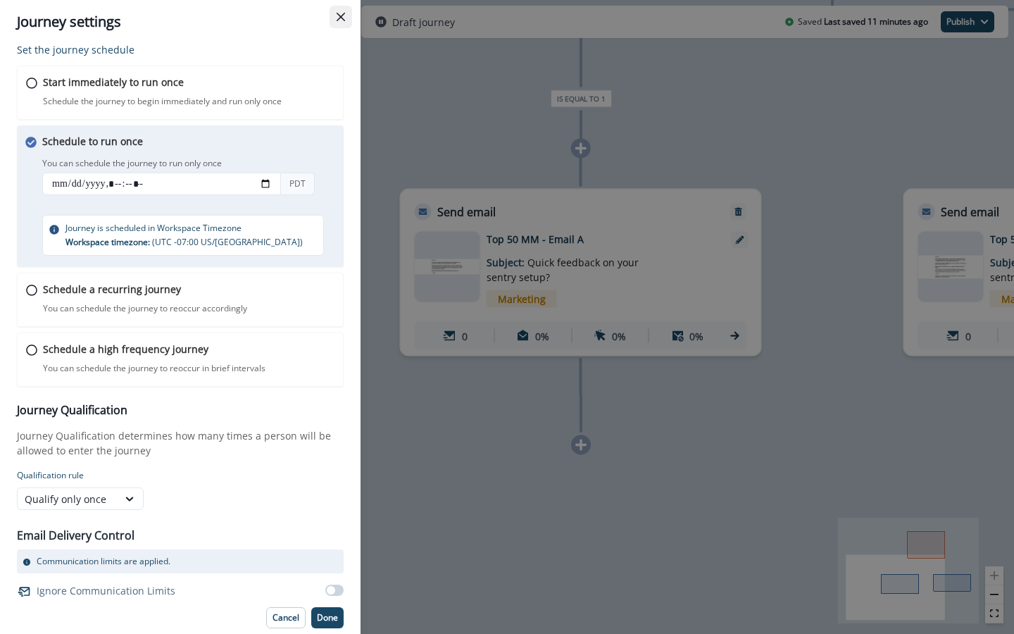
click at [339, 18] on icon "Close" at bounding box center [341, 17] width 8 height 8
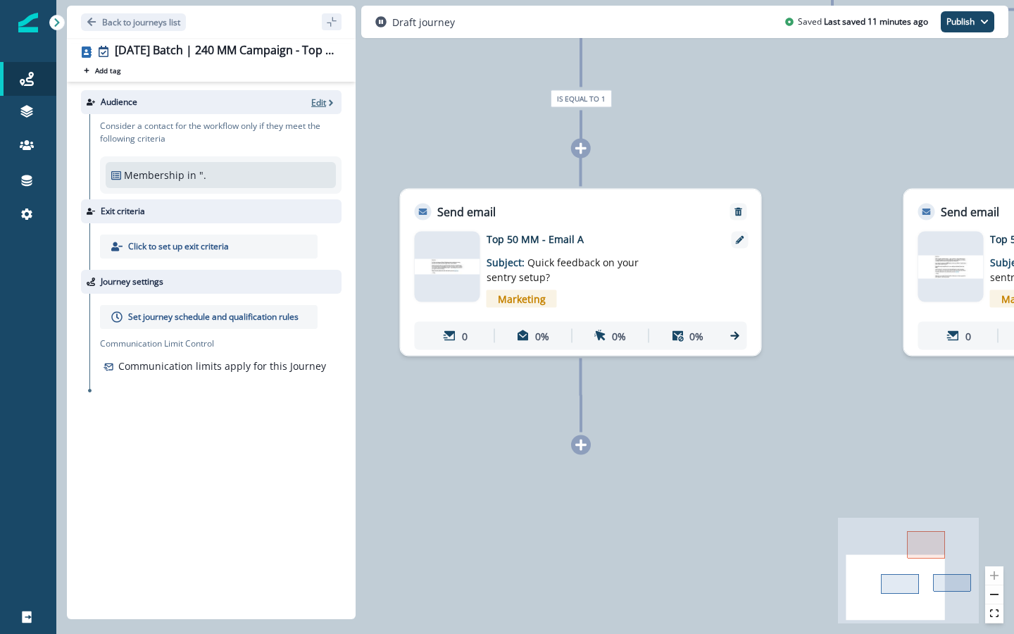
click at [313, 102] on p "Edit" at bounding box center [318, 102] width 15 height 12
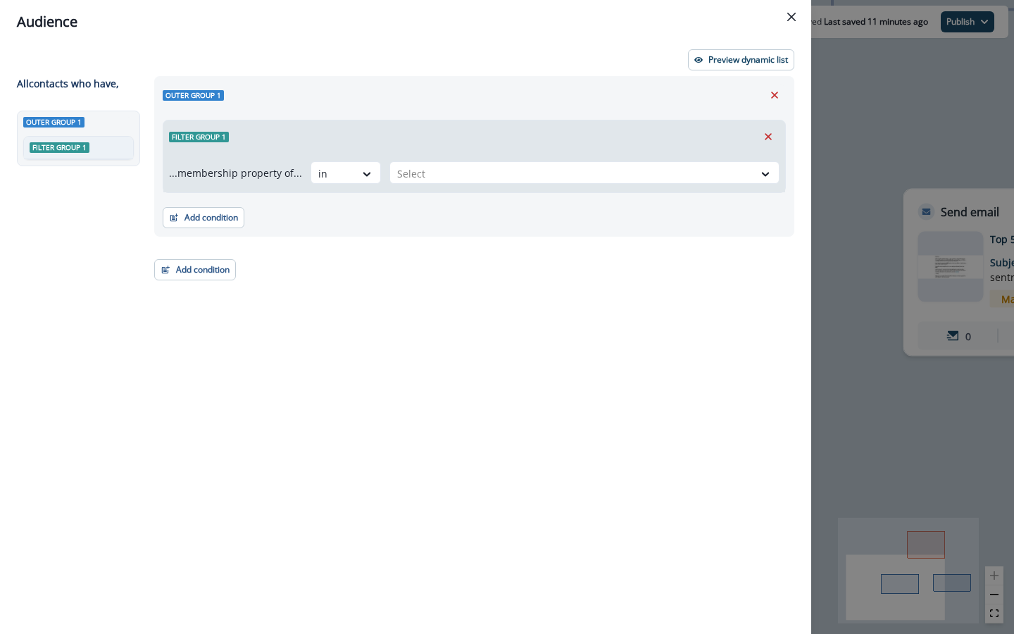
click at [864, 319] on div "Audience Preview dynamic list All contact s who have, Outer group 1 Filter grou…" at bounding box center [507, 317] width 1014 height 634
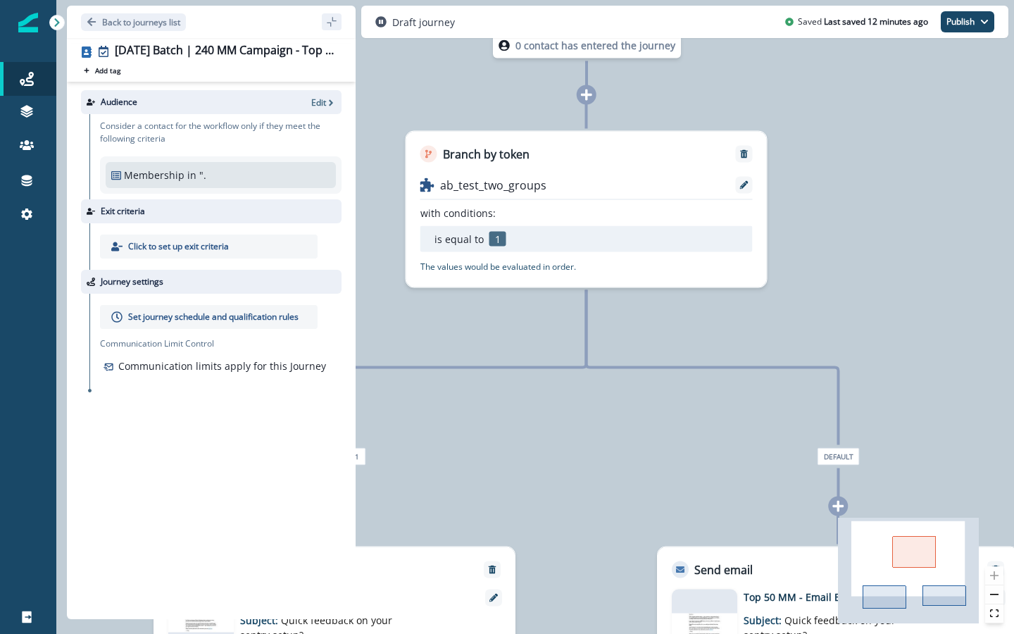
click at [508, 241] on ul "is equal to 1" at bounding box center [539, 239] width 211 height 15
click at [478, 153] on p "Branch by token" at bounding box center [486, 154] width 87 height 17
click at [742, 185] on icon at bounding box center [744, 185] width 8 height 8
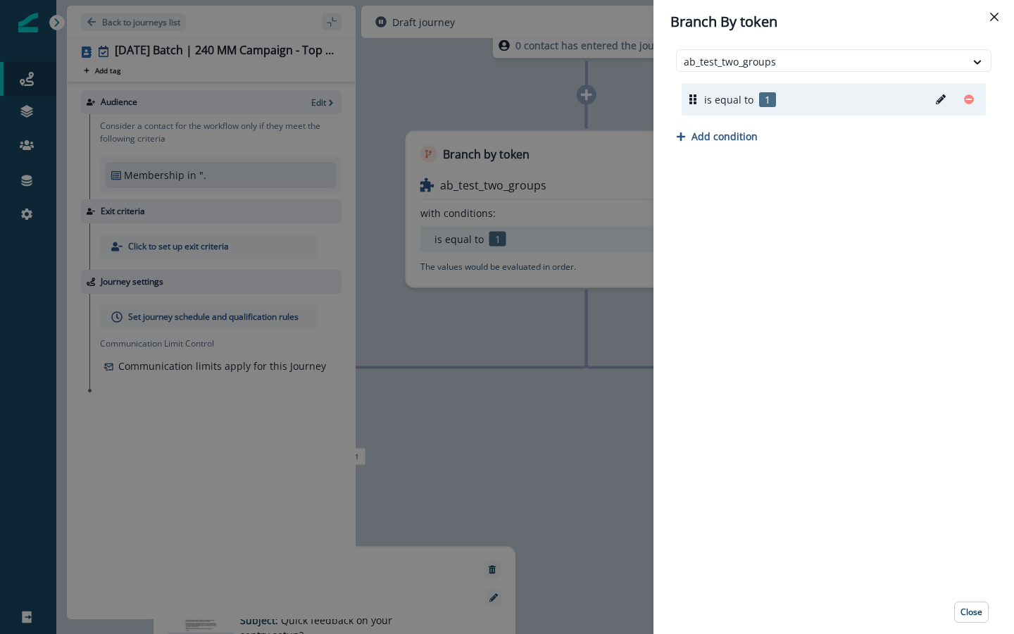
click at [732, 99] on p "is equal to" at bounding box center [728, 99] width 49 height 15
click at [696, 104] on icon at bounding box center [692, 99] width 7 height 10
click at [763, 100] on p "1" at bounding box center [767, 99] width 17 height 15
click at [923, 23] on button "Close" at bounding box center [994, 17] width 23 height 23
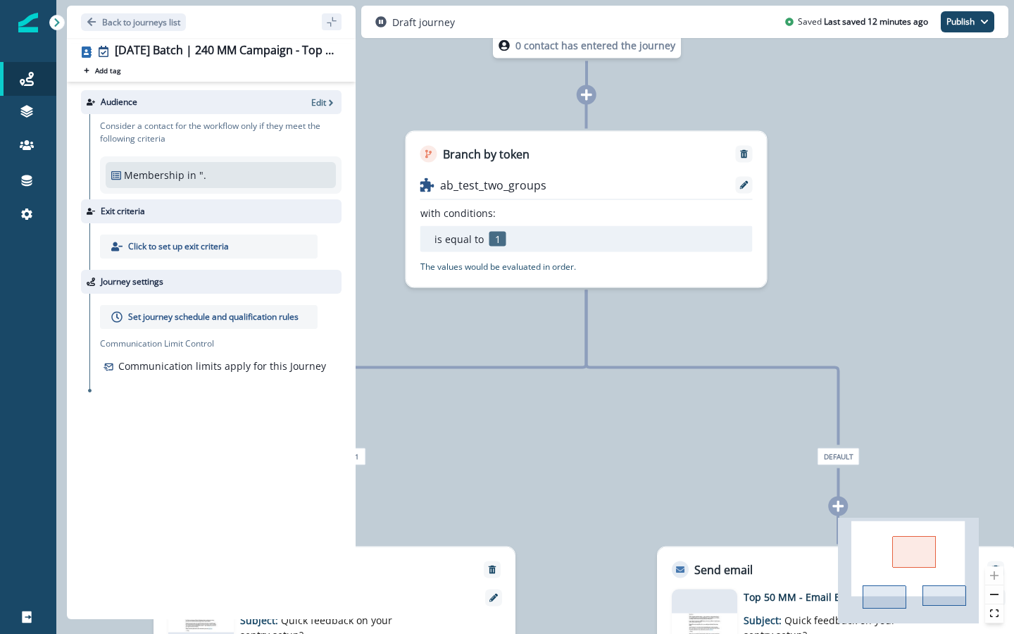
click at [194, 175] on div "Membership in """ at bounding box center [220, 175] width 219 height 15
click at [324, 102] on p "Edit" at bounding box center [318, 102] width 15 height 12
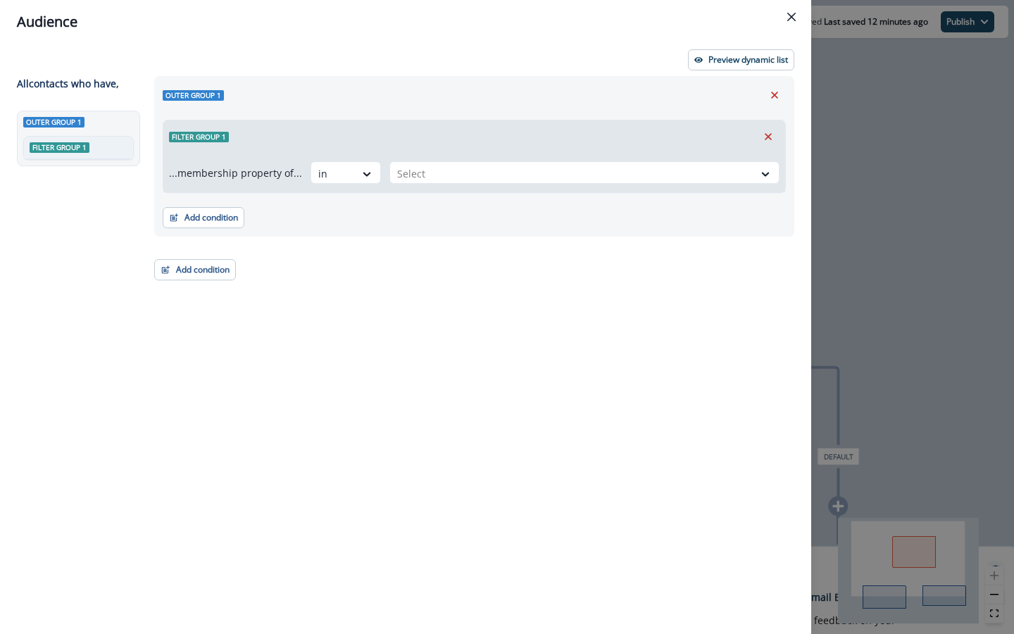
click at [923, 268] on div "Audience Preview dynamic list All contact s who have, Outer group 1 Filter grou…" at bounding box center [507, 317] width 1014 height 634
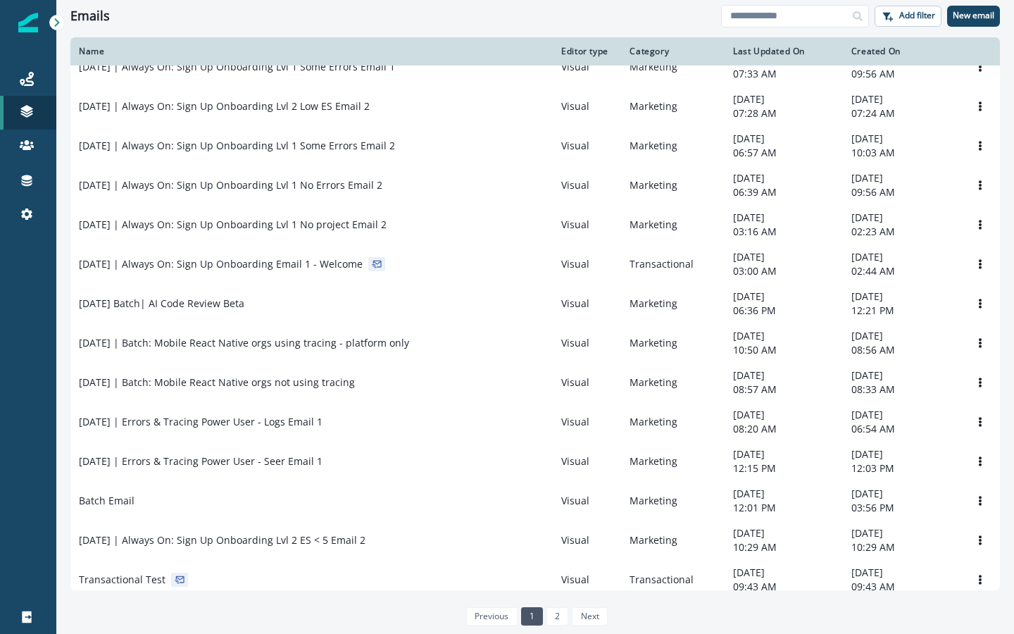
scroll to position [422, 0]
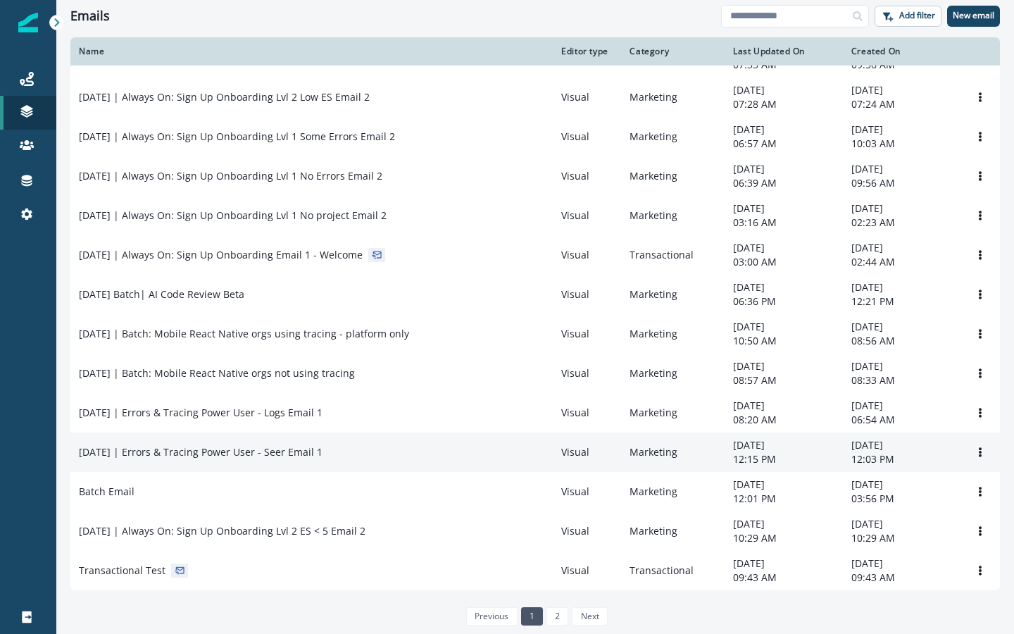
click at [202, 459] on p "[DATE] | Errors & Tracing Power User - Seer Email 1" at bounding box center [201, 452] width 244 height 14
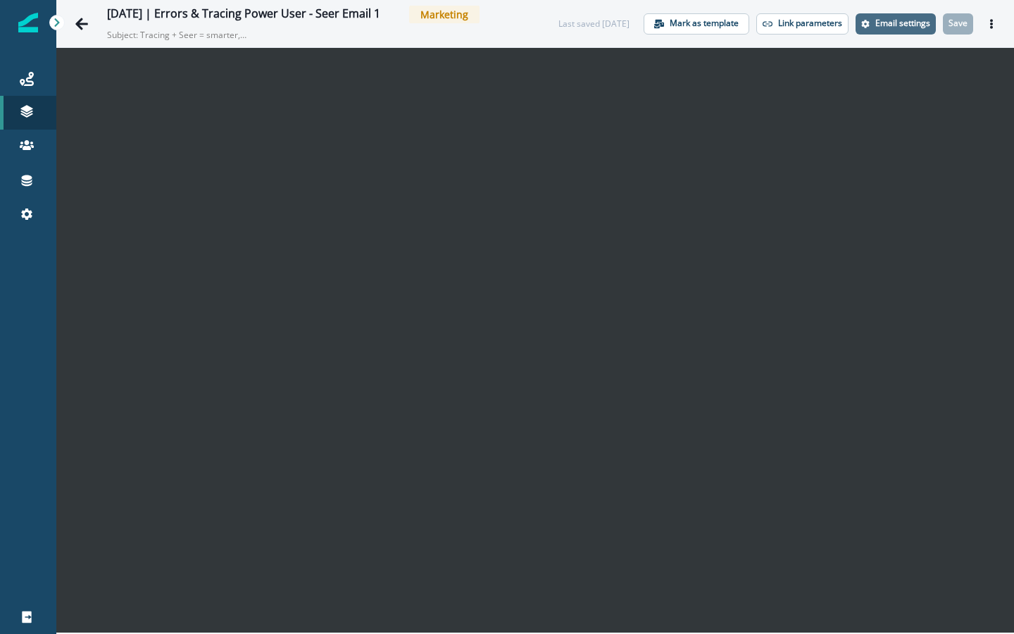
click at [906, 27] on p "Email settings" at bounding box center [902, 23] width 55 height 10
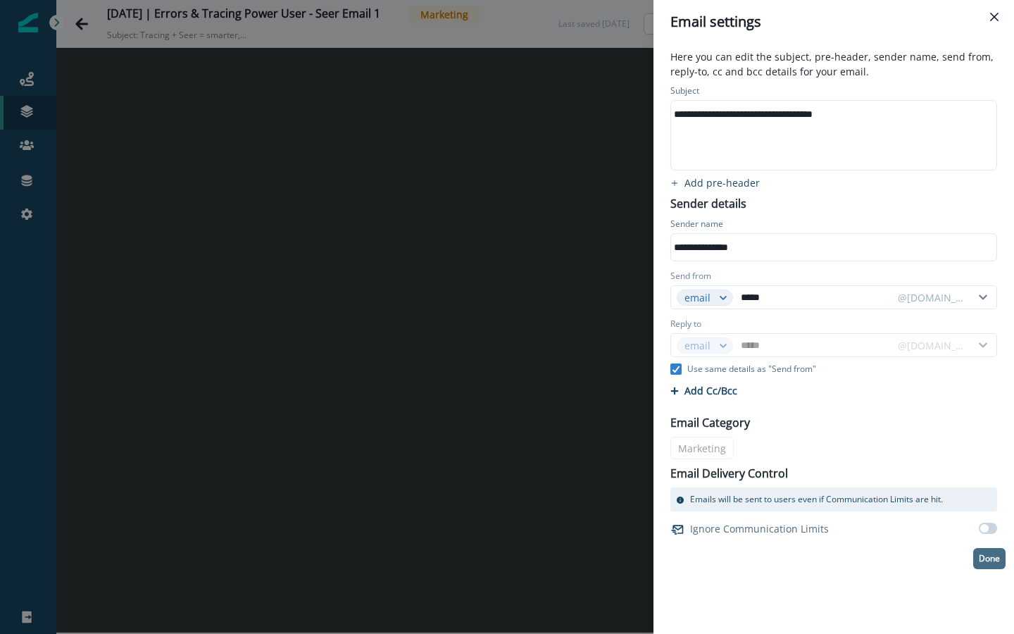
drag, startPoint x: 994, startPoint y: 16, endPoint x: 994, endPoint y: 557, distance: 540.8
click at [994, 16] on icon "Close" at bounding box center [994, 17] width 8 height 8
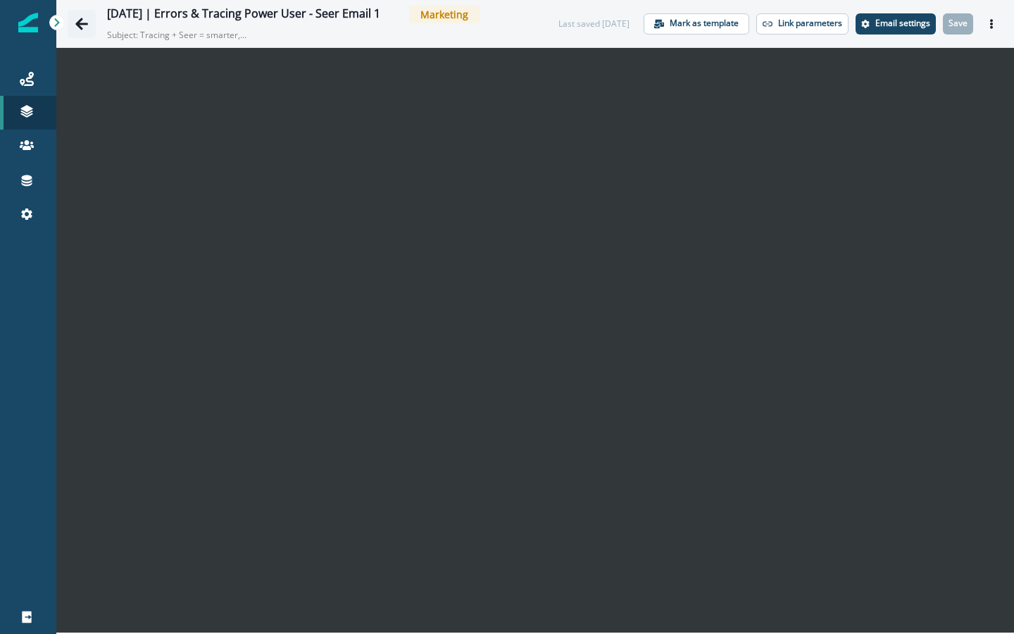
click at [74, 23] on button "Go back" at bounding box center [82, 24] width 28 height 28
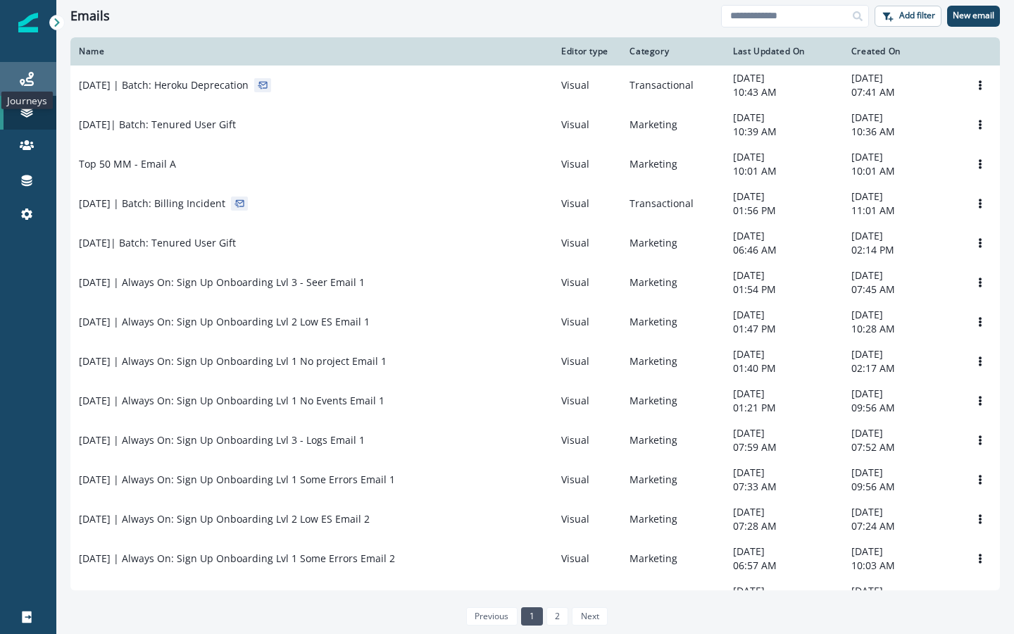
click at [25, 79] on icon at bounding box center [27, 79] width 14 height 14
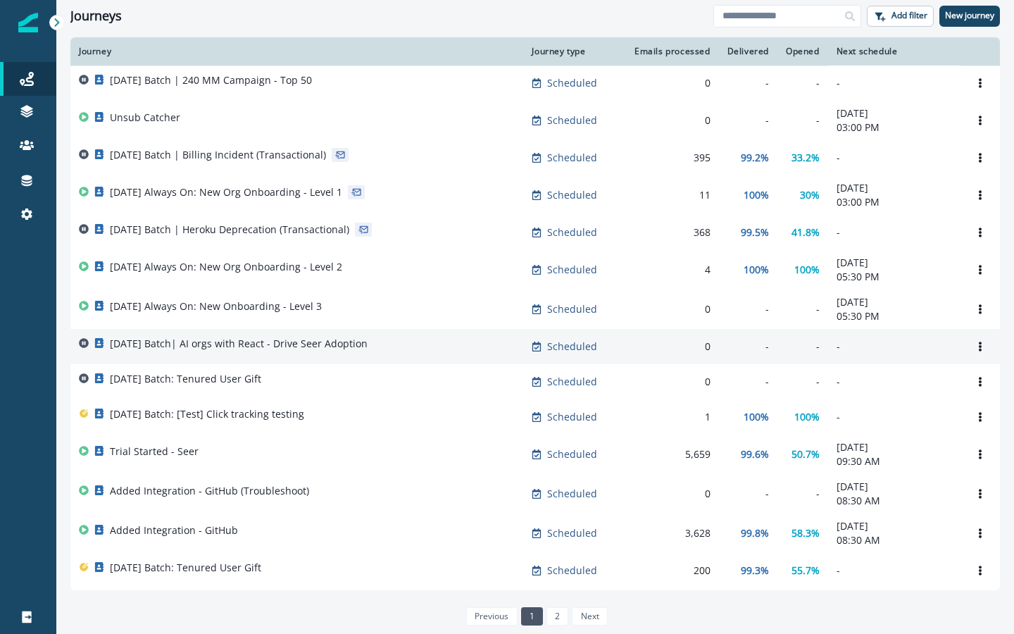
click at [230, 343] on p "[DATE] Batch| AI orgs with React - Drive Seer Adoption" at bounding box center [239, 344] width 258 height 14
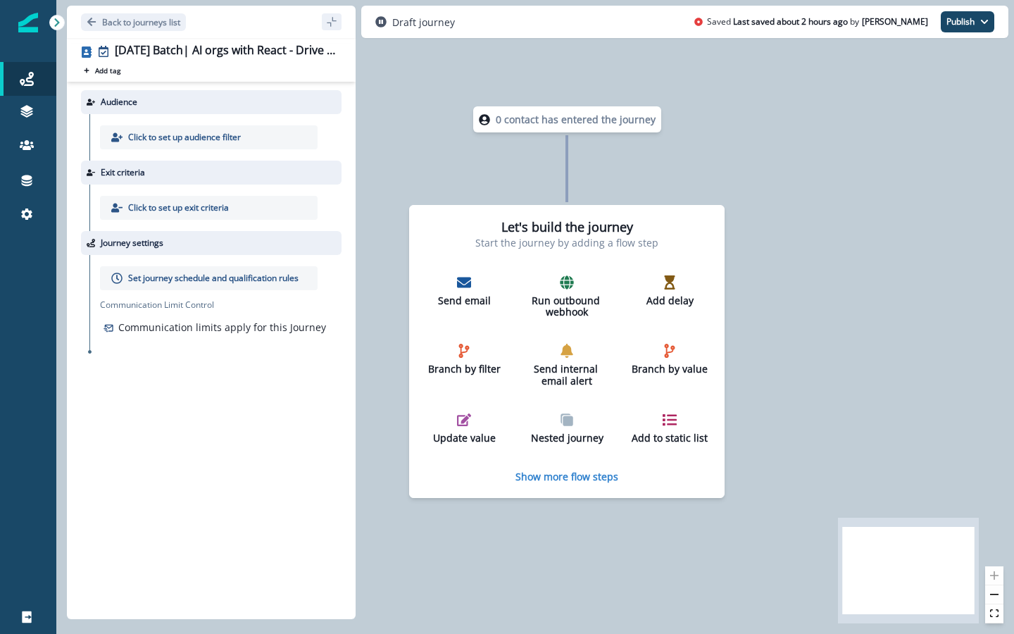
click at [56, 21] on icon at bounding box center [57, 23] width 10 height 10
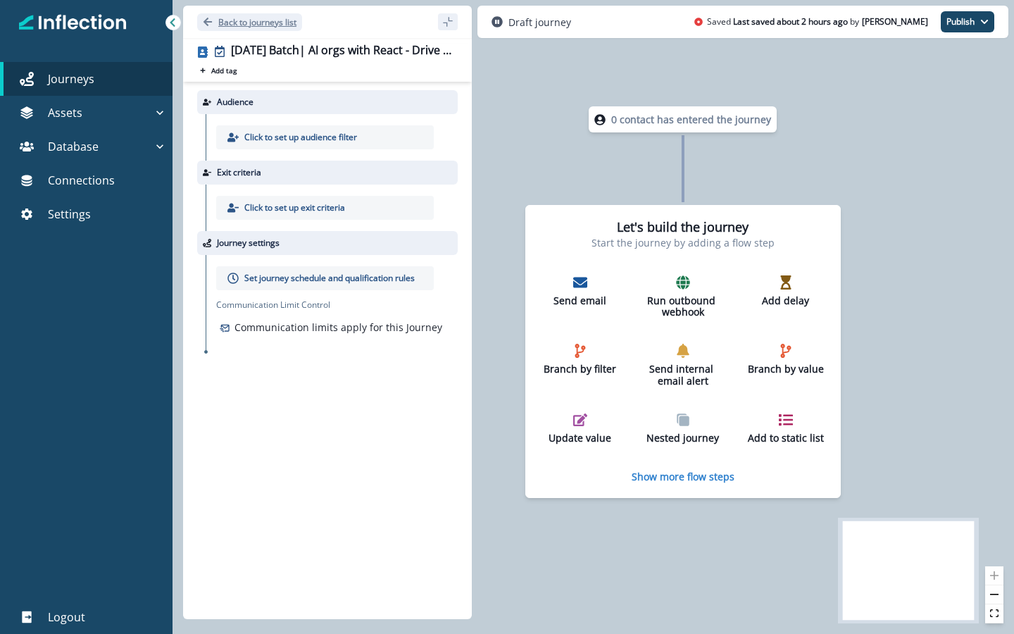
click at [208, 20] on icon "Go back" at bounding box center [208, 22] width 10 height 10
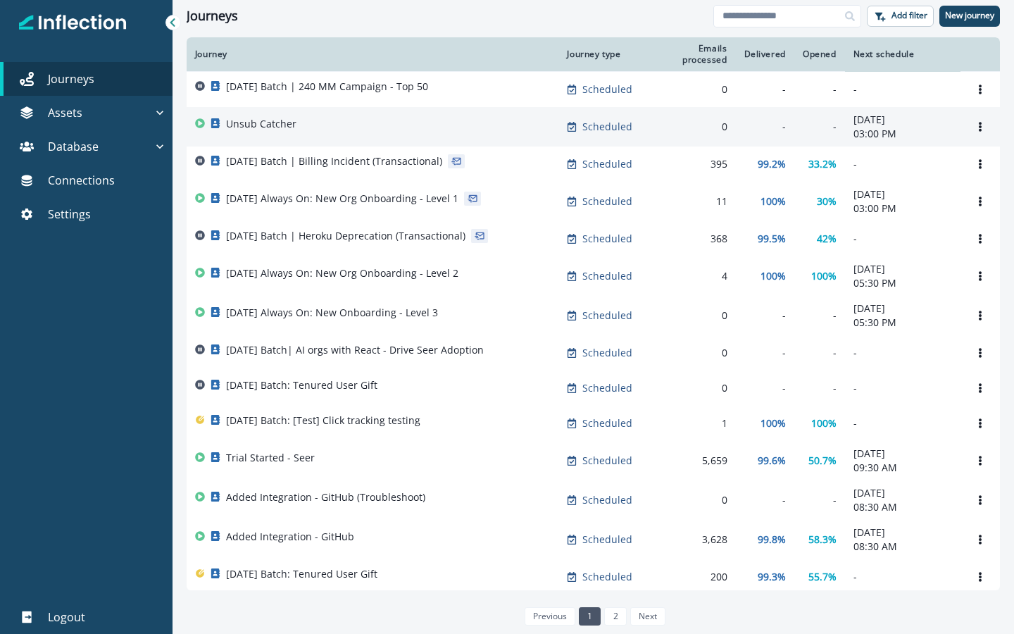
click at [309, 123] on div "Unsub Catcher" at bounding box center [372, 127] width 355 height 20
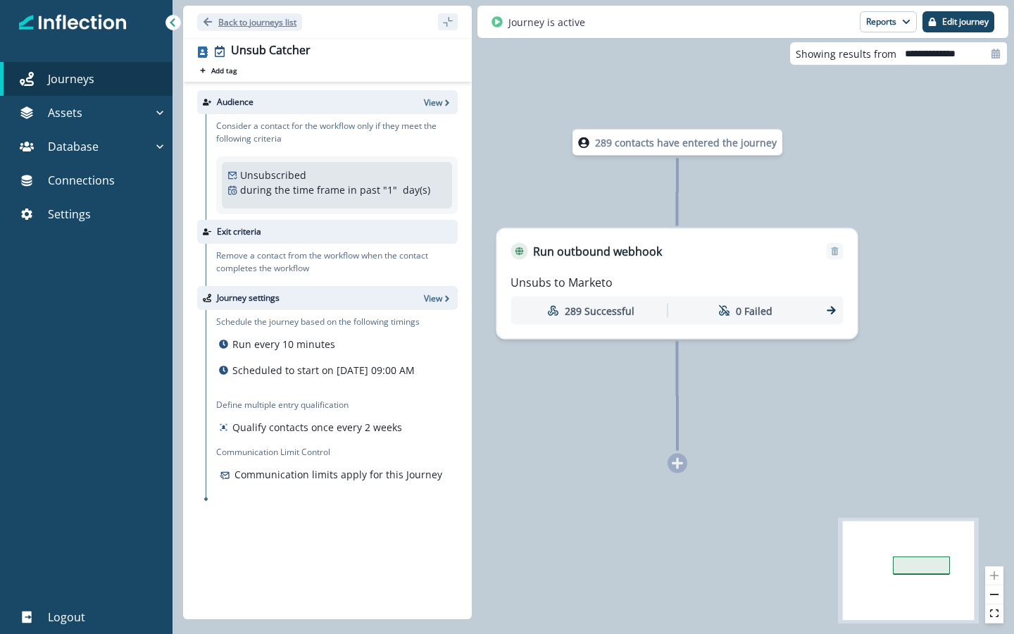
click at [208, 18] on icon "Go back" at bounding box center [208, 22] width 10 height 10
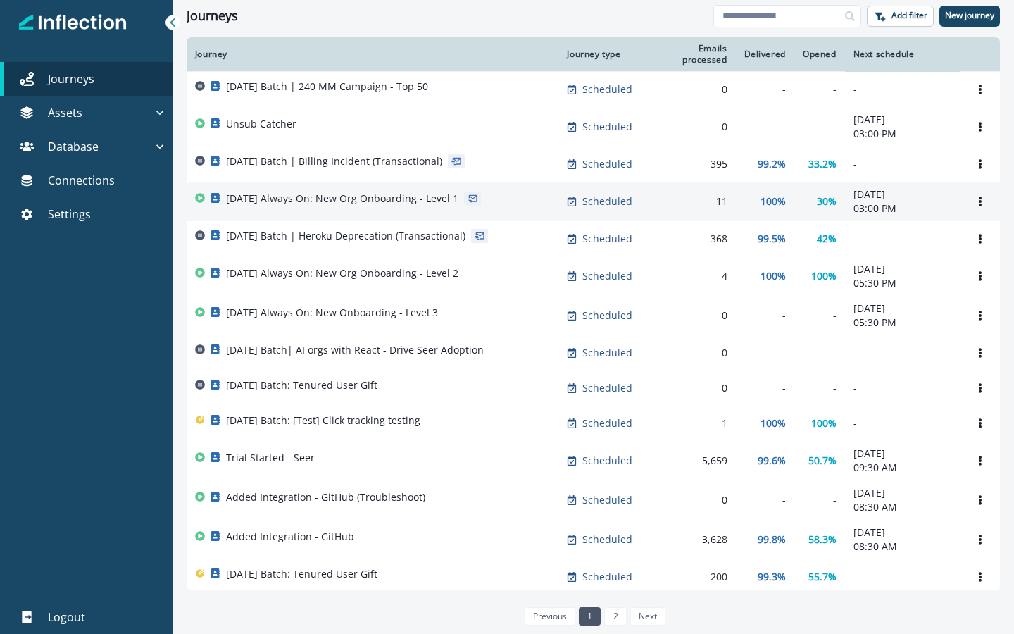
click at [254, 199] on p "[DATE] Always On: New Org Onboarding - Level 1" at bounding box center [342, 199] width 232 height 14
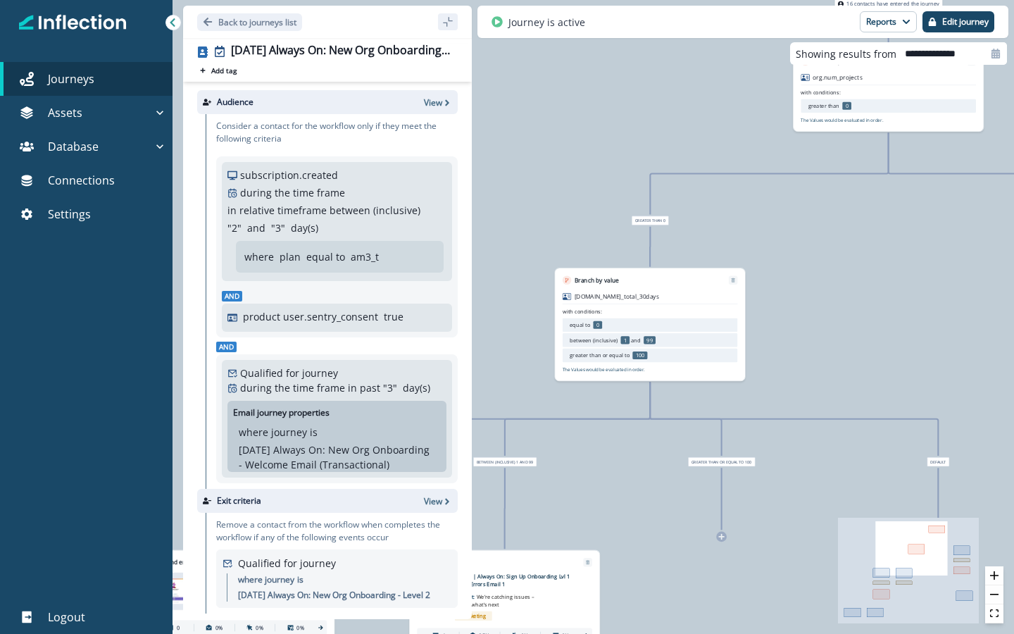
click at [170, 22] on icon at bounding box center [172, 22] width 5 height 8
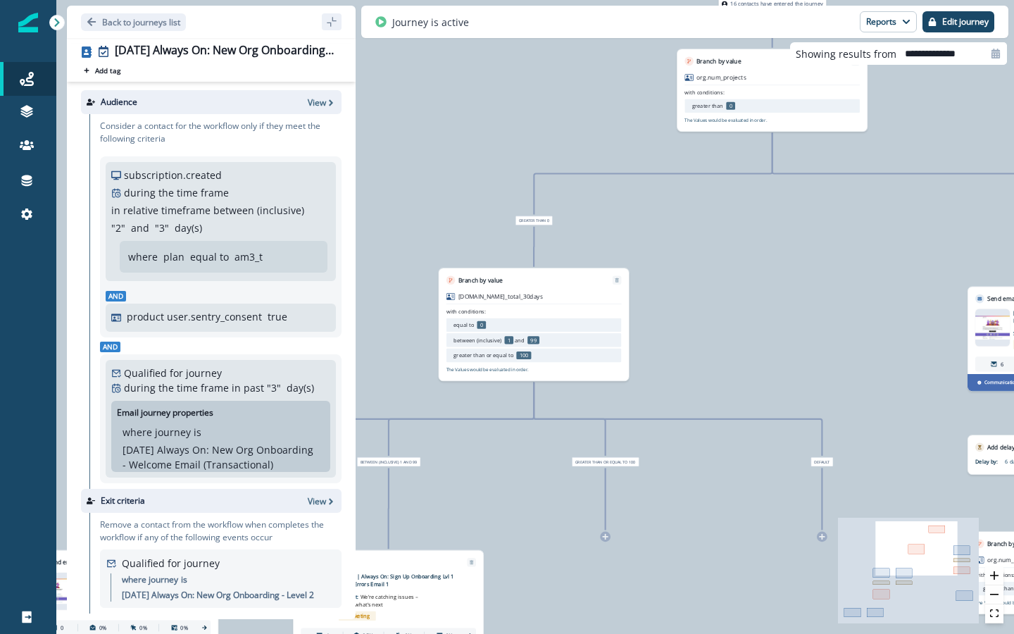
drag, startPoint x: 127, startPoint y: 15, endPoint x: 127, endPoint y: 556, distance: 540.8
click at [127, 15] on button "Back to journeys list" at bounding box center [133, 22] width 105 height 18
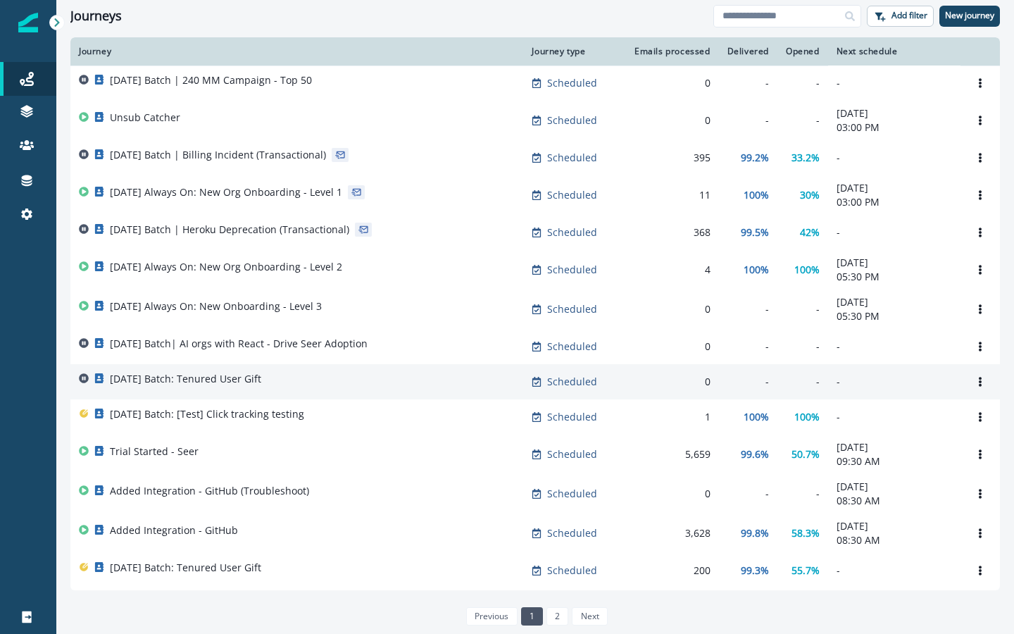
click at [230, 379] on p "[DATE] Batch: Tenured User Gift" at bounding box center [185, 379] width 151 height 14
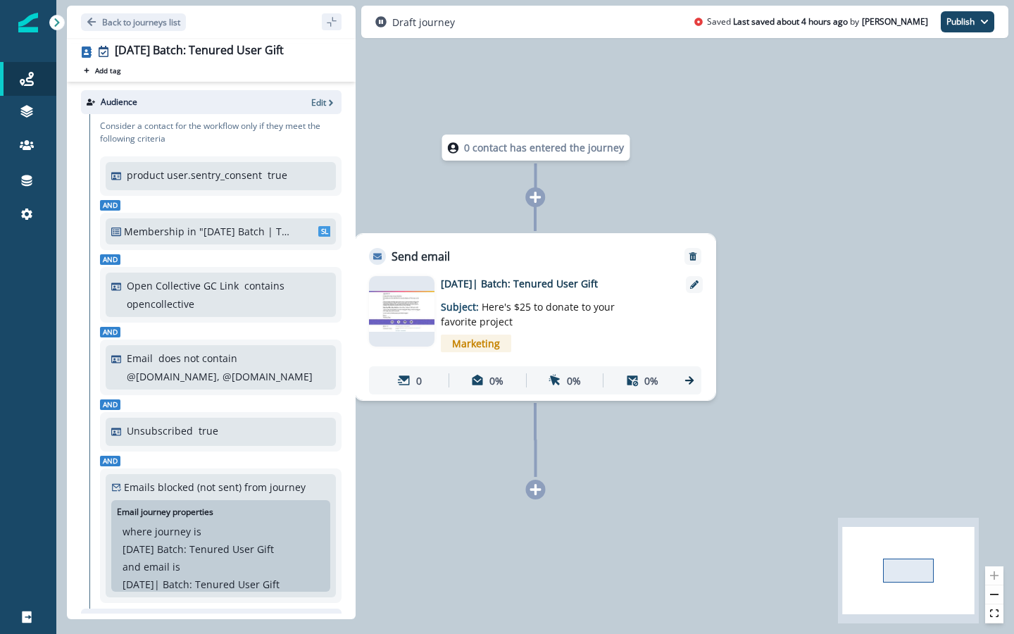
scroll to position [194, 0]
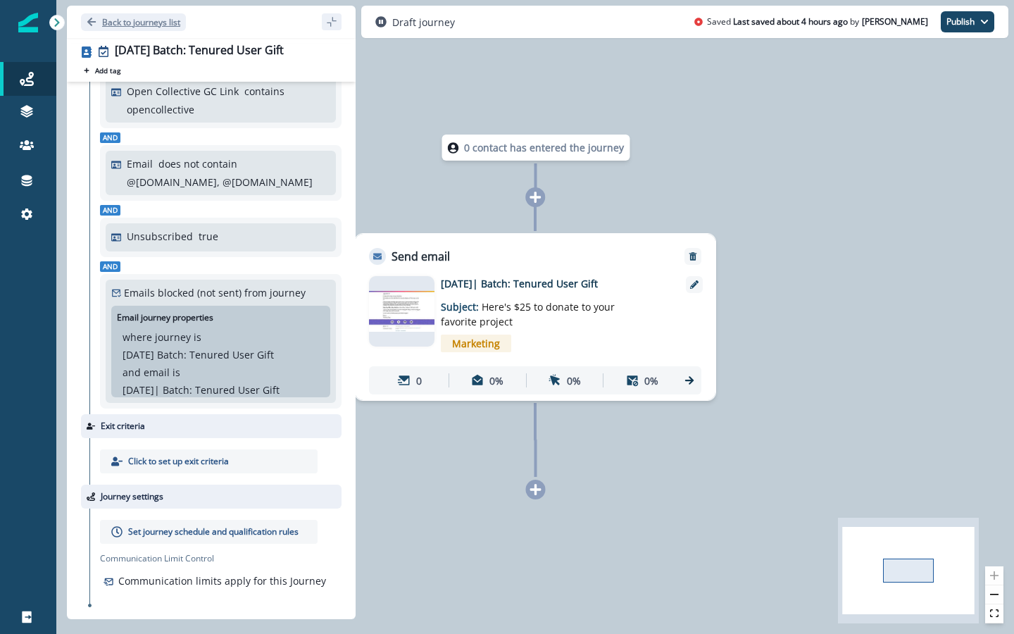
click at [102, 20] on p "Back to journeys list" at bounding box center [141, 22] width 78 height 12
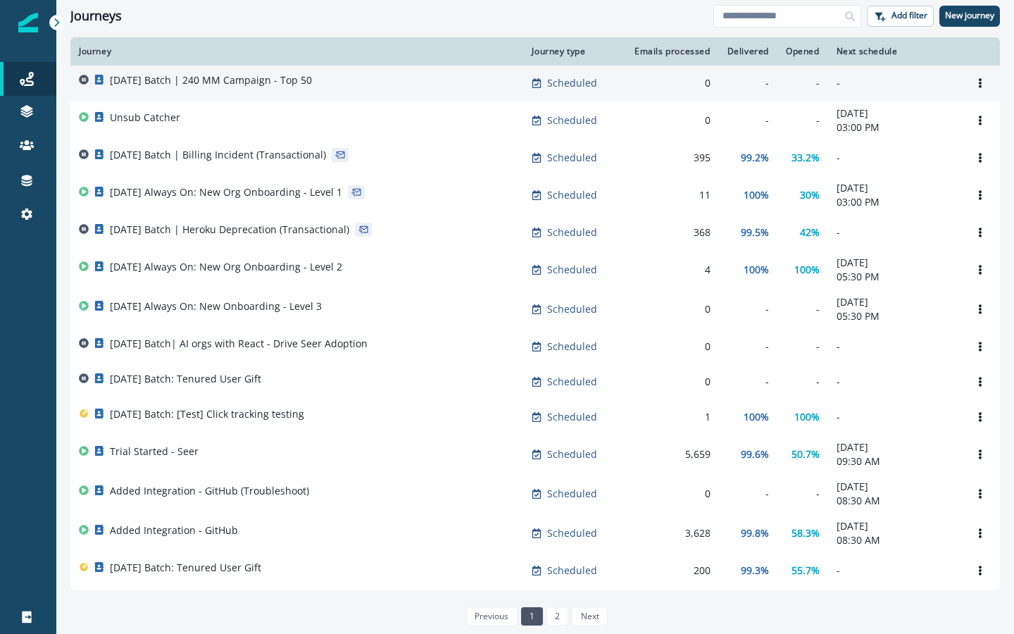
click at [372, 85] on div "[DATE] Batch | 240 MM Campaign - Top 50" at bounding box center [297, 83] width 436 height 20
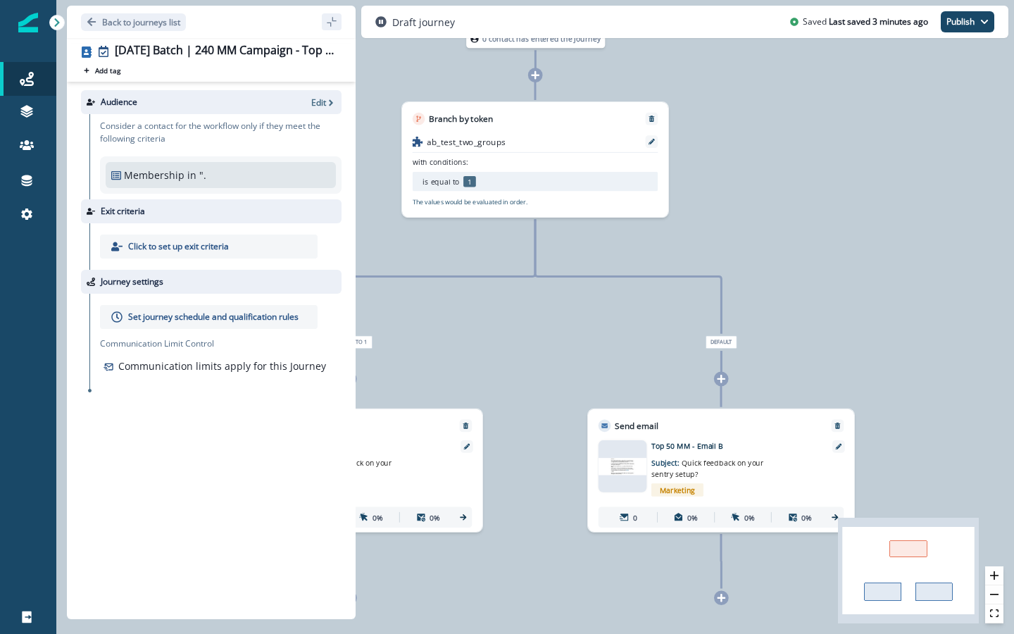
click at [234, 175] on div "Membership in """ at bounding box center [220, 175] width 219 height 15
click at [489, 139] on p "ab_test_two_groups" at bounding box center [466, 141] width 79 height 13
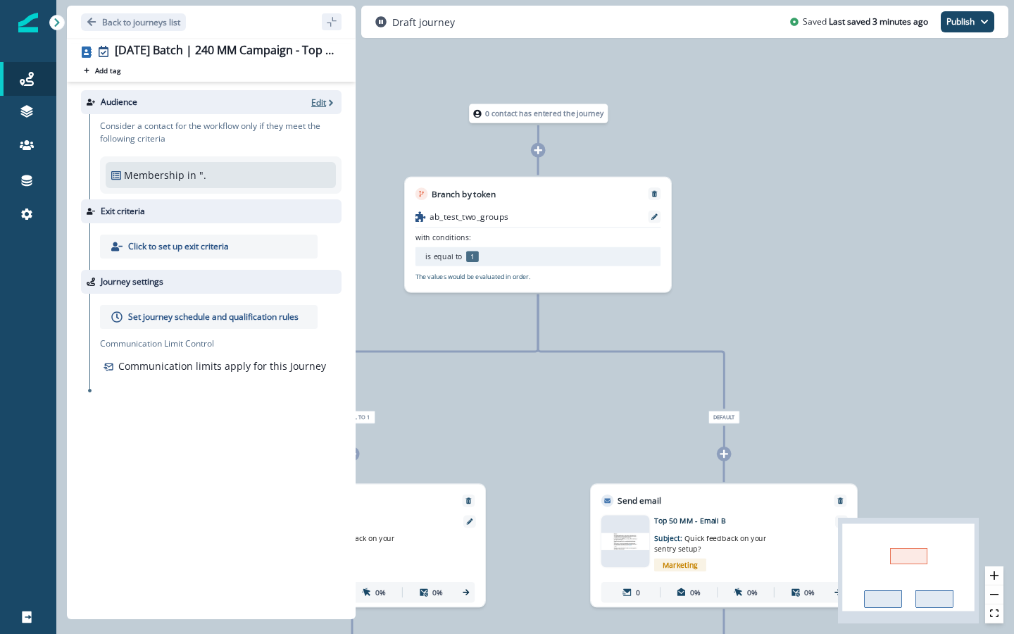
click at [323, 104] on p "Edit" at bounding box center [318, 102] width 15 height 12
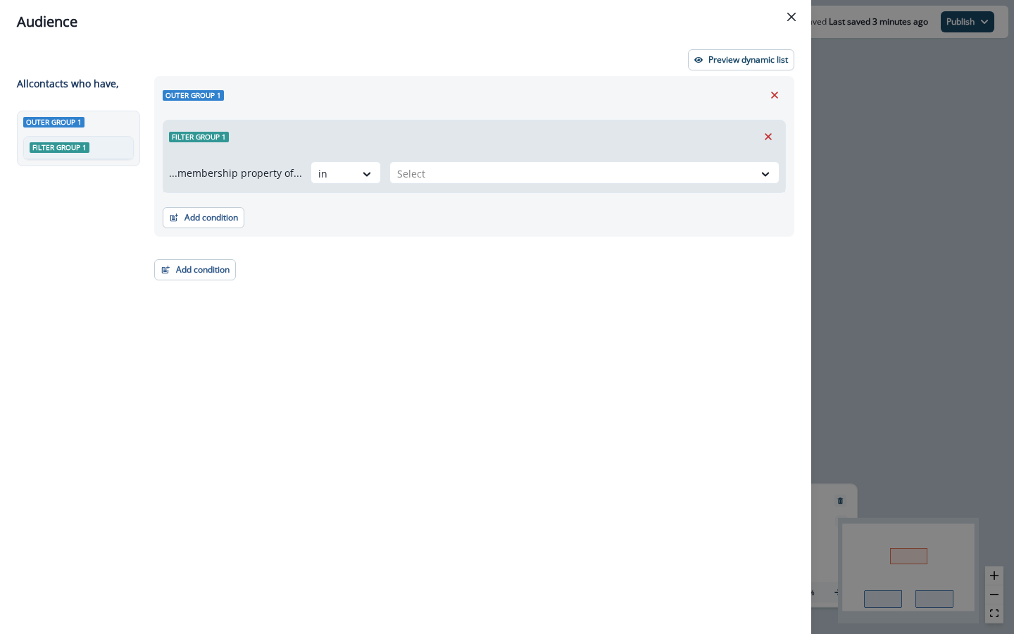
click at [243, 175] on p "...membership property of..." at bounding box center [235, 172] width 133 height 15
click at [457, 173] on div at bounding box center [571, 174] width 349 height 18
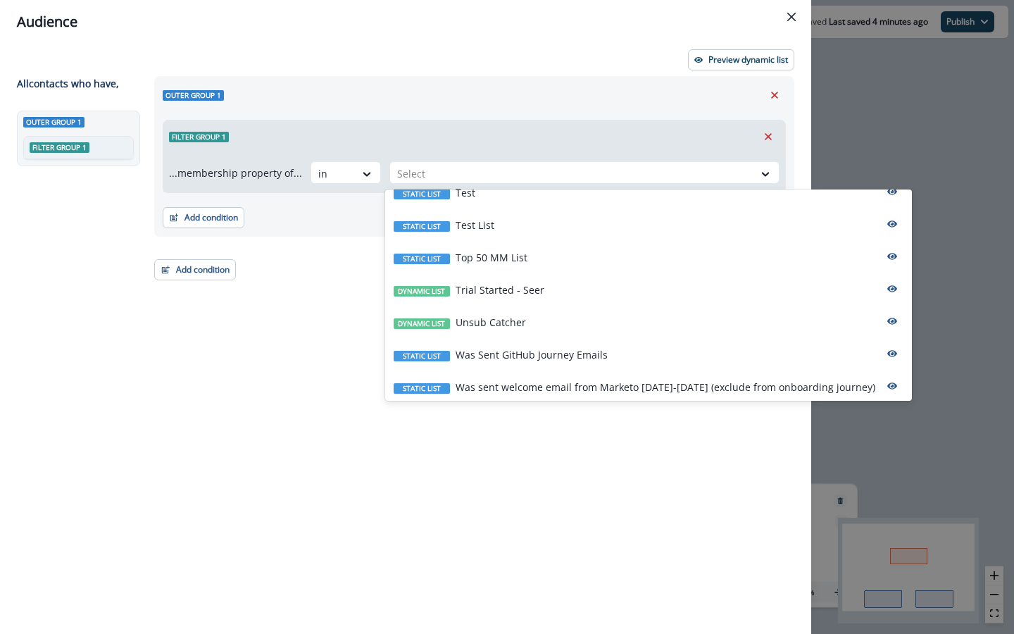
scroll to position [1122, 0]
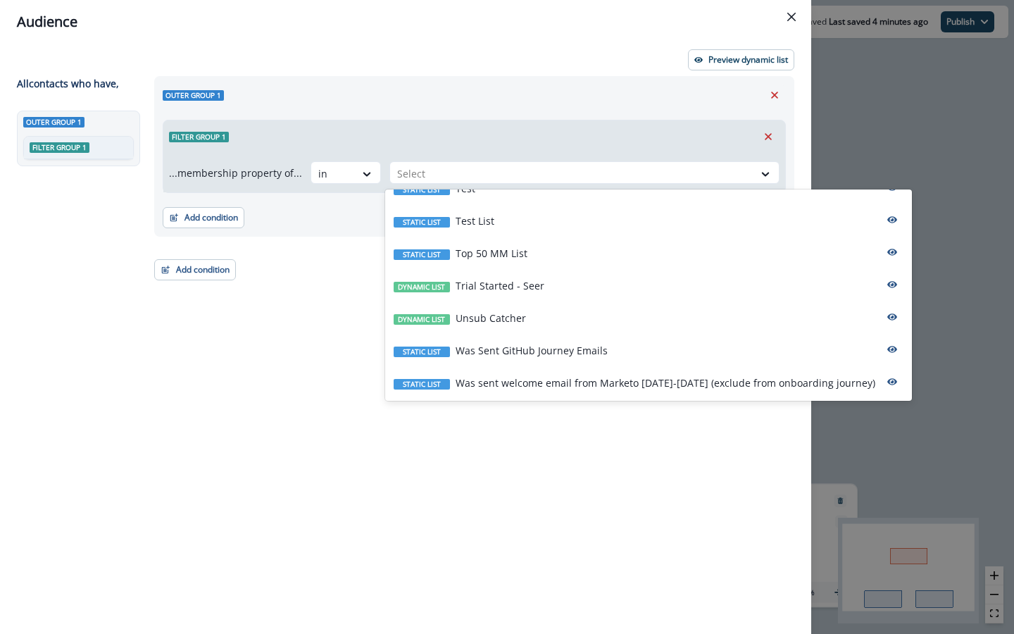
click at [250, 382] on div "Outer group 1 Filter group 1 ...membership property of... in [DATE] | Errors-On…" at bounding box center [470, 329] width 649 height 506
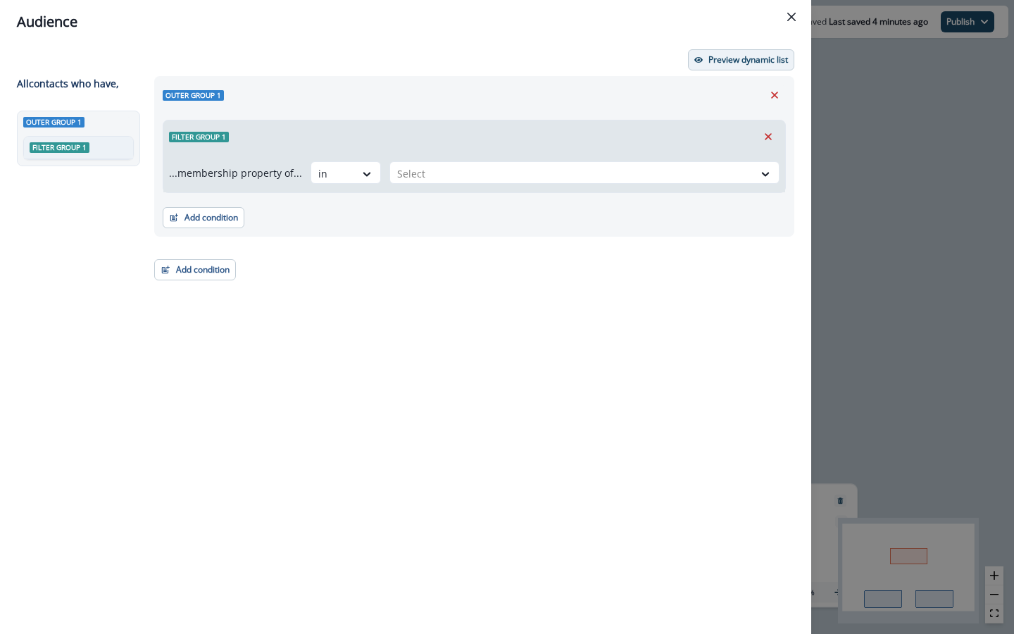
click at [733, 61] on p "Preview dynamic list" at bounding box center [748, 60] width 80 height 10
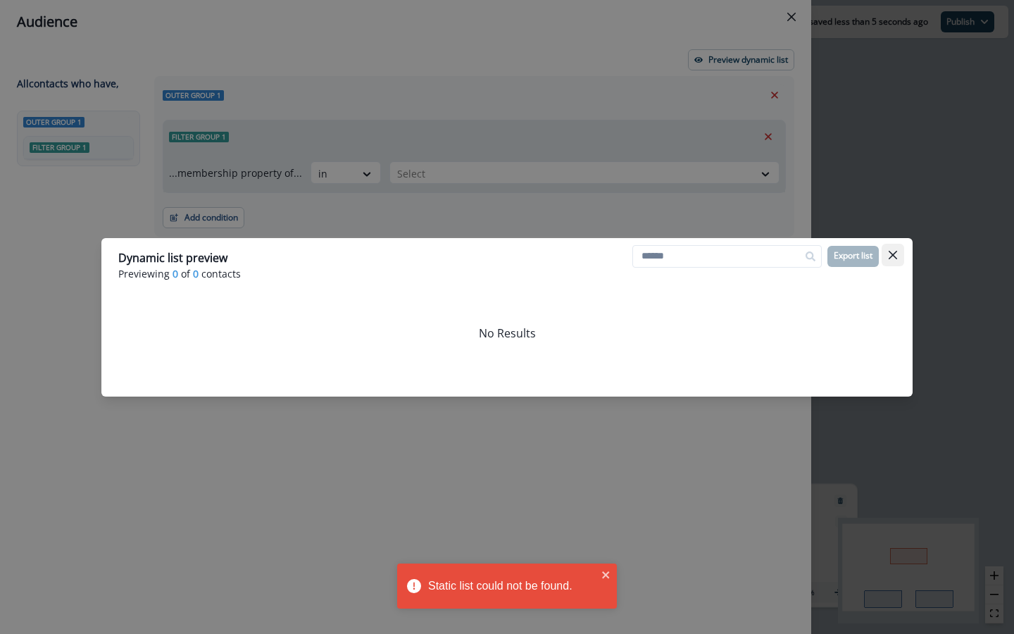
click at [897, 254] on button "Close" at bounding box center [893, 255] width 23 height 23
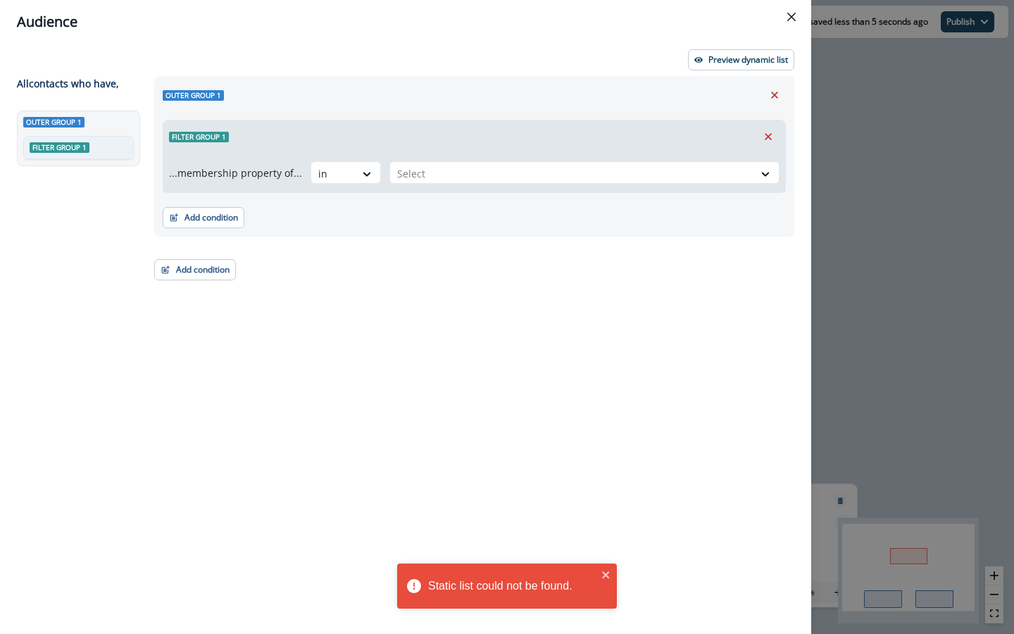
drag, startPoint x: 786, startPoint y: 14, endPoint x: 786, endPoint y: 555, distance: 540.8
click at [786, 14] on button "Close" at bounding box center [791, 17] width 23 height 23
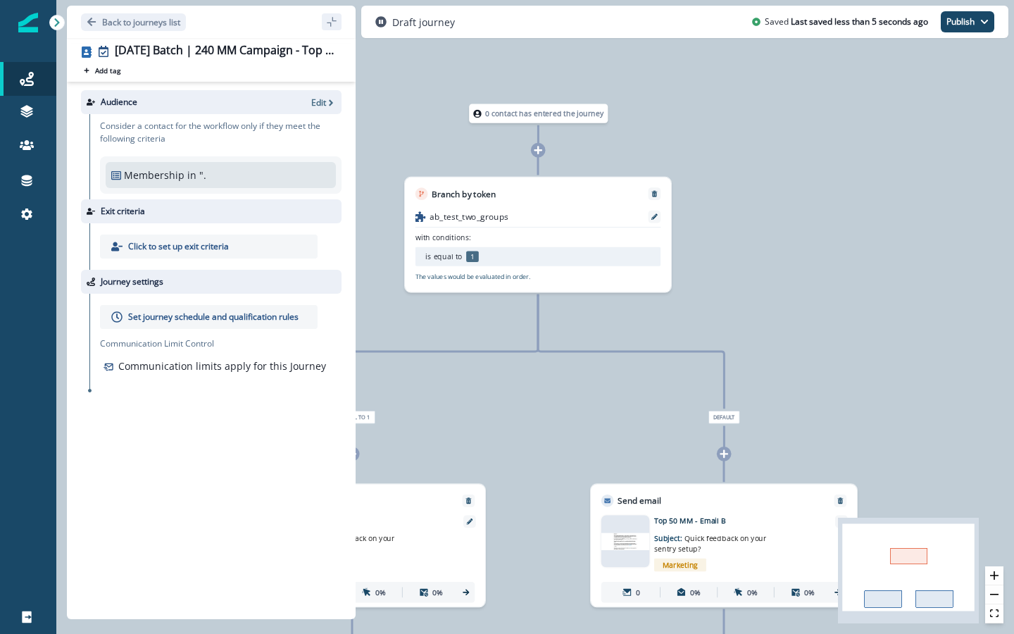
click at [146, 250] on p "Click to set up exit criteria" at bounding box center [178, 246] width 101 height 13
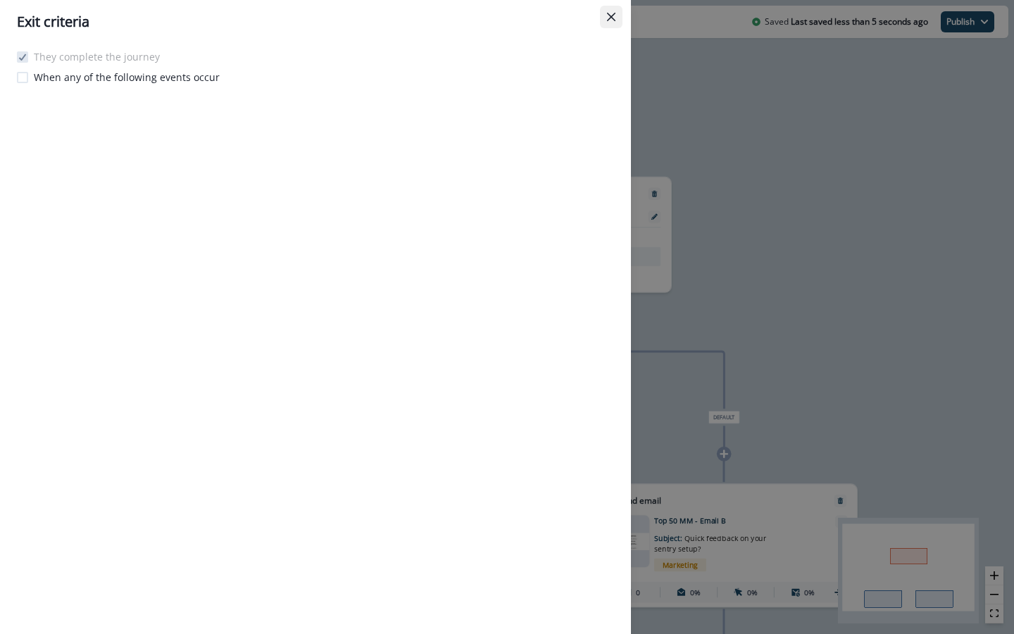
click at [610, 20] on icon "Close" at bounding box center [611, 17] width 8 height 8
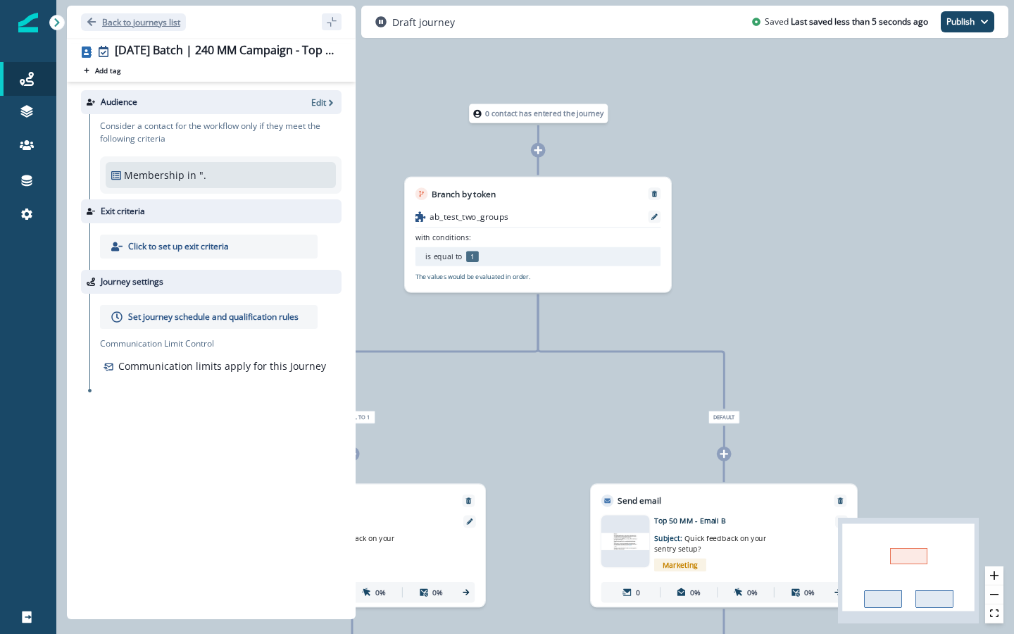
click at [95, 24] on icon "Go back" at bounding box center [92, 22] width 10 height 10
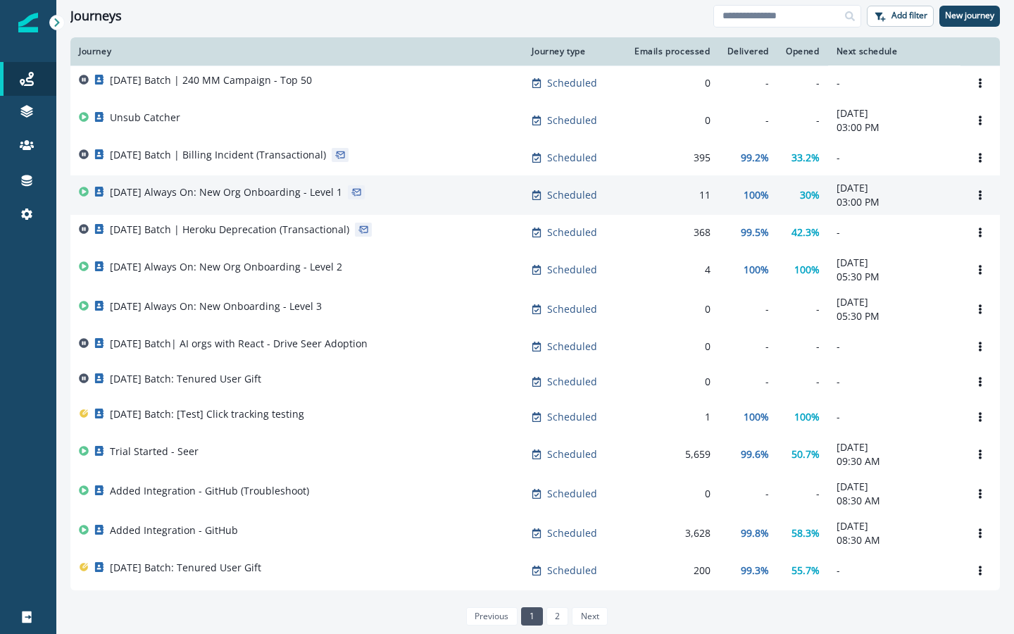
click at [222, 195] on p "[DATE] Always On: New Org Onboarding - Level 1" at bounding box center [226, 192] width 232 height 14
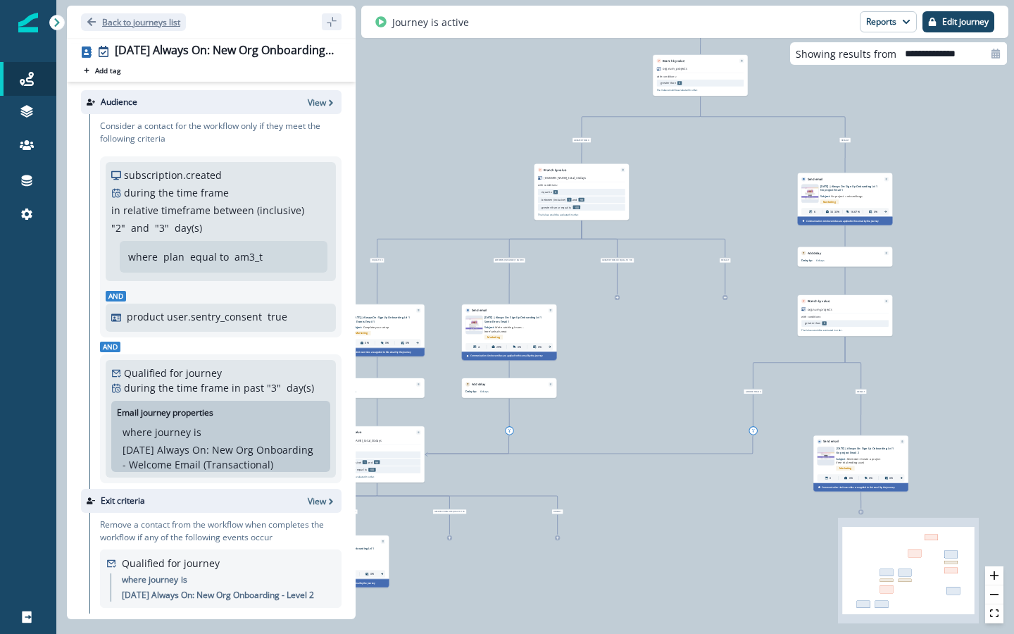
click at [97, 17] on button "Back to journeys list" at bounding box center [133, 22] width 105 height 18
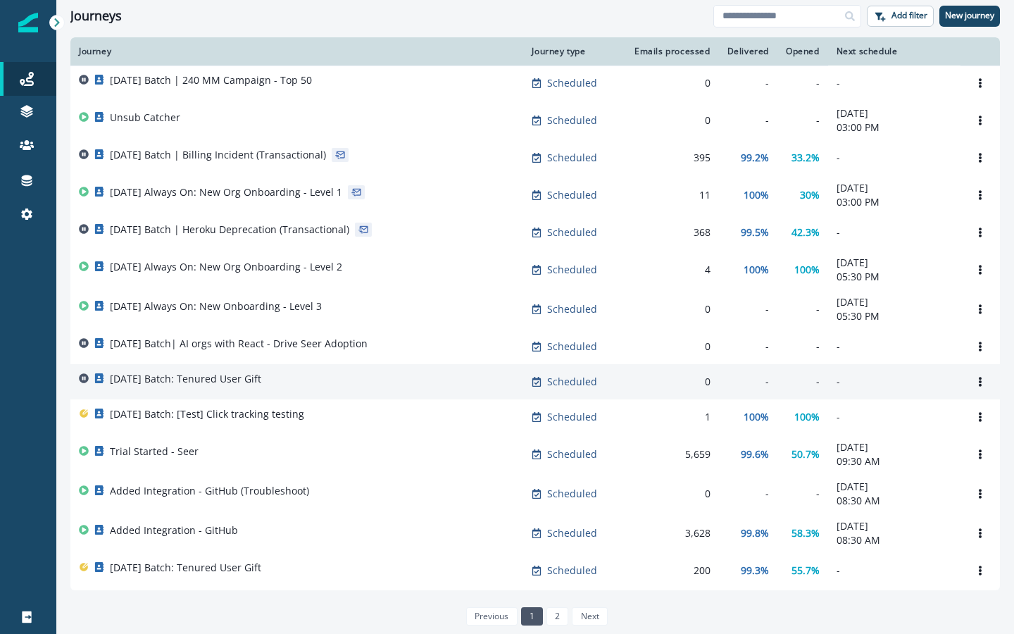
click at [199, 384] on p "[DATE] Batch: Tenured User Gift" at bounding box center [185, 379] width 151 height 14
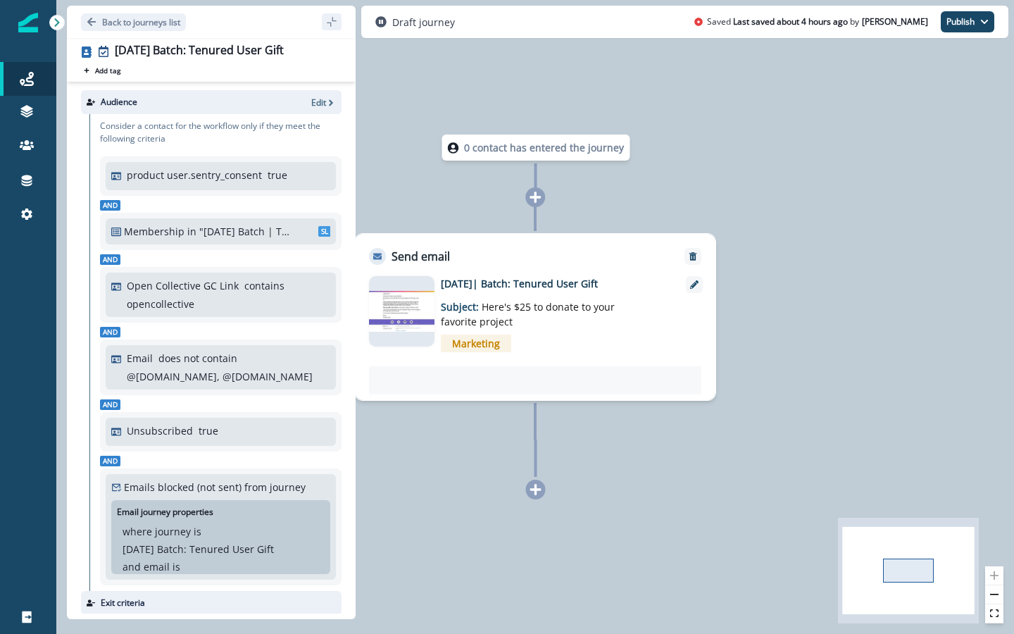
click at [203, 237] on p ""[DATE] Batch | Tenured Users Gift"" at bounding box center [246, 231] width 94 height 15
click at [189, 228] on p "in" at bounding box center [191, 231] width 9 height 15
click at [263, 229] on p ""[DATE] Batch | Tenured Users Gift"" at bounding box center [246, 231] width 94 height 15
click at [319, 99] on p "Edit" at bounding box center [318, 102] width 15 height 12
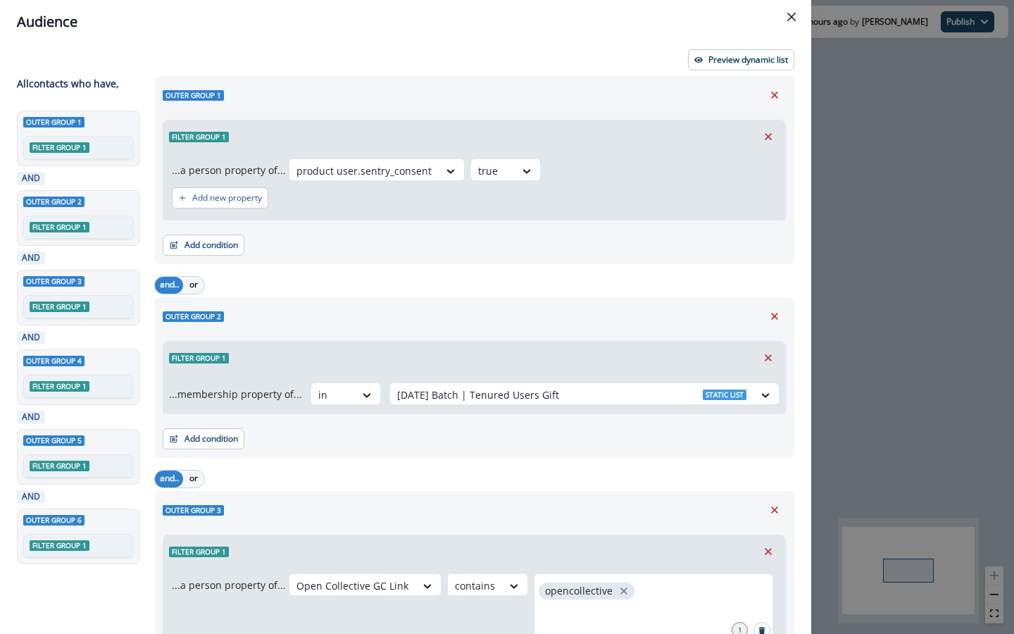
click at [887, 446] on div "Audience Preview dynamic list All contact s who have, Outer group 1 Filter grou…" at bounding box center [507, 317] width 1014 height 634
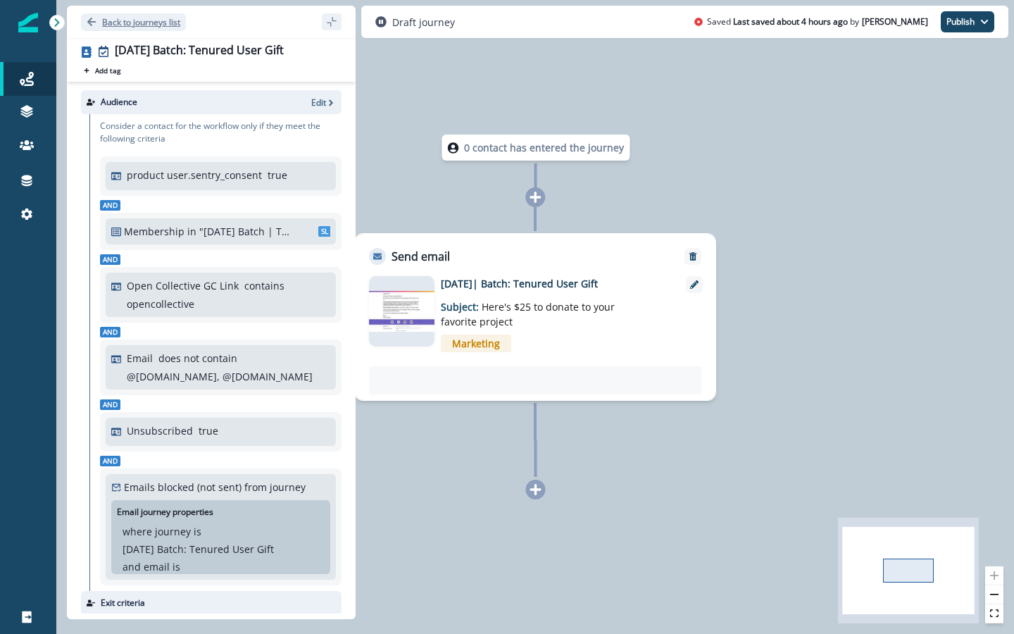
click at [94, 20] on icon "Go back" at bounding box center [92, 22] width 10 height 10
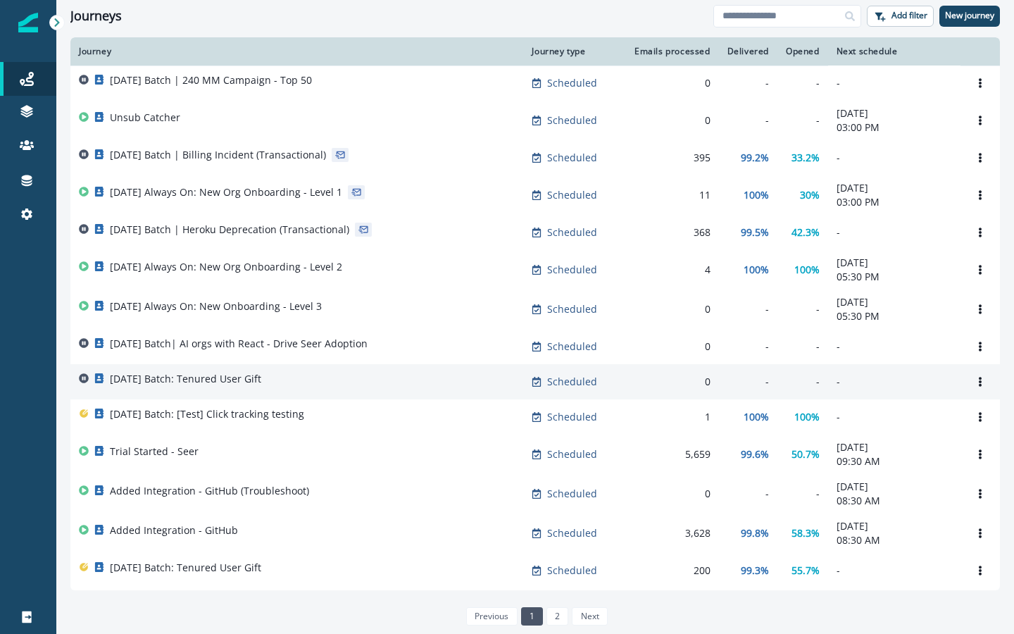
click at [237, 384] on p "[DATE] Batch: Tenured User Gift" at bounding box center [185, 379] width 151 height 14
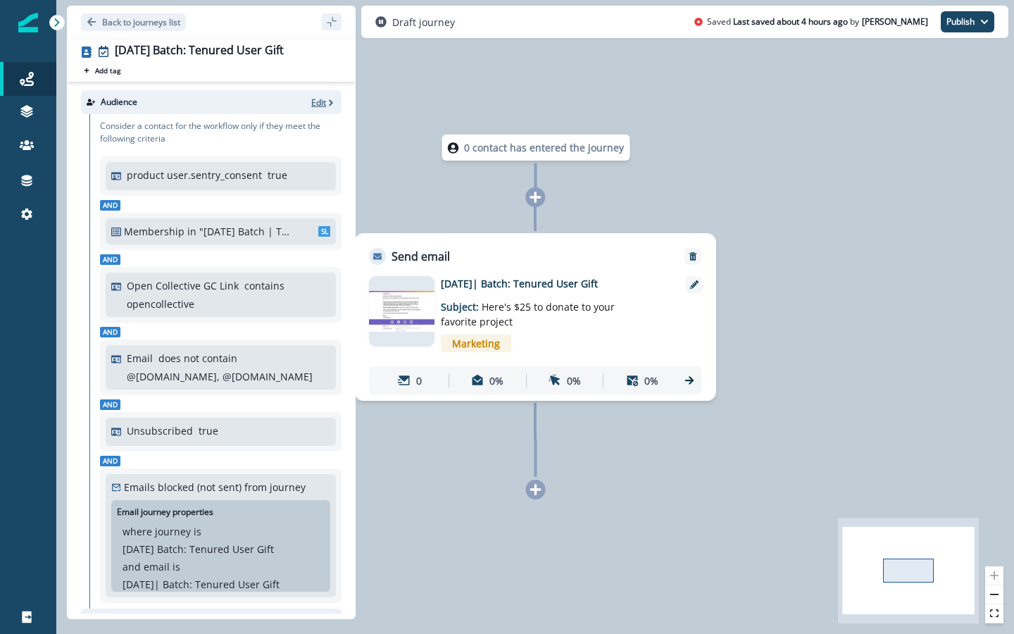
click at [313, 103] on p "Edit" at bounding box center [318, 102] width 15 height 12
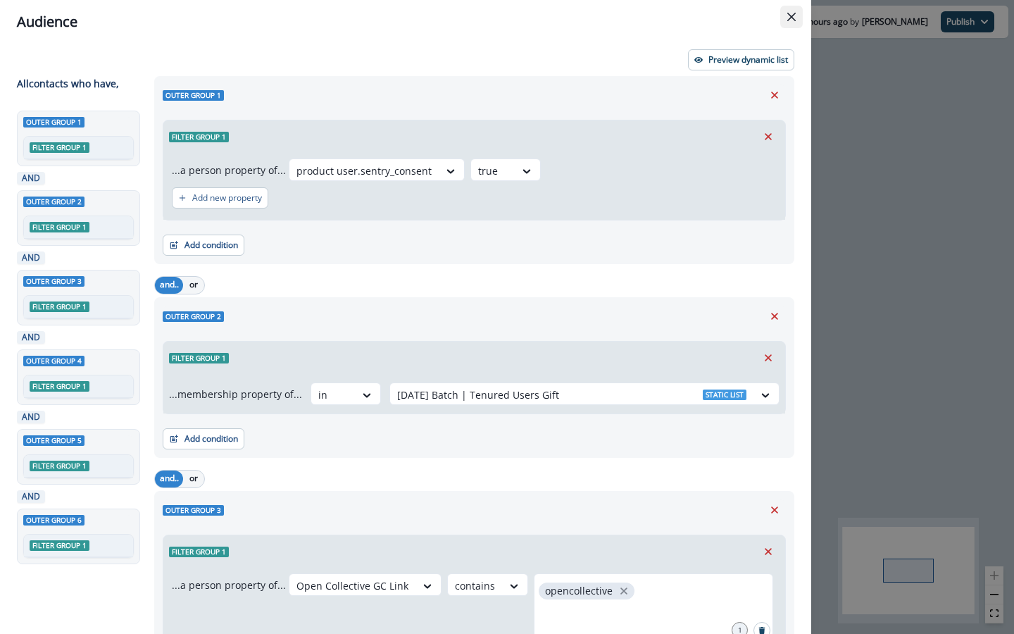
click at [795, 21] on button "Close" at bounding box center [791, 17] width 23 height 23
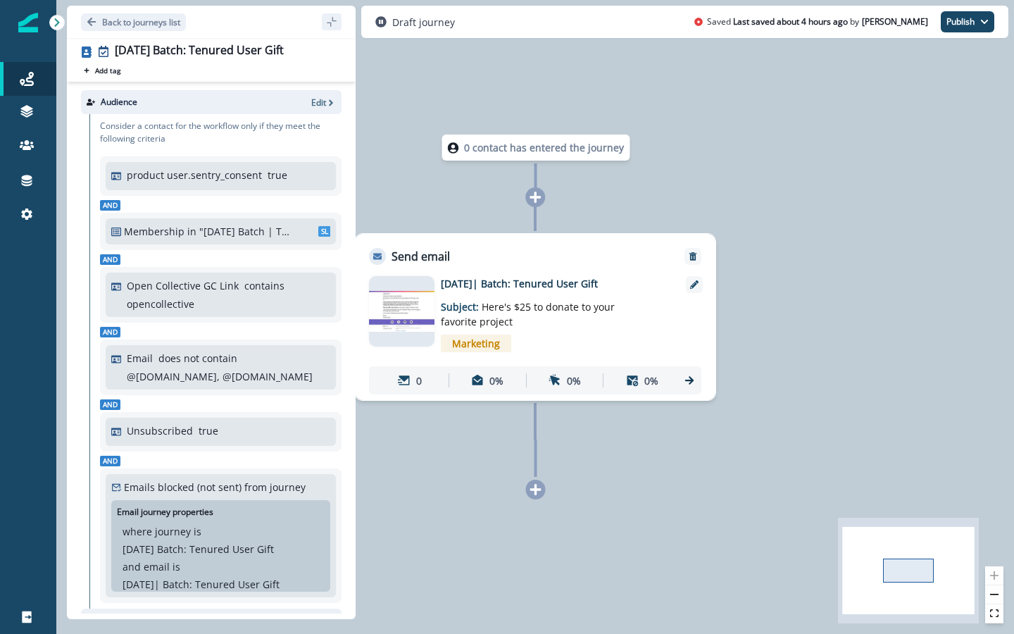
click at [608, 581] on div "0 contact has entered the journey Send email Email asset changed, journey repor…" at bounding box center [535, 317] width 958 height 634
click at [54, 24] on icon at bounding box center [57, 23] width 10 height 10
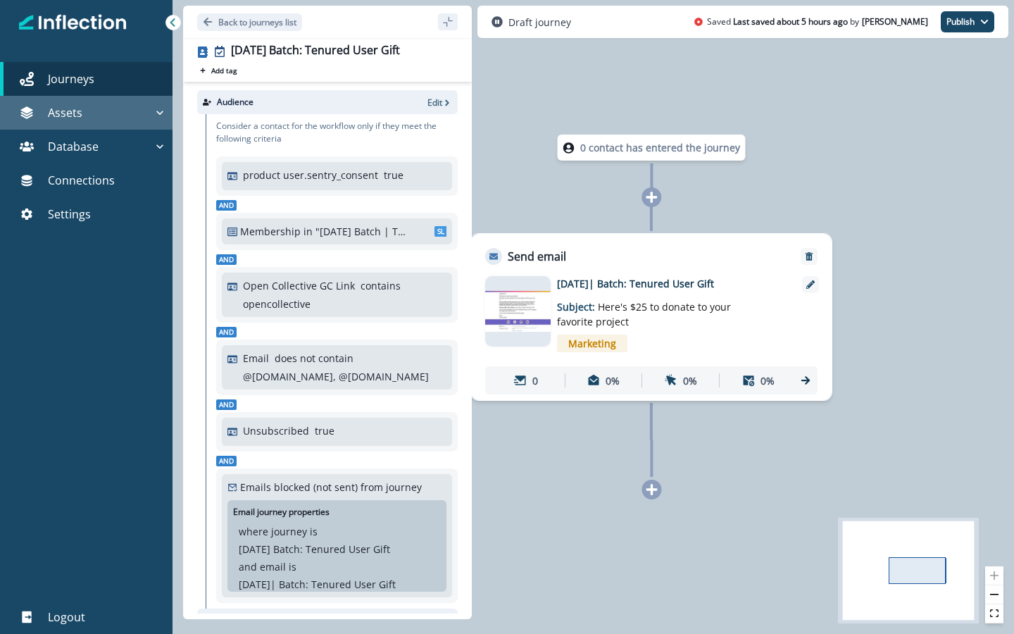
click at [96, 113] on div "Assets" at bounding box center [79, 112] width 147 height 17
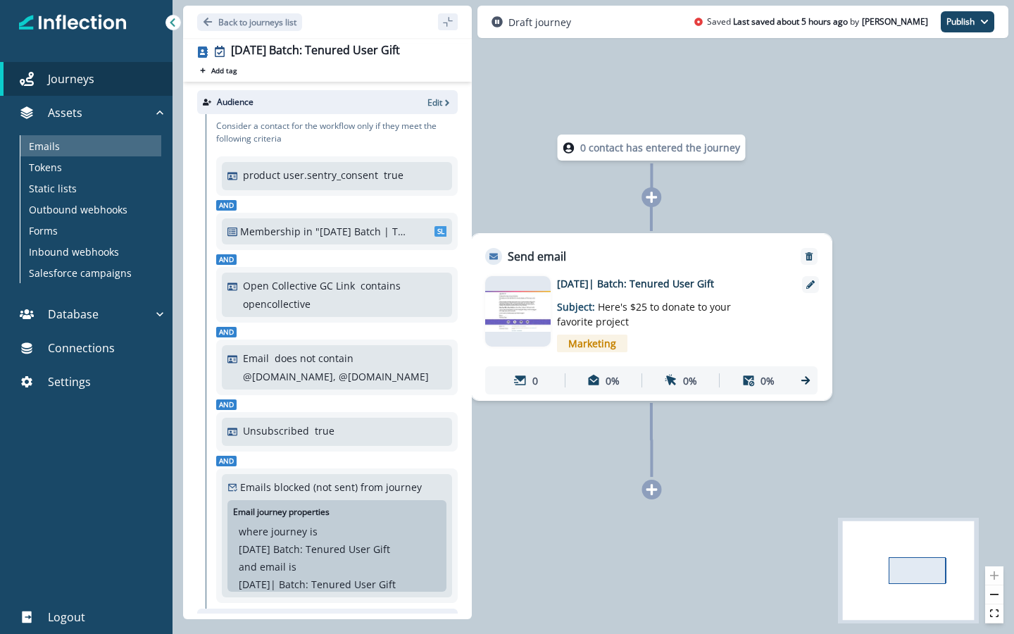
click at [65, 149] on div "Emails" at bounding box center [90, 145] width 141 height 21
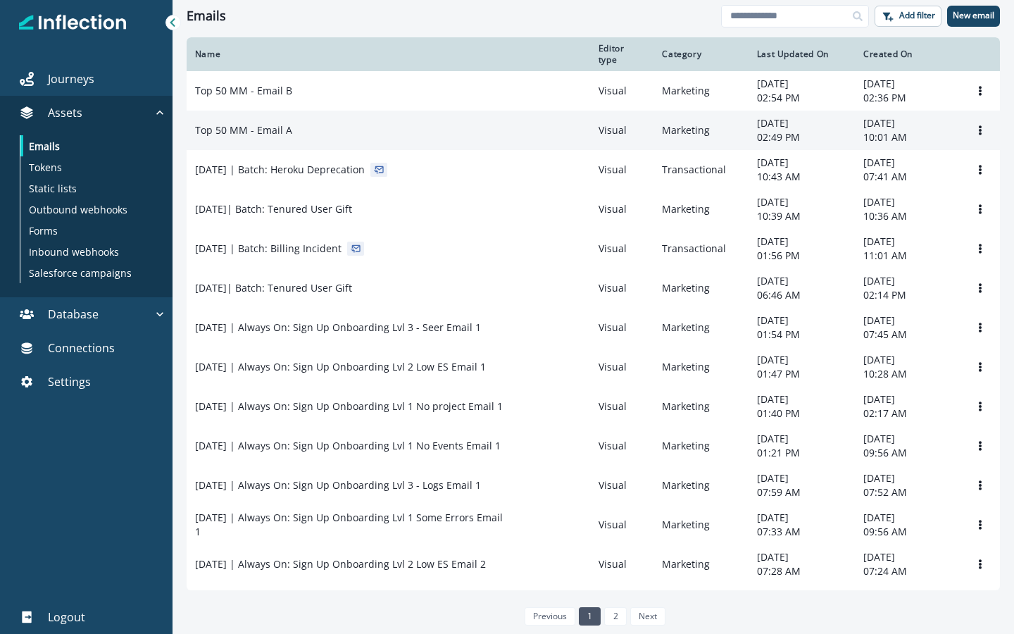
click at [261, 137] on p "Top 50 MM - Email A" at bounding box center [243, 130] width 97 height 14
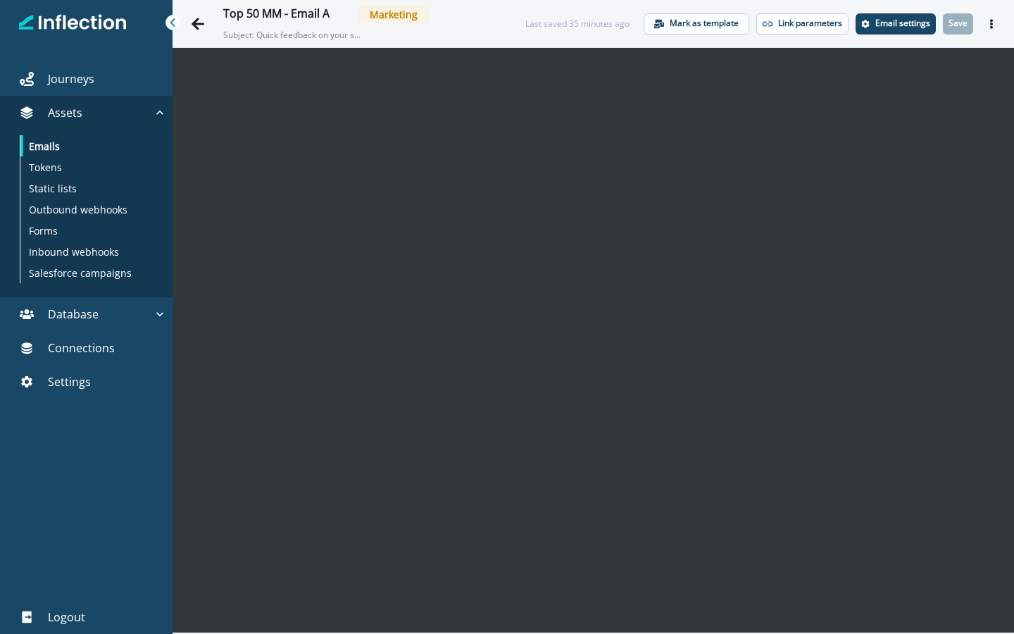
click at [994, 30] on button "Actions" at bounding box center [991, 23] width 23 height 21
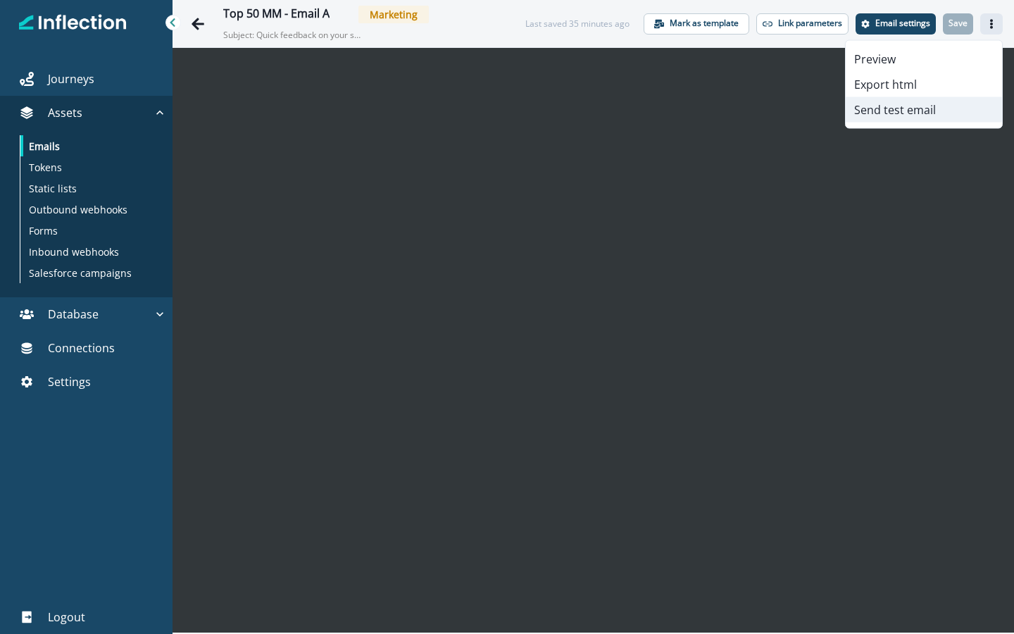
click at [899, 113] on button "Send test email" at bounding box center [924, 109] width 156 height 25
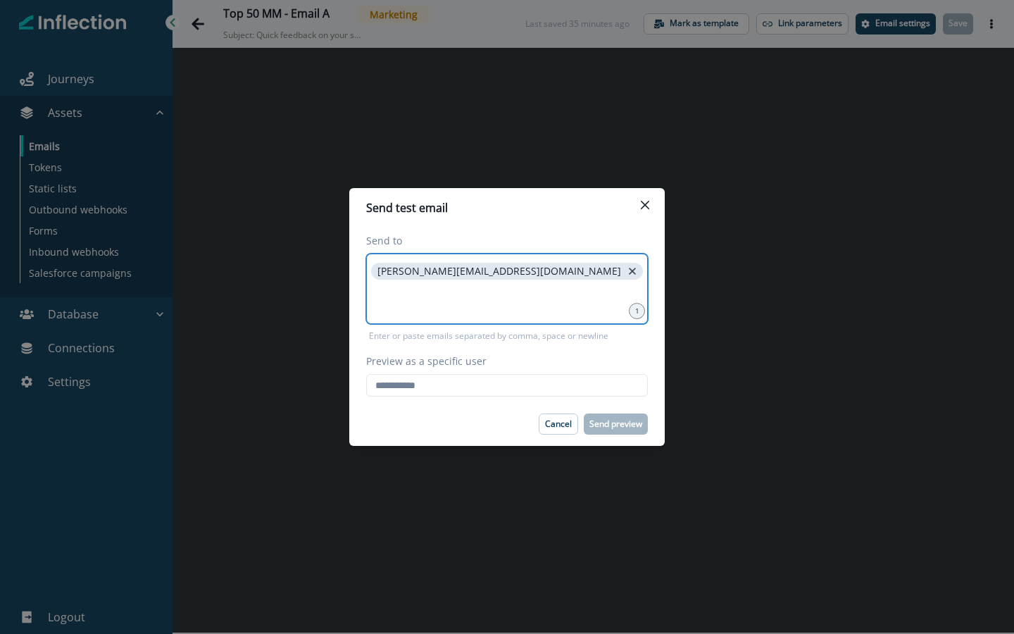
click at [626, 269] on icon "close" at bounding box center [632, 271] width 13 height 13
type input "**********"
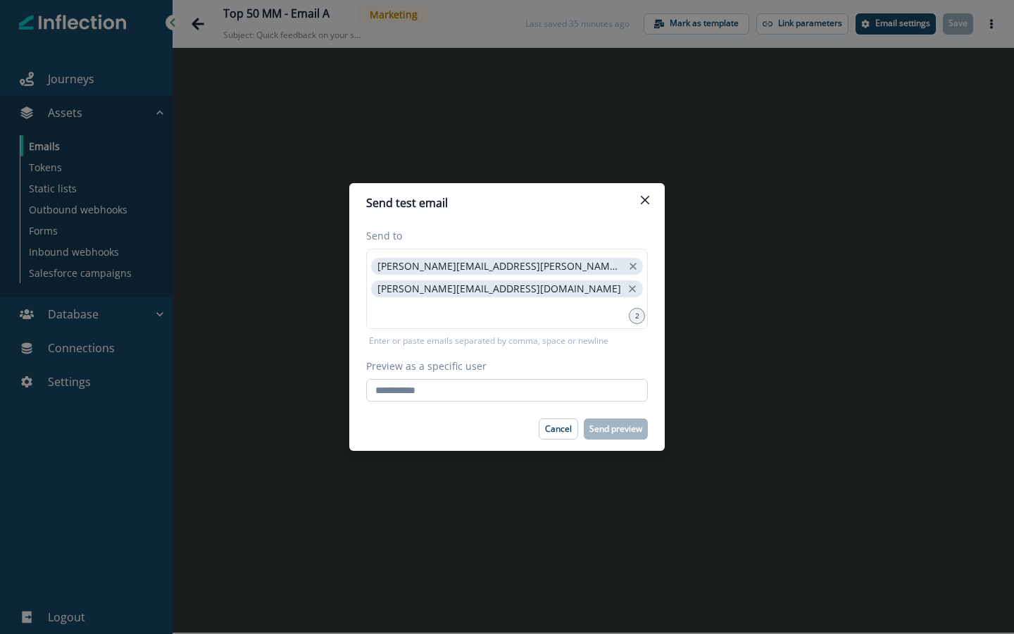
click at [434, 390] on input "Preview as a specific user" at bounding box center [507, 390] width 282 height 23
type input "**********"
click at [444, 402] on div "**********" at bounding box center [506, 315] width 315 height 184
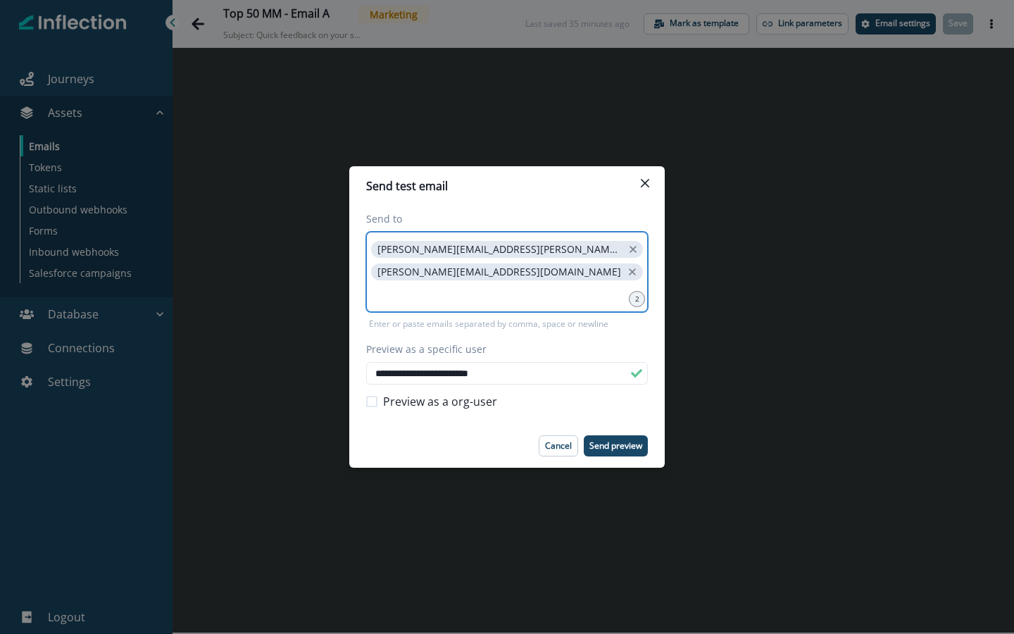
drag, startPoint x: 574, startPoint y: 289, endPoint x: 402, endPoint y: 246, distance: 176.9
click at [402, 246] on div "[PERSON_NAME][EMAIL_ADDRESS][PERSON_NAME][DOMAIN_NAME] [DOMAIN_NAME][EMAIL_ADDR…" at bounding box center [507, 272] width 282 height 80
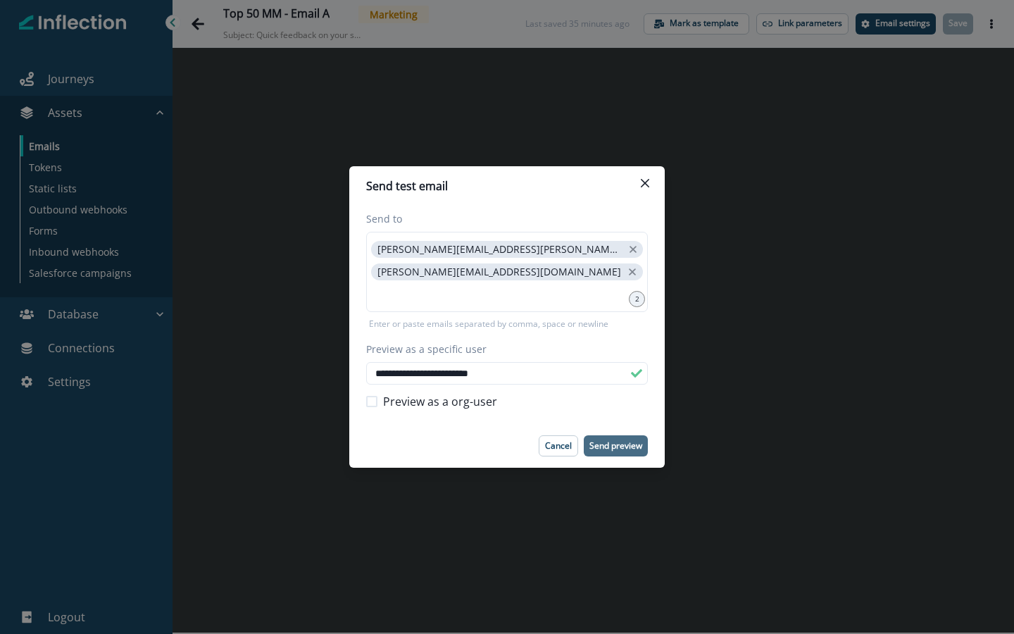
click at [608, 444] on p "Send preview" at bounding box center [615, 446] width 53 height 10
click at [648, 183] on icon "Close" at bounding box center [645, 183] width 8 height 8
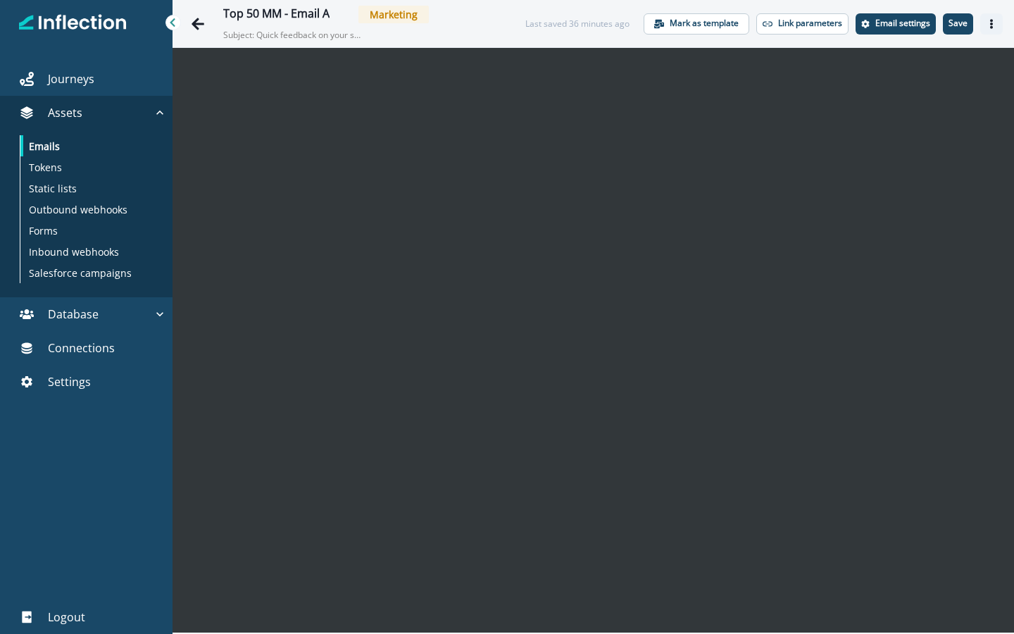
click at [984, 27] on button "Actions" at bounding box center [991, 23] width 23 height 21
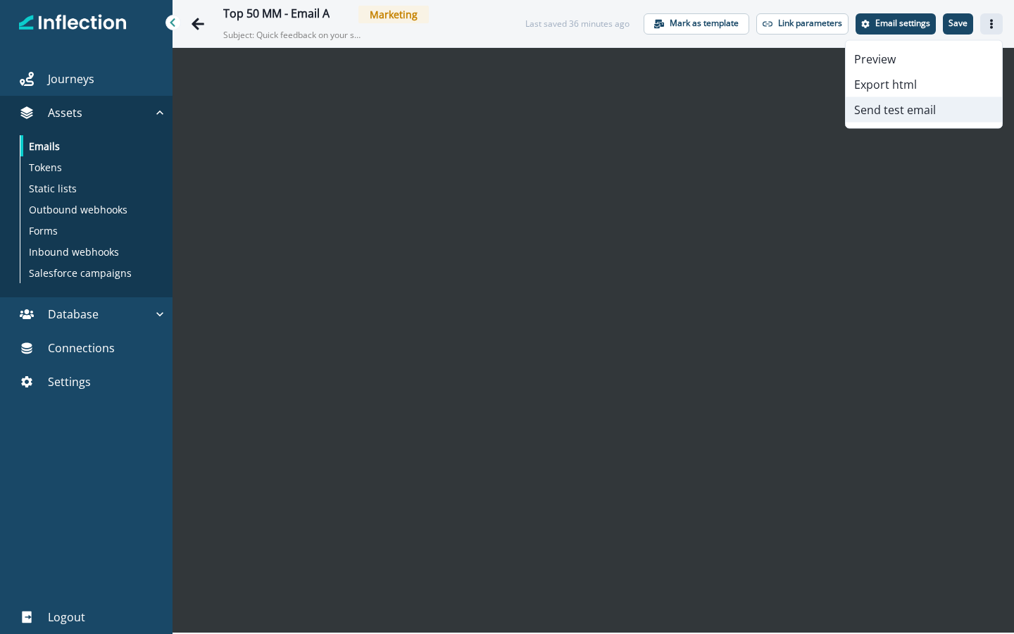
click at [903, 108] on button "Send test email" at bounding box center [924, 109] width 156 height 25
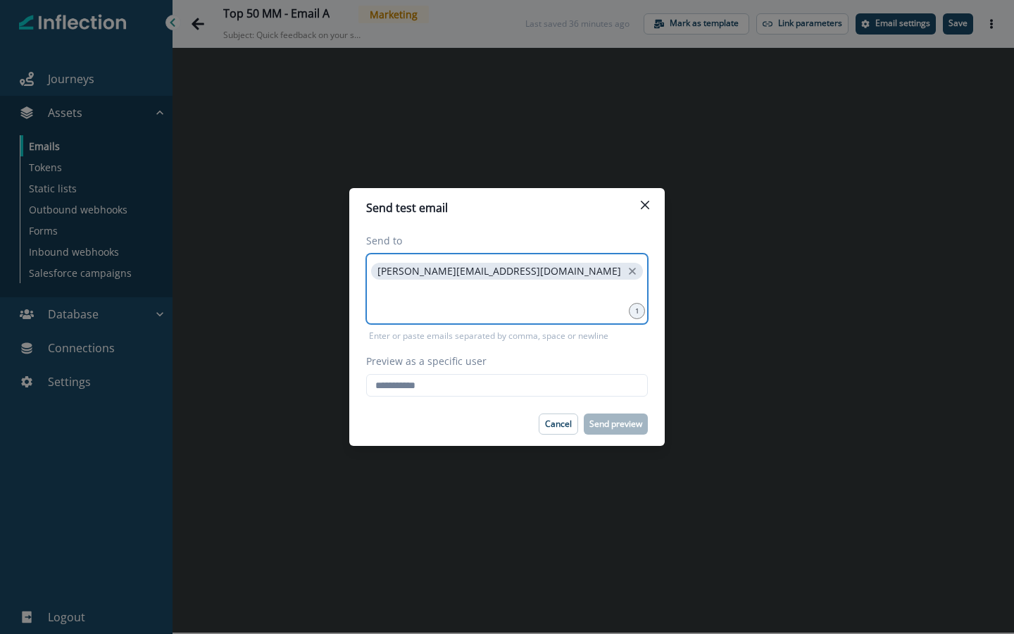
click at [512, 311] on input at bounding box center [506, 300] width 277 height 28
type input "**********"
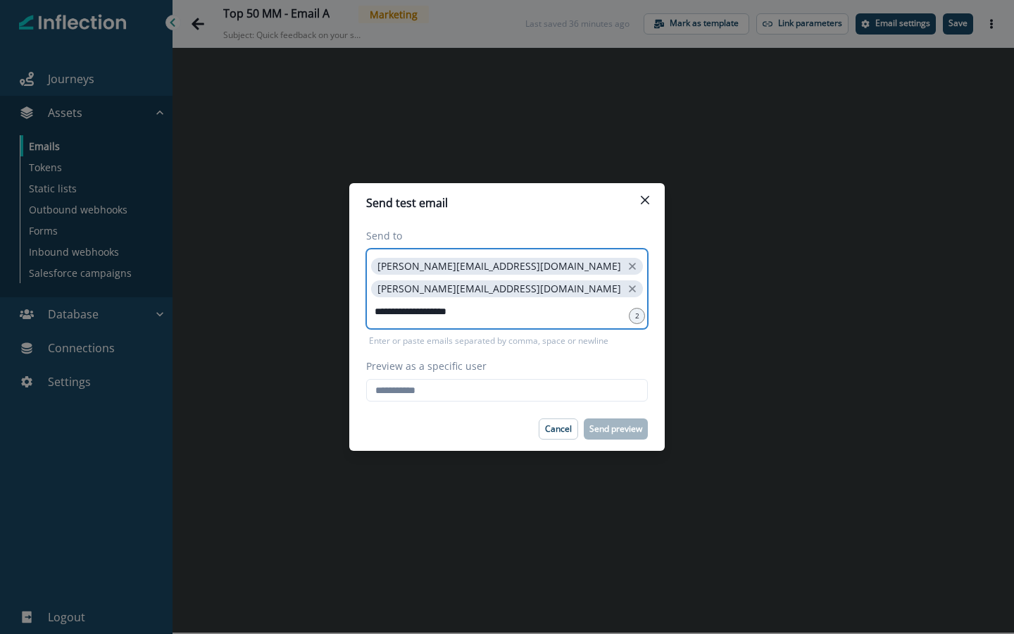
type input "**********"
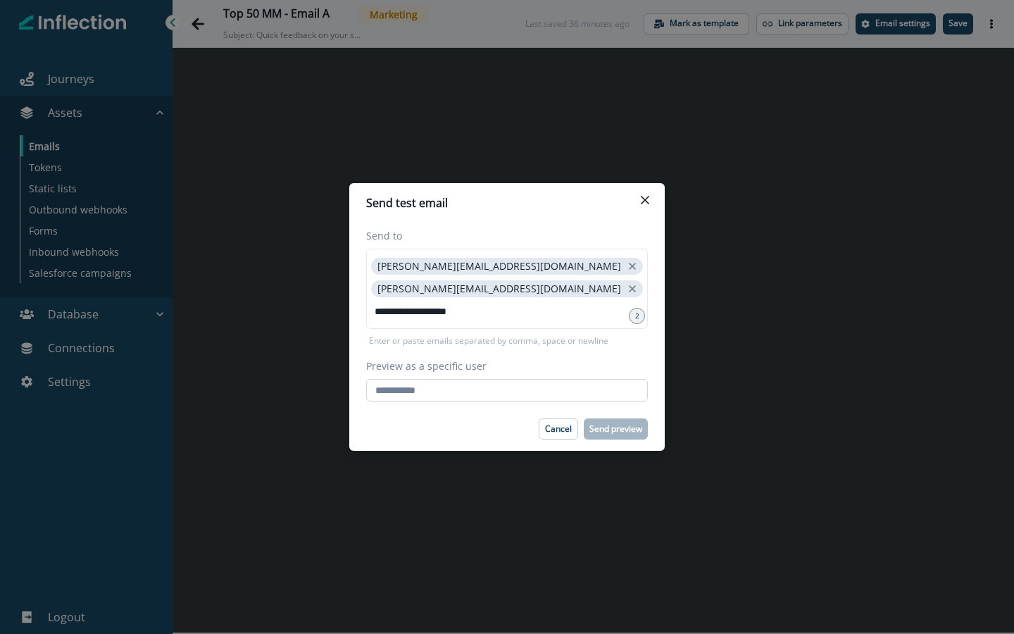
click at [528, 400] on input "Preview as a specific user" at bounding box center [507, 390] width 282 height 23
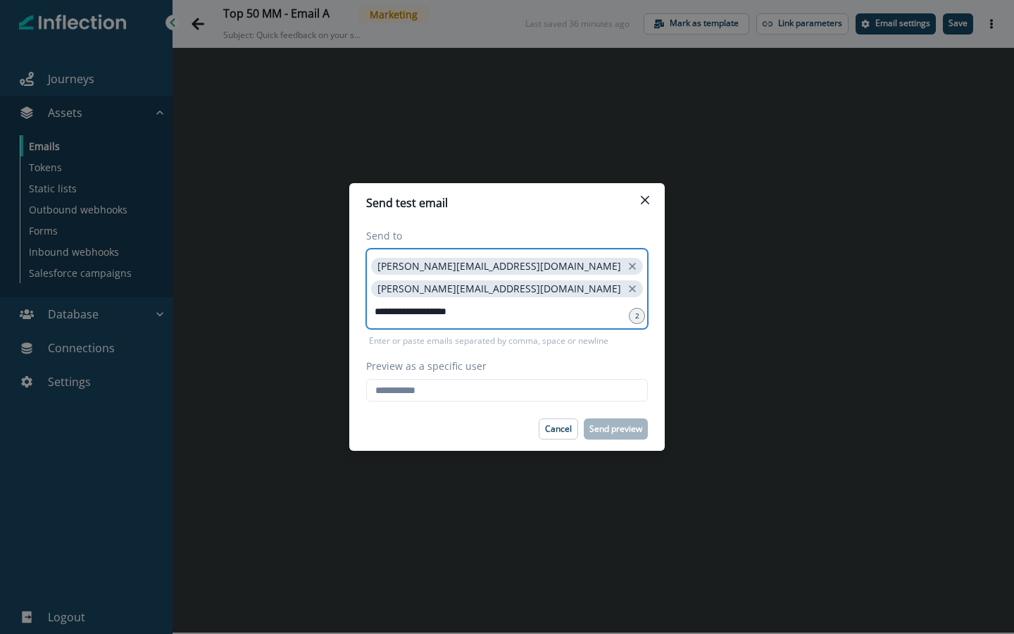
click at [525, 321] on input "**********" at bounding box center [506, 311] width 277 height 28
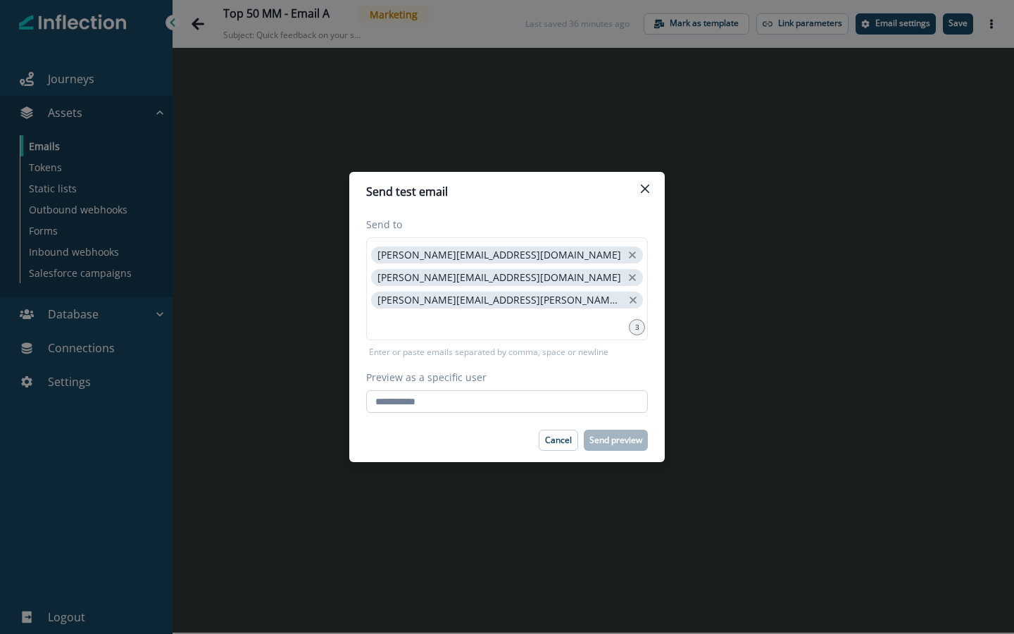
click at [442, 404] on input "Preview as a specific user" at bounding box center [507, 401] width 282 height 23
type input "**********"
click at [439, 427] on footer "Cancel Send preview" at bounding box center [506, 440] width 315 height 44
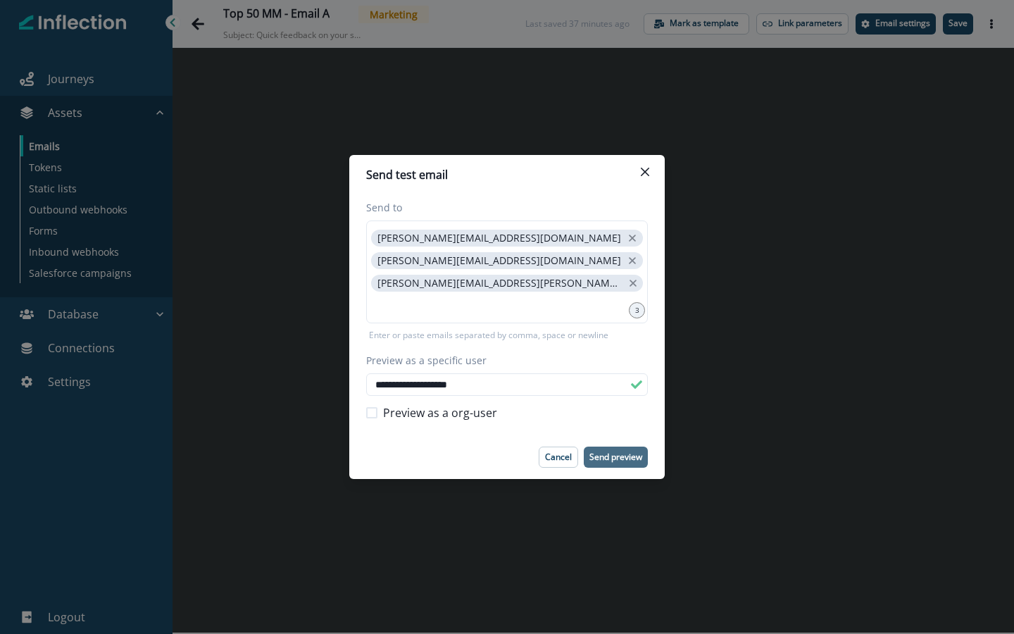
click at [620, 459] on p "Send preview" at bounding box center [615, 457] width 53 height 10
click at [504, 511] on div "**********" at bounding box center [507, 317] width 1014 height 634
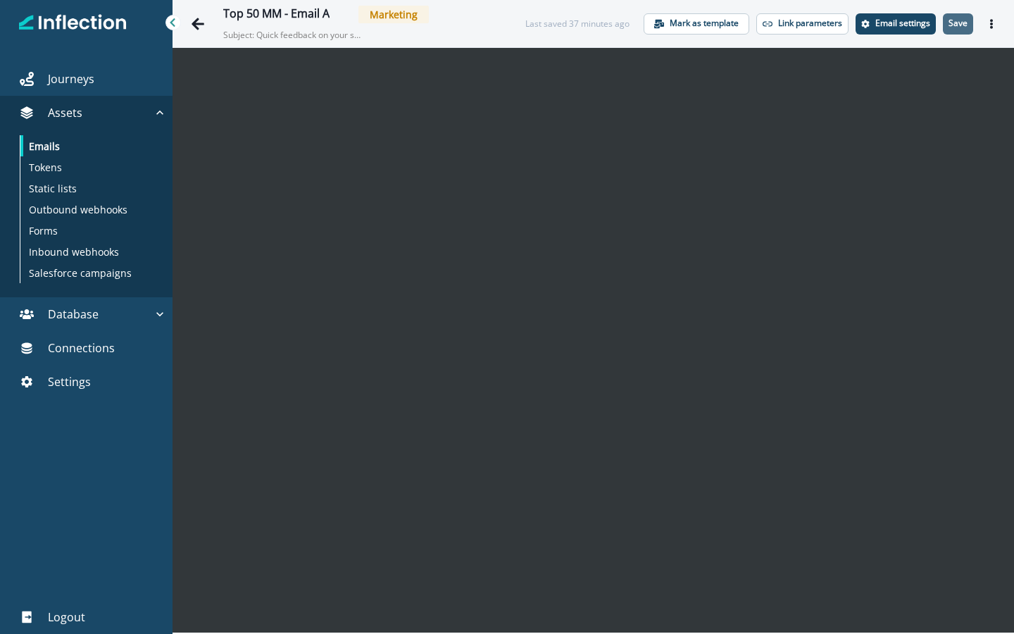
click at [961, 25] on p "Save" at bounding box center [958, 23] width 19 height 10
click at [204, 25] on icon "Go back" at bounding box center [198, 24] width 14 height 14
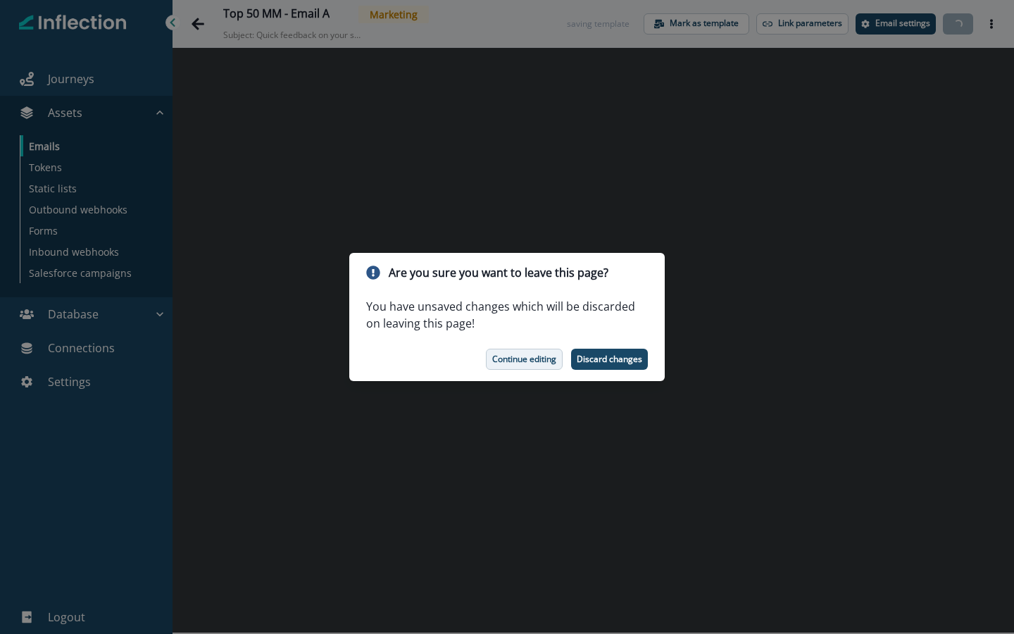
click at [530, 361] on p "Continue editing" at bounding box center [524, 359] width 64 height 10
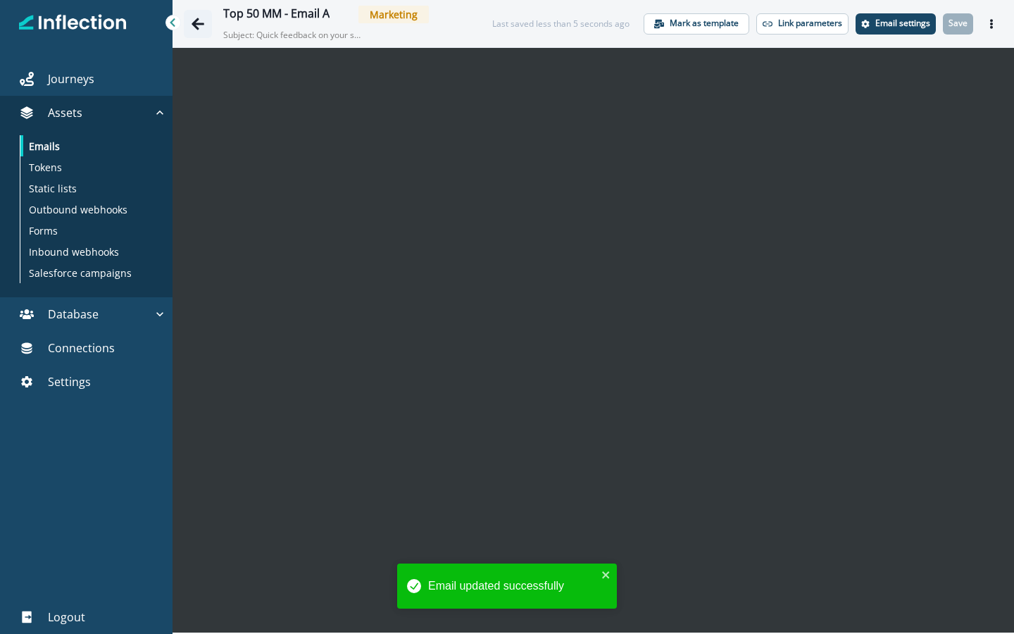
click at [202, 26] on icon "Go back" at bounding box center [198, 24] width 14 height 14
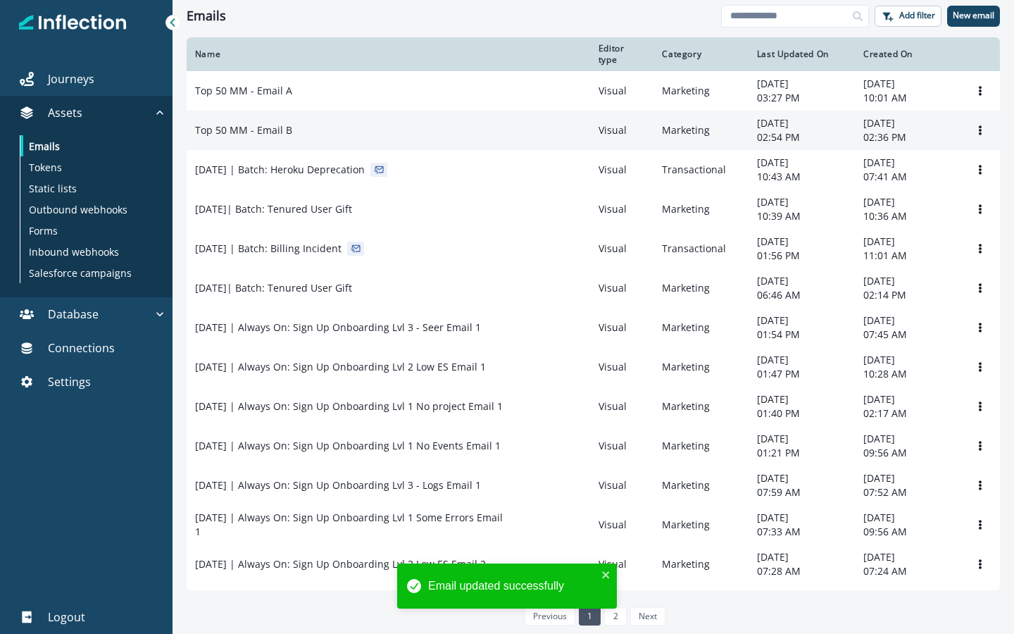
click at [261, 150] on td "Top 50 MM - Email B" at bounding box center [388, 130] width 403 height 39
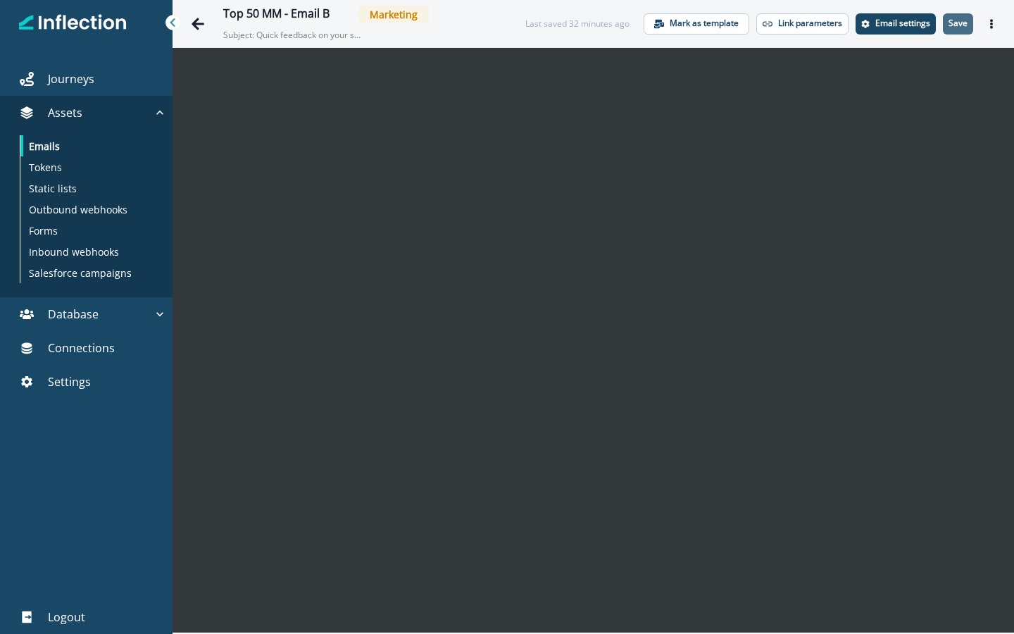
click at [962, 20] on p "Save" at bounding box center [958, 23] width 19 height 10
click at [991, 21] on icon "Actions" at bounding box center [991, 24] width 3 height 10
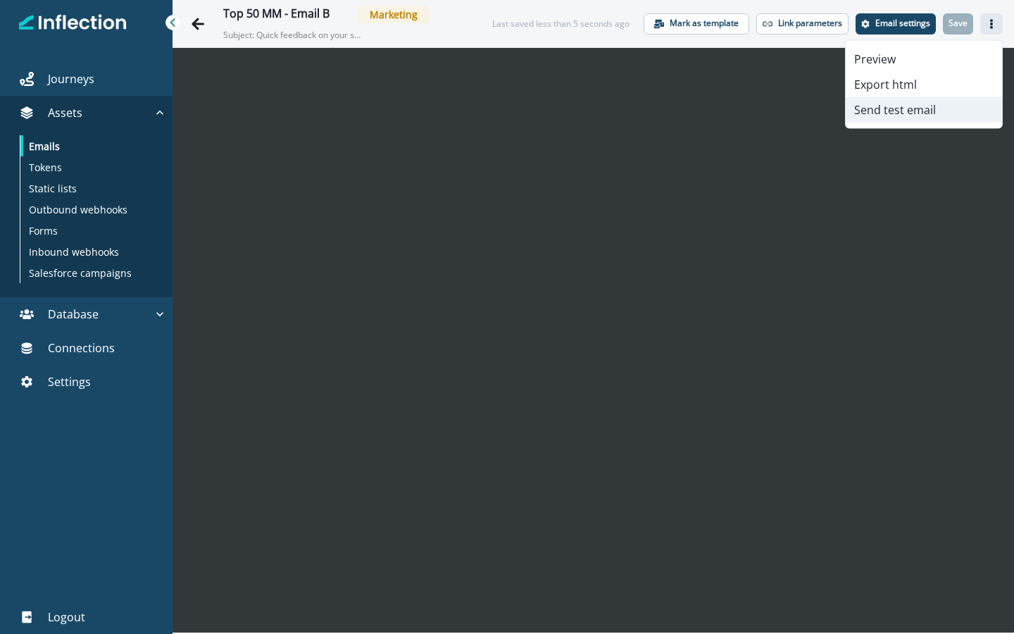
click at [898, 115] on button "Send test email" at bounding box center [924, 109] width 156 height 25
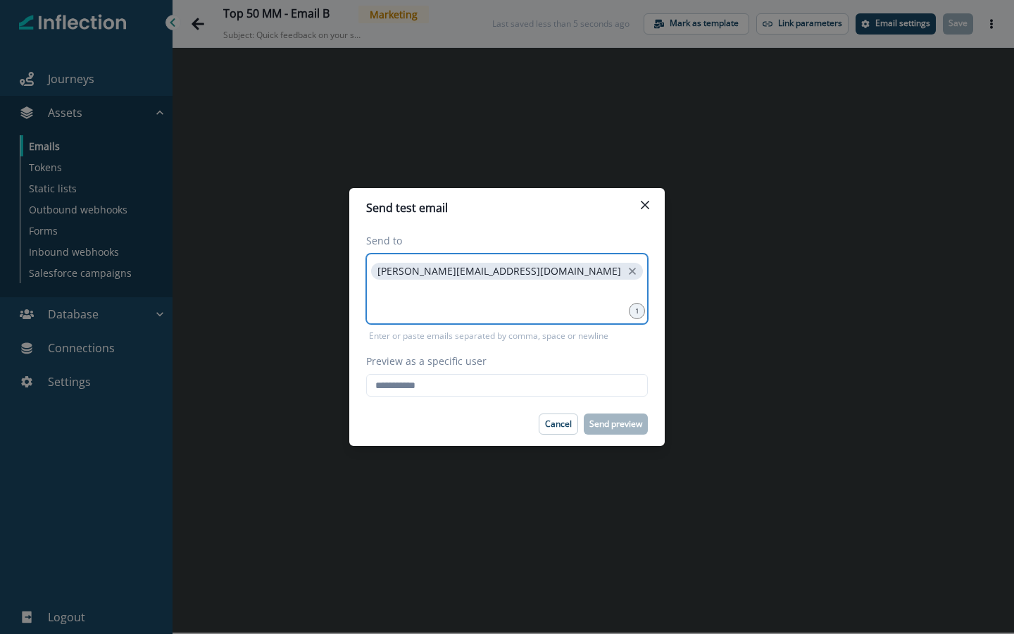
click at [544, 294] on input at bounding box center [506, 300] width 277 height 28
type input "**********"
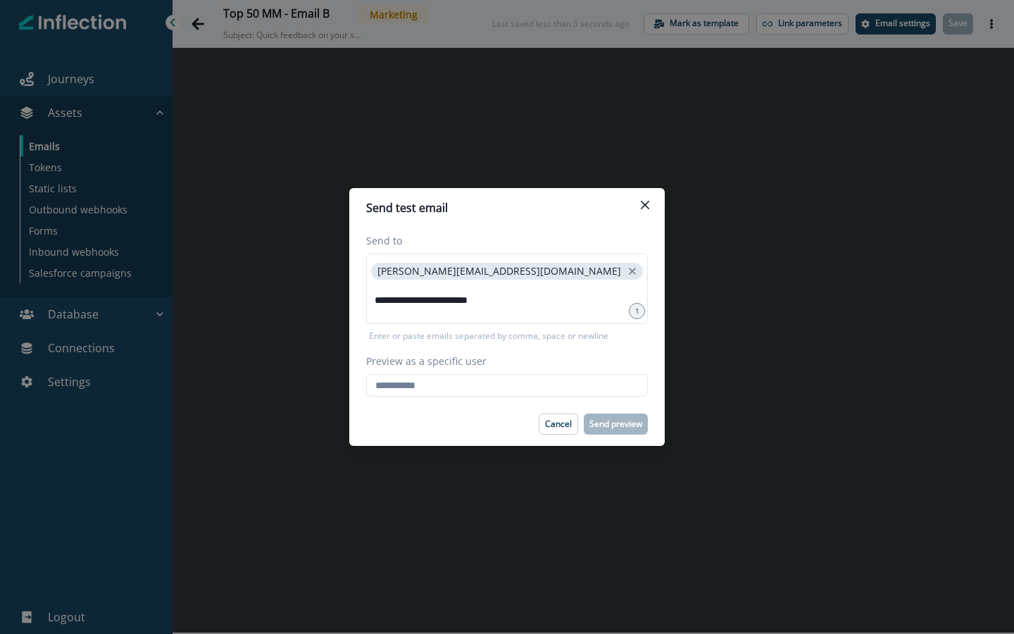
click at [561, 327] on div "Enter or paste emails separated by comma, space or newline" at bounding box center [507, 333] width 282 height 18
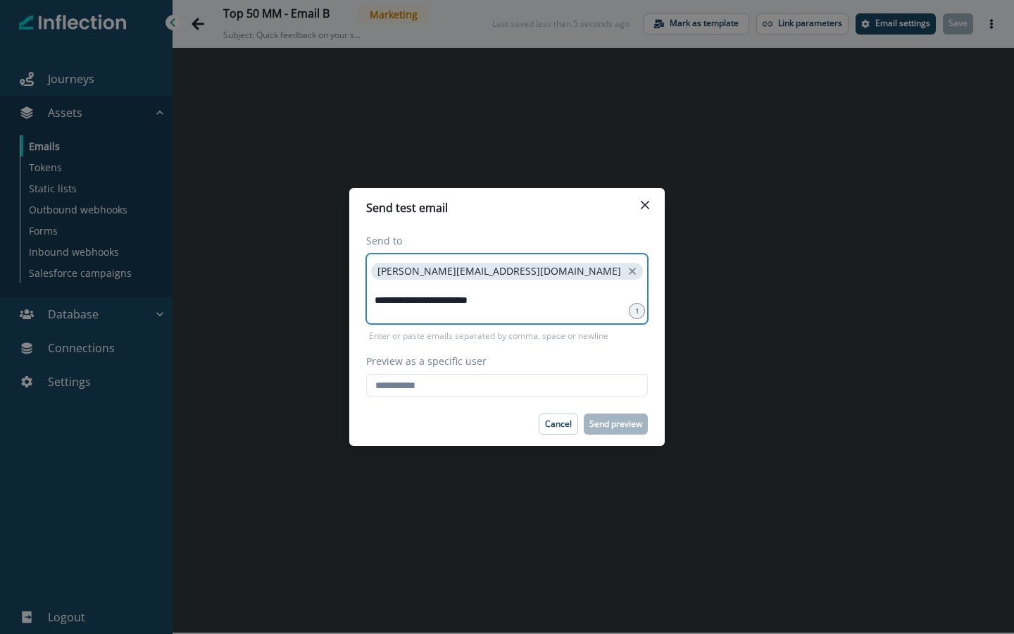
click at [551, 303] on input "**********" at bounding box center [506, 300] width 277 height 28
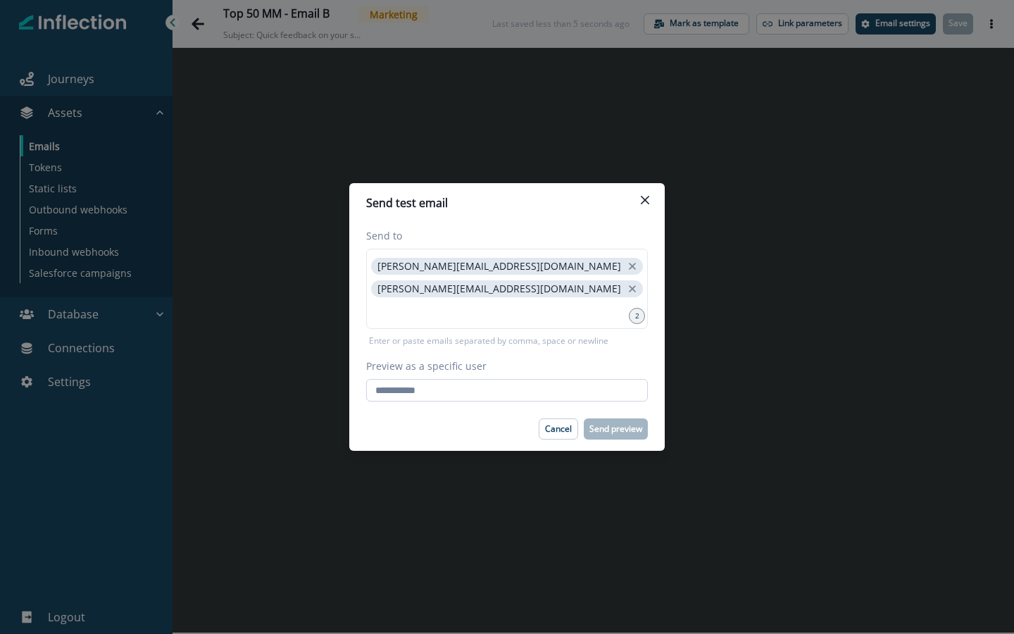
click at [465, 400] on input "Preview as a specific user" at bounding box center [507, 390] width 282 height 23
type input "**********"
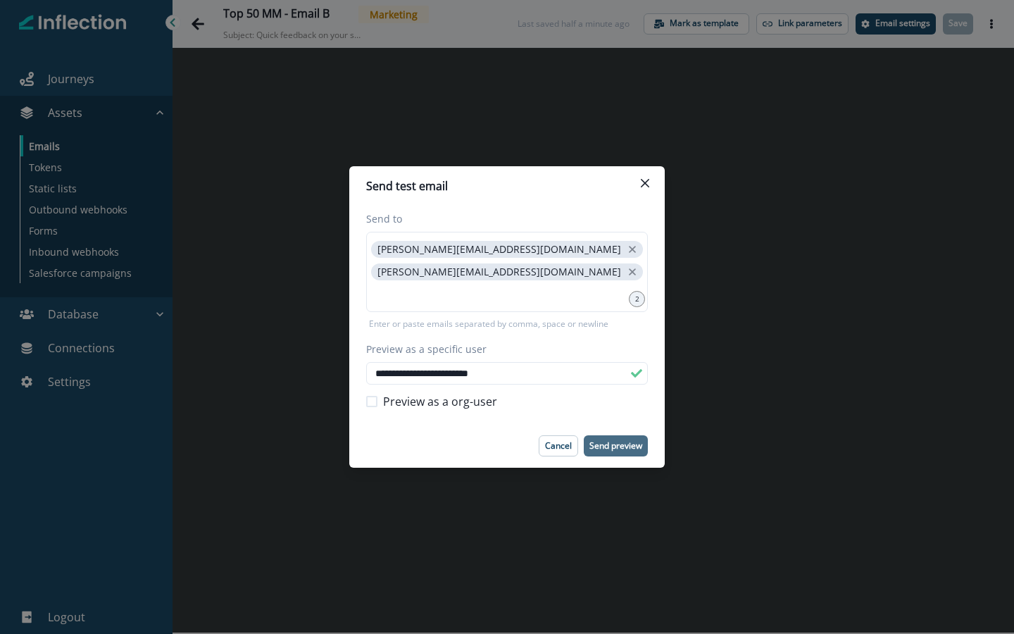
click at [605, 450] on p "Send preview" at bounding box center [615, 446] width 53 height 10
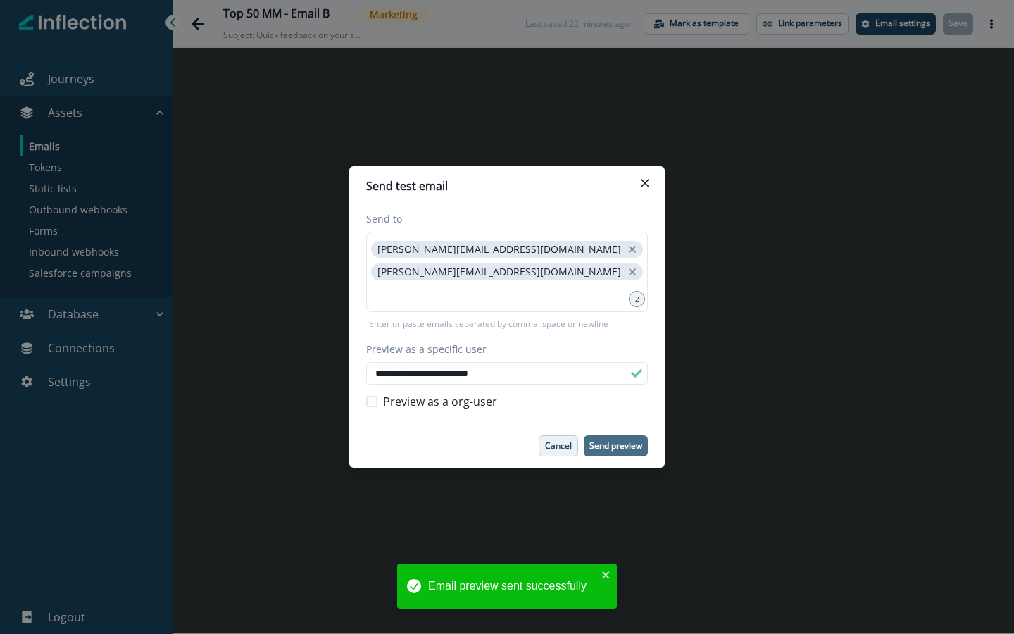
click at [562, 441] on p "Cancel" at bounding box center [558, 446] width 27 height 10
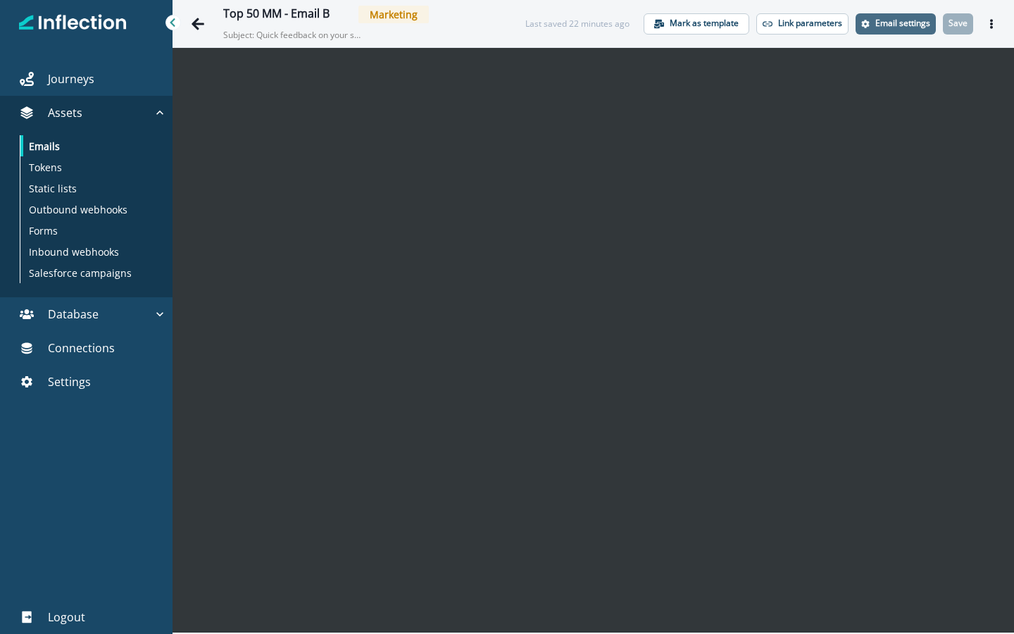
click at [900, 21] on p "Email settings" at bounding box center [902, 23] width 55 height 10
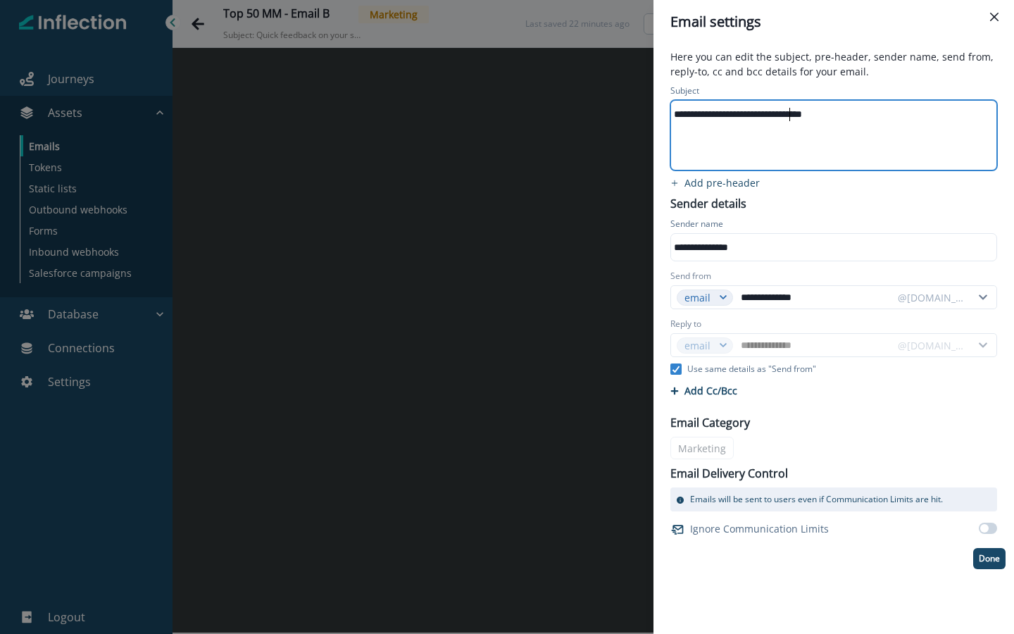
click at [789, 113] on div "**********" at bounding box center [832, 114] width 323 height 21
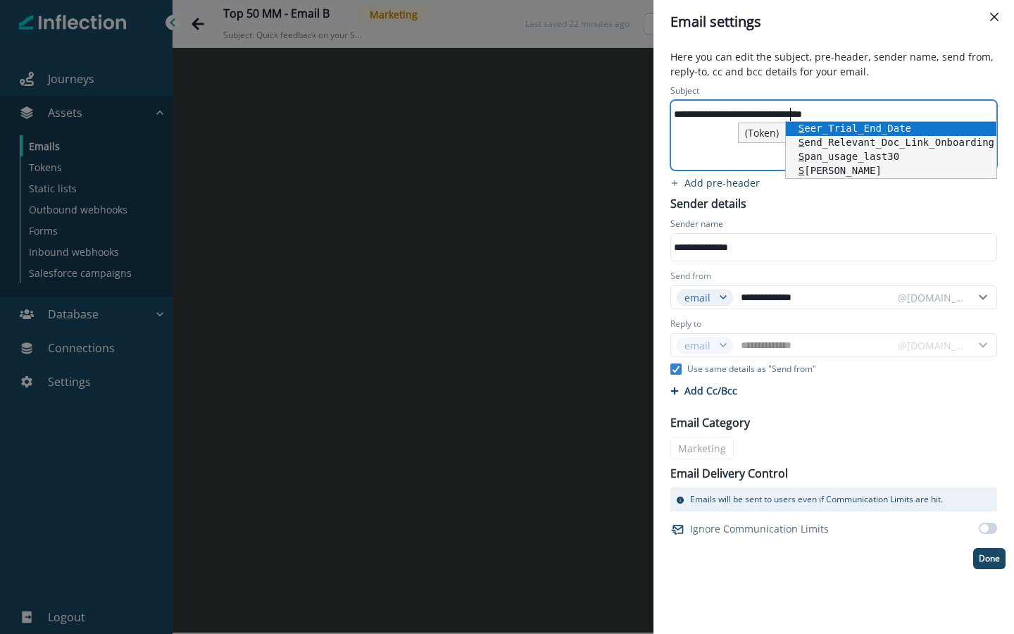
click at [816, 218] on div "Sender name" at bounding box center [833, 225] width 327 height 15
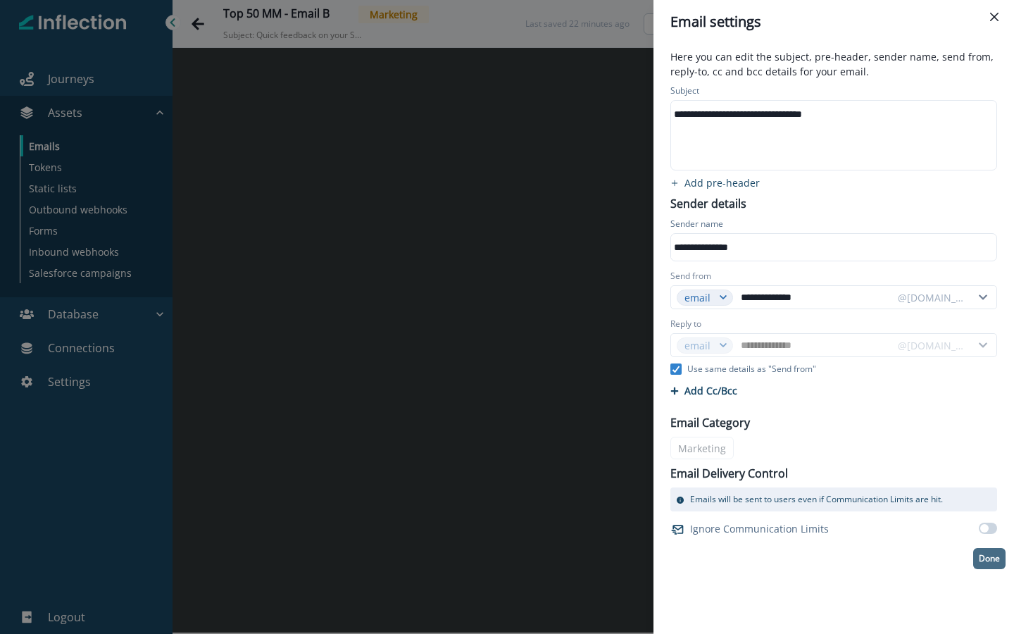
click at [988, 557] on p "Done" at bounding box center [989, 558] width 21 height 10
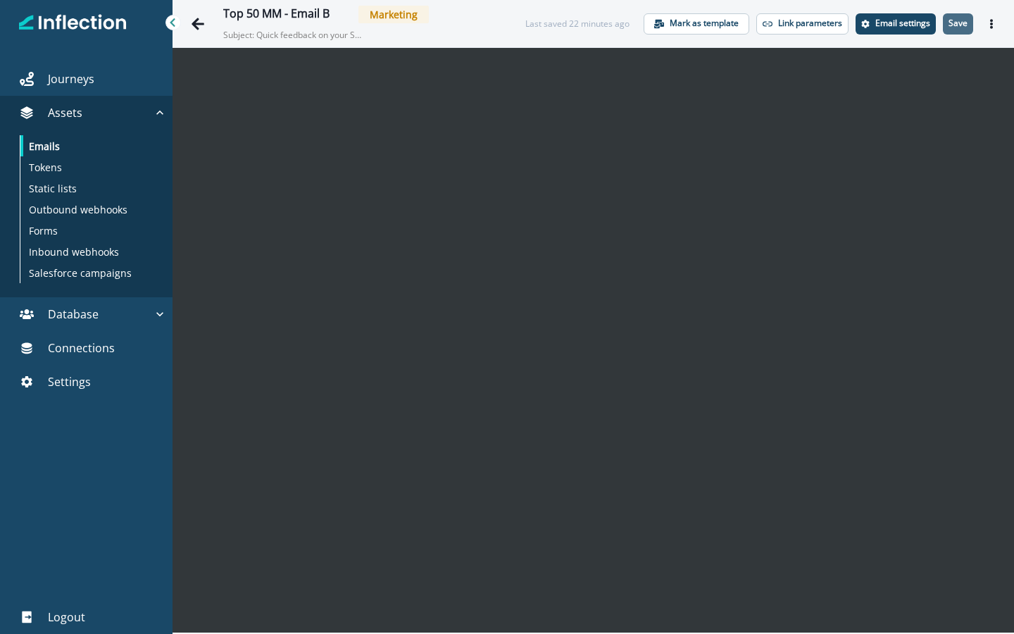
click at [956, 29] on button "Save" at bounding box center [958, 23] width 30 height 21
click at [196, 20] on icon "Go back" at bounding box center [198, 24] width 13 height 12
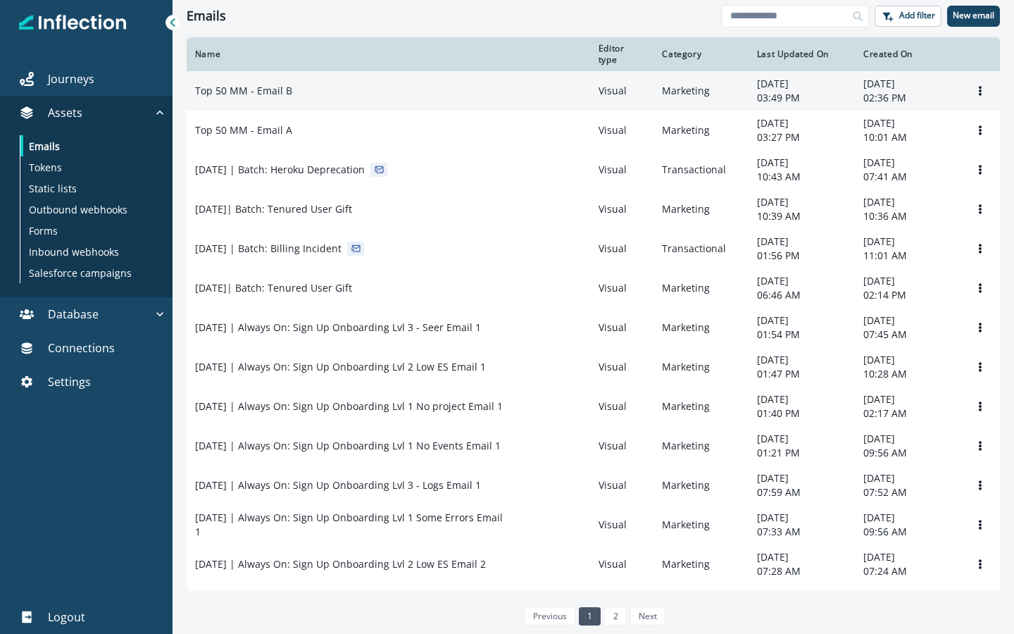
click at [256, 96] on p "Top 50 MM - Email B" at bounding box center [243, 91] width 97 height 14
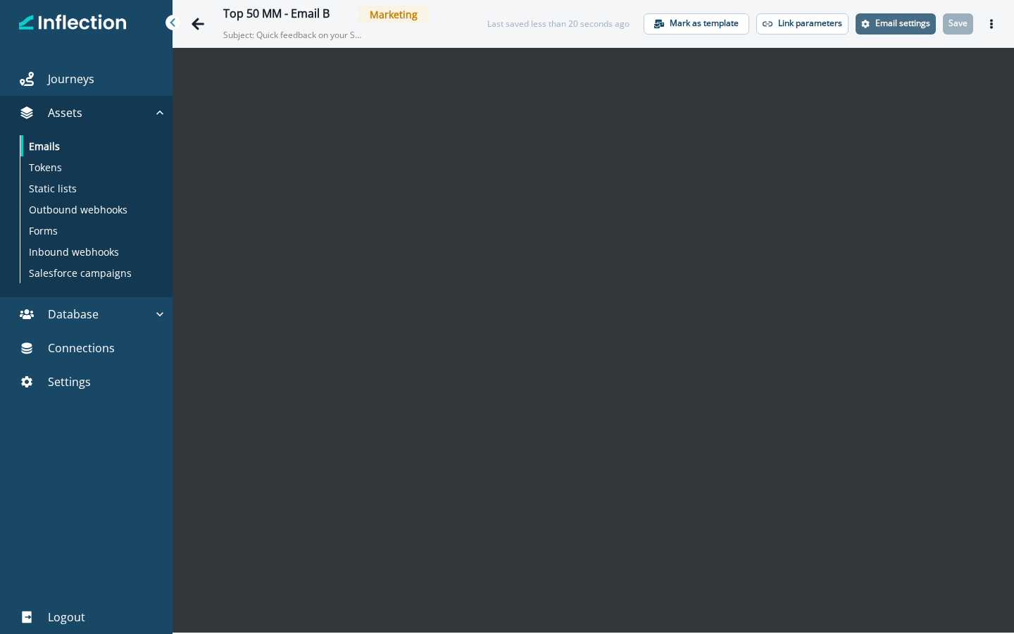
click at [892, 25] on p "Email settings" at bounding box center [902, 23] width 55 height 10
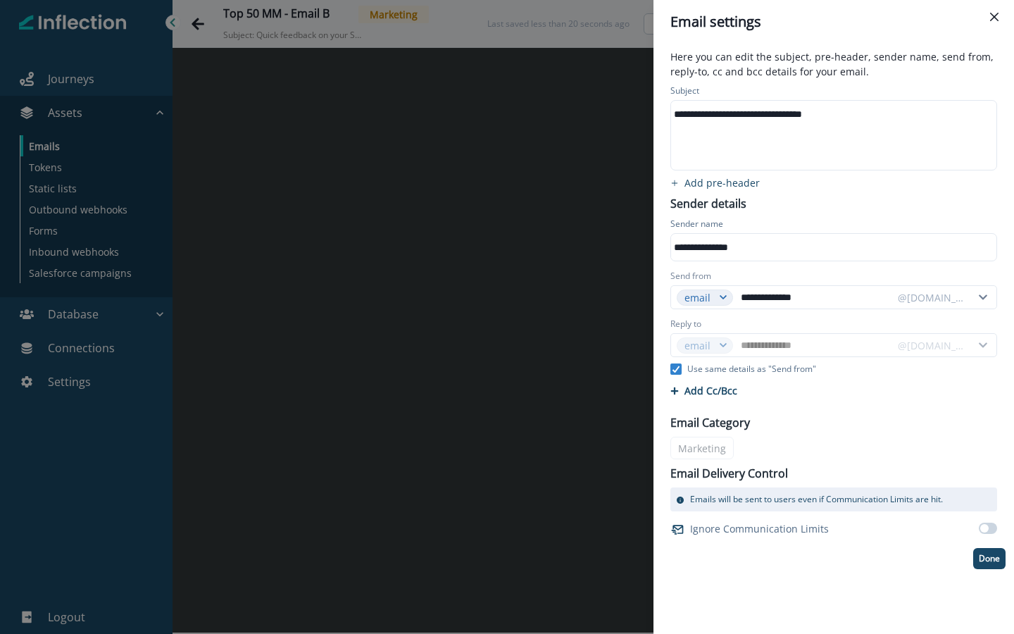
click at [201, 25] on div "**********" at bounding box center [507, 317] width 1014 height 634
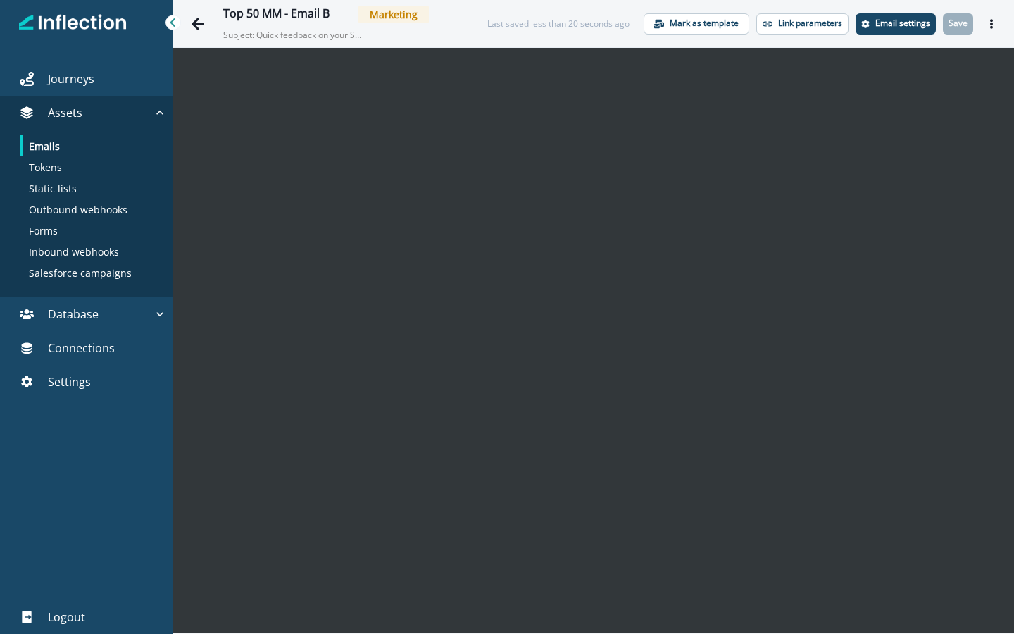
click at [175, 25] on icon at bounding box center [173, 23] width 10 height 10
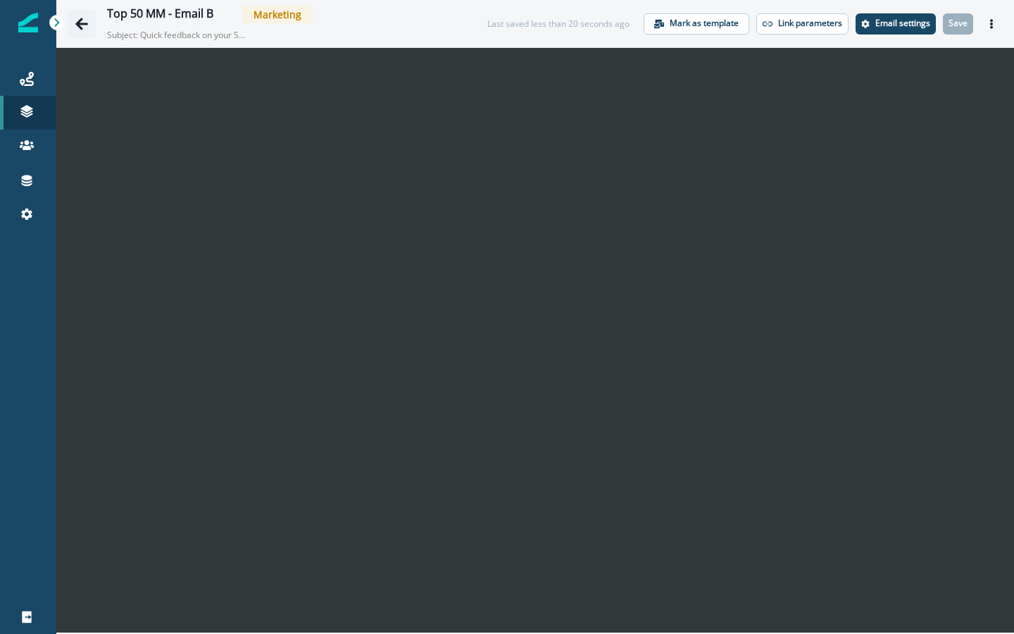
click at [83, 18] on icon "Go back" at bounding box center [82, 24] width 14 height 14
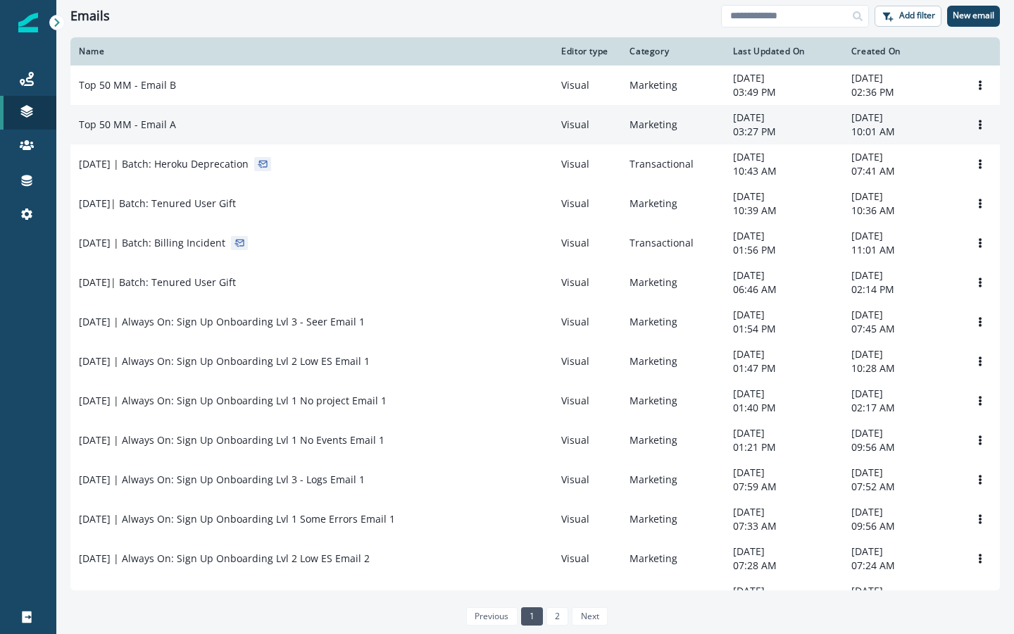
click at [187, 135] on td "Top 50 MM - Email A" at bounding box center [311, 124] width 482 height 39
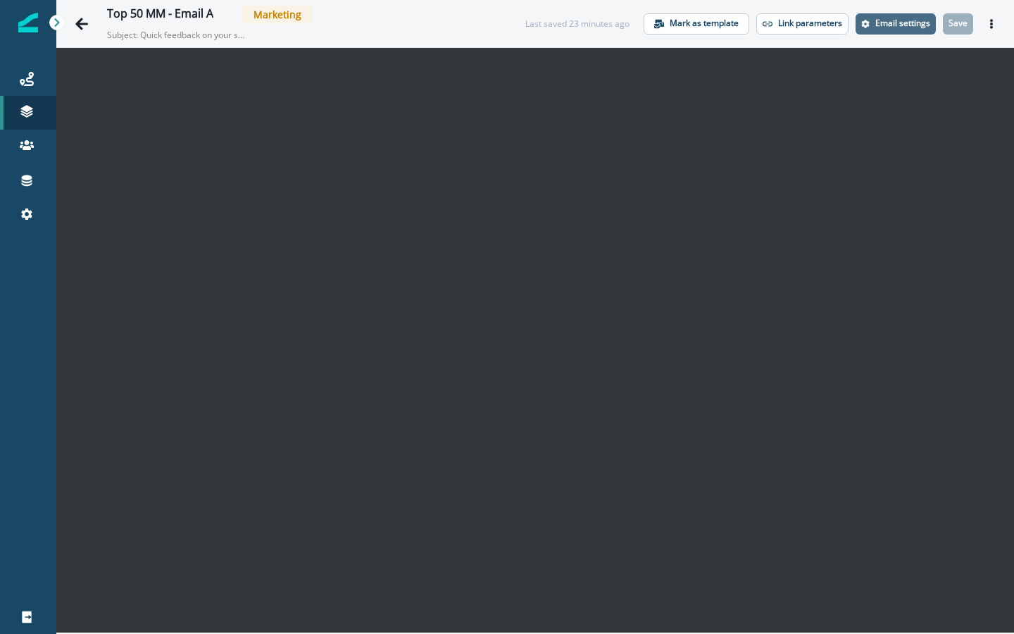
click at [915, 26] on p "Email settings" at bounding box center [902, 23] width 55 height 10
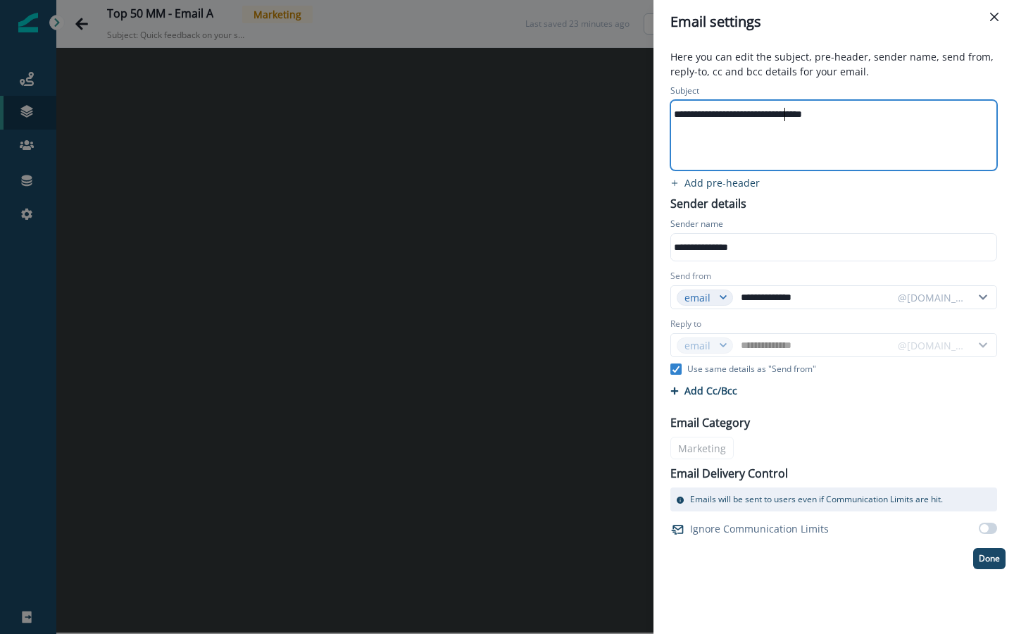
click at [787, 116] on div "**********" at bounding box center [832, 114] width 323 height 21
click at [825, 219] on div "Sender name" at bounding box center [833, 225] width 327 height 15
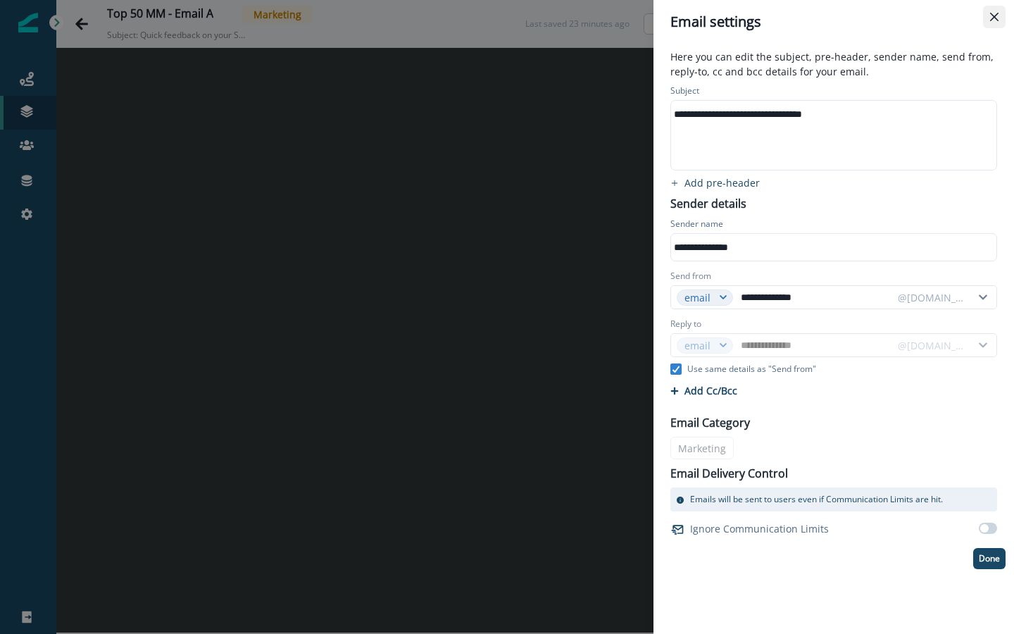
click at [994, 18] on icon "Close" at bounding box center [994, 17] width 8 height 8
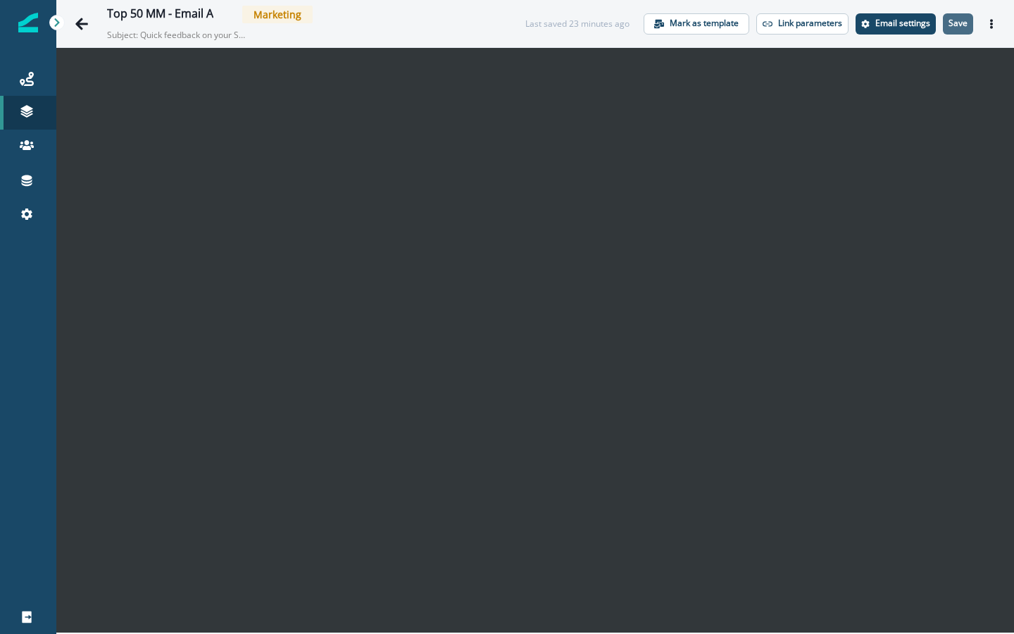
click at [951, 24] on p "Save" at bounding box center [958, 23] width 19 height 10
